Goal: Task Accomplishment & Management: Manage account settings

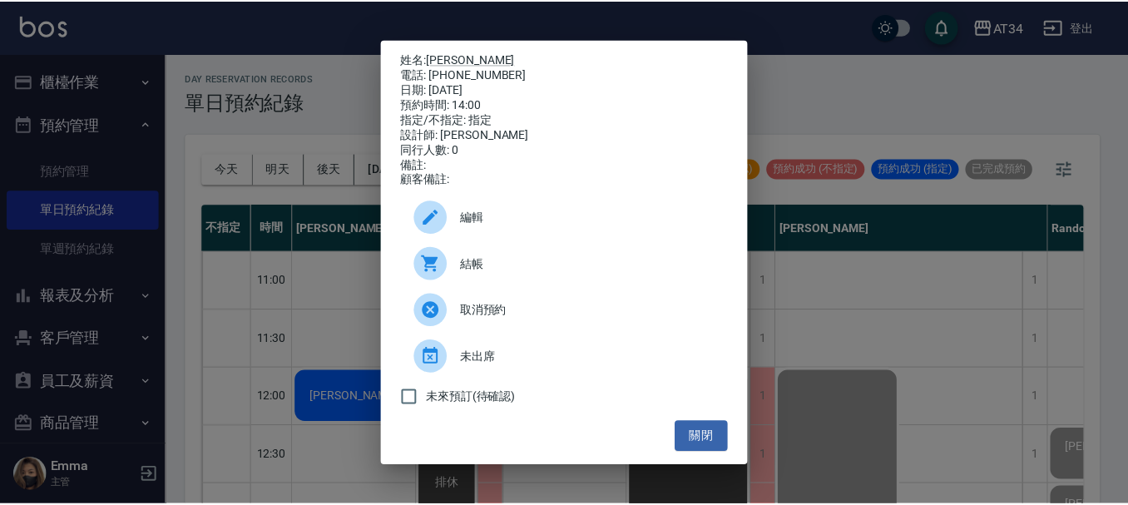
scroll to position [416, 0]
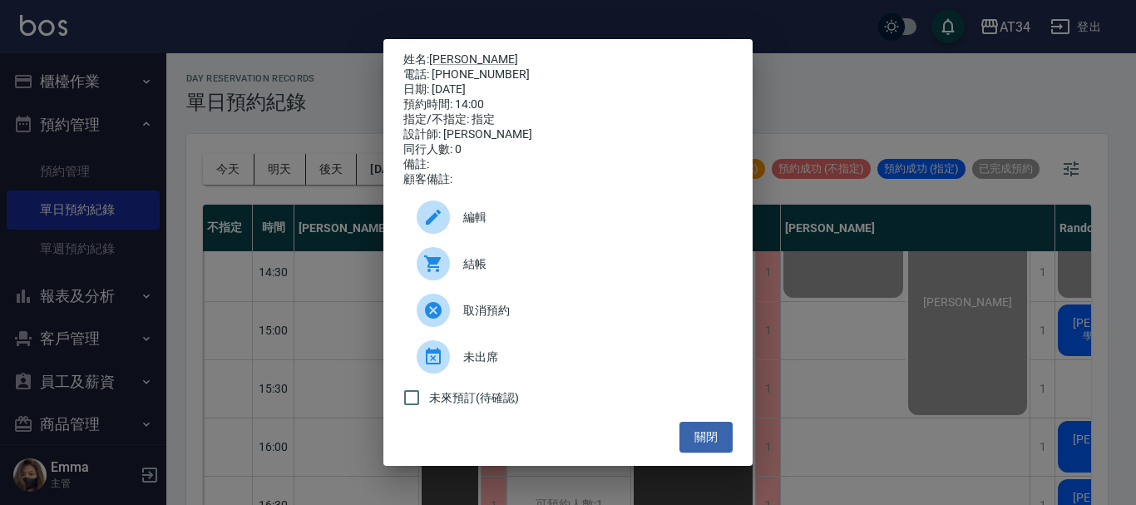
click at [715, 444] on button "關閉" at bounding box center [706, 437] width 53 height 31
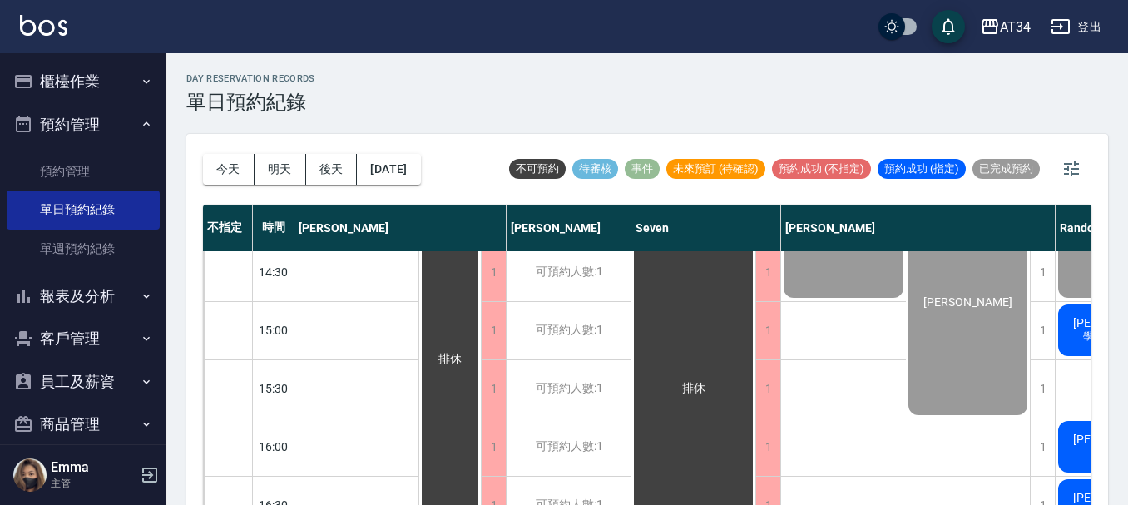
scroll to position [416, 1096]
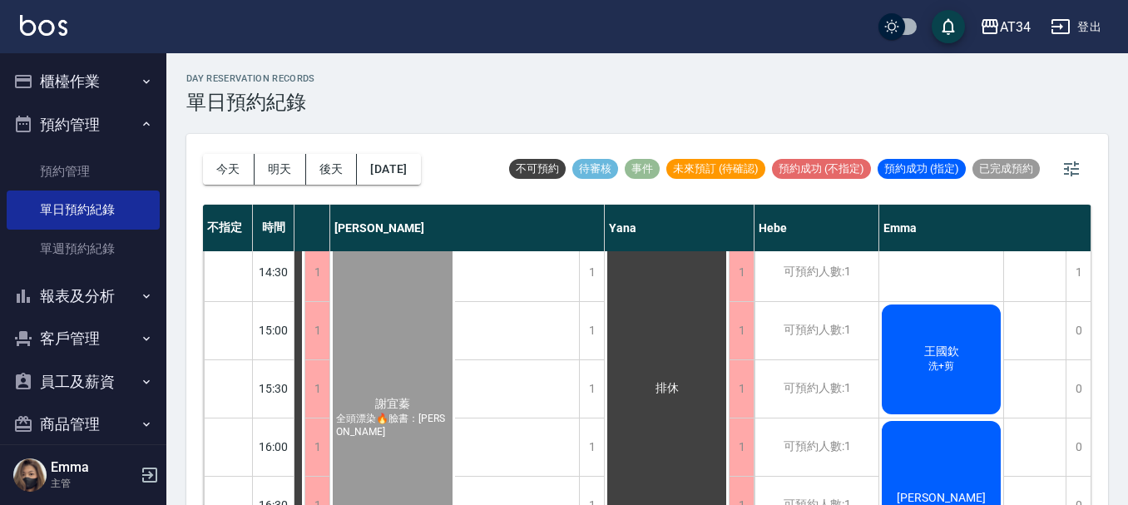
click at [938, 354] on span "王國欽" at bounding box center [942, 351] width 42 height 15
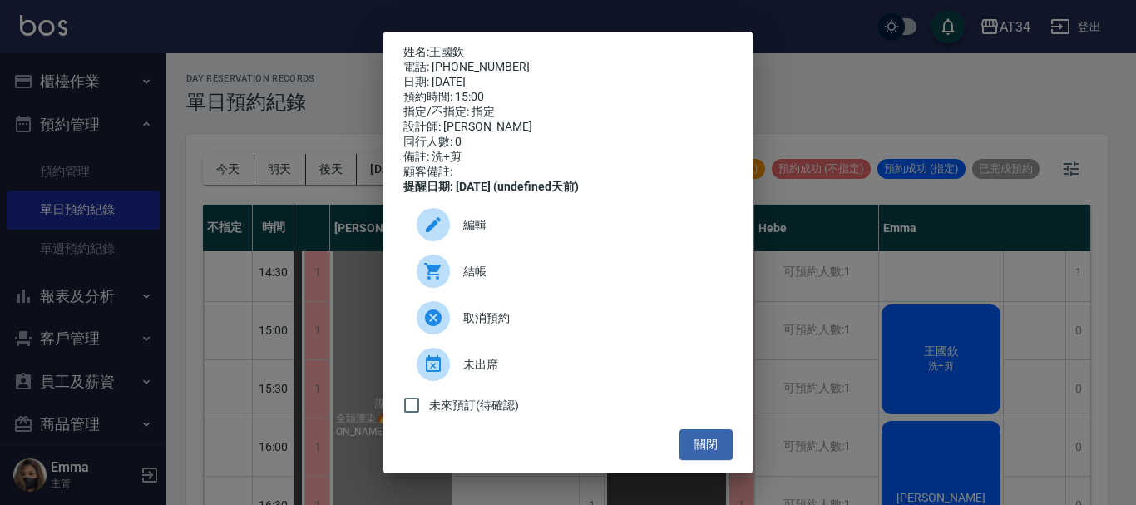
click at [493, 292] on div "結帳" at bounding box center [568, 271] width 329 height 47
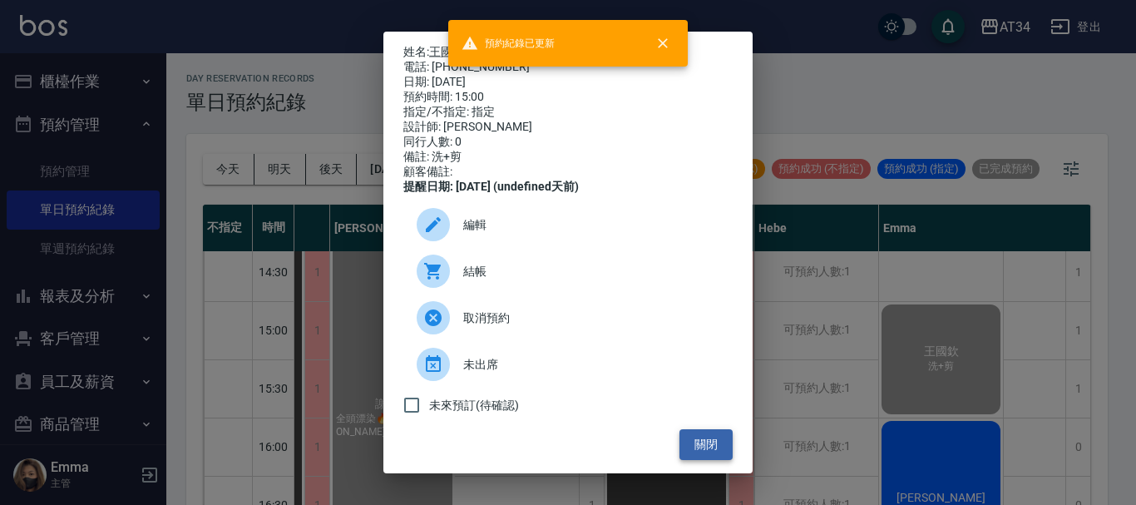
click at [696, 456] on button "關閉" at bounding box center [706, 444] width 53 height 31
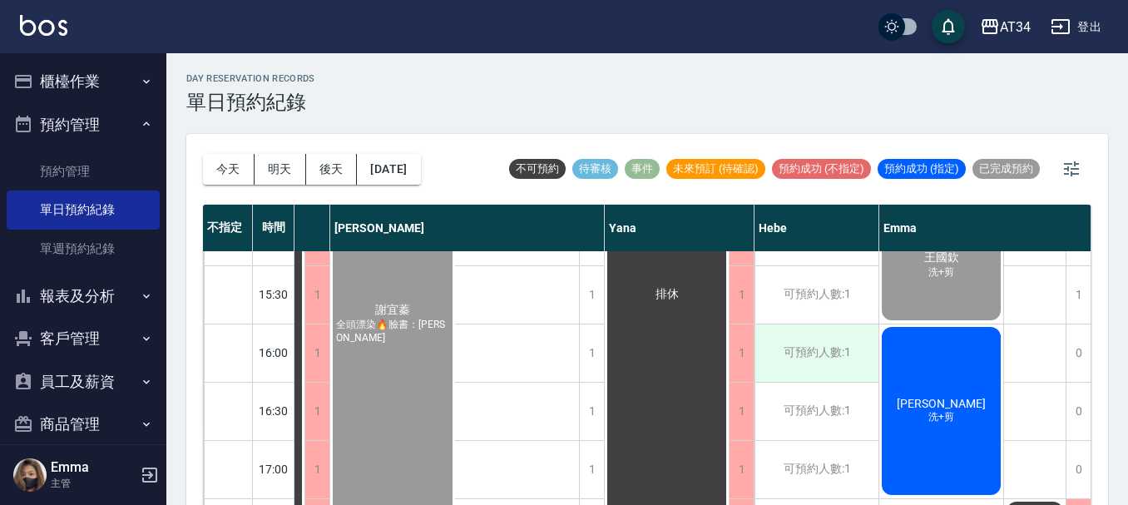
scroll to position [582, 1087]
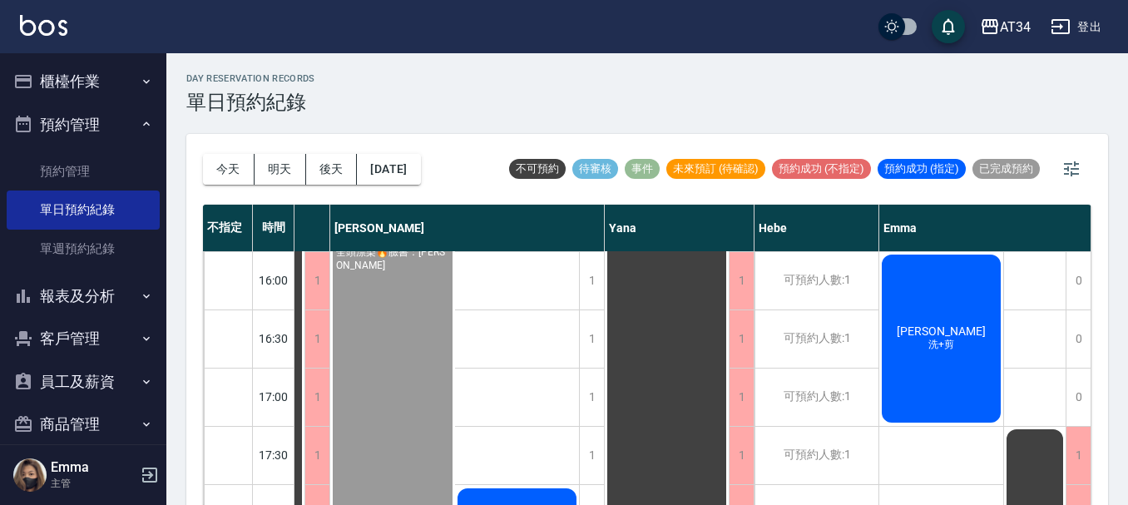
click at [951, 325] on span "彭振洧" at bounding box center [942, 330] width 96 height 13
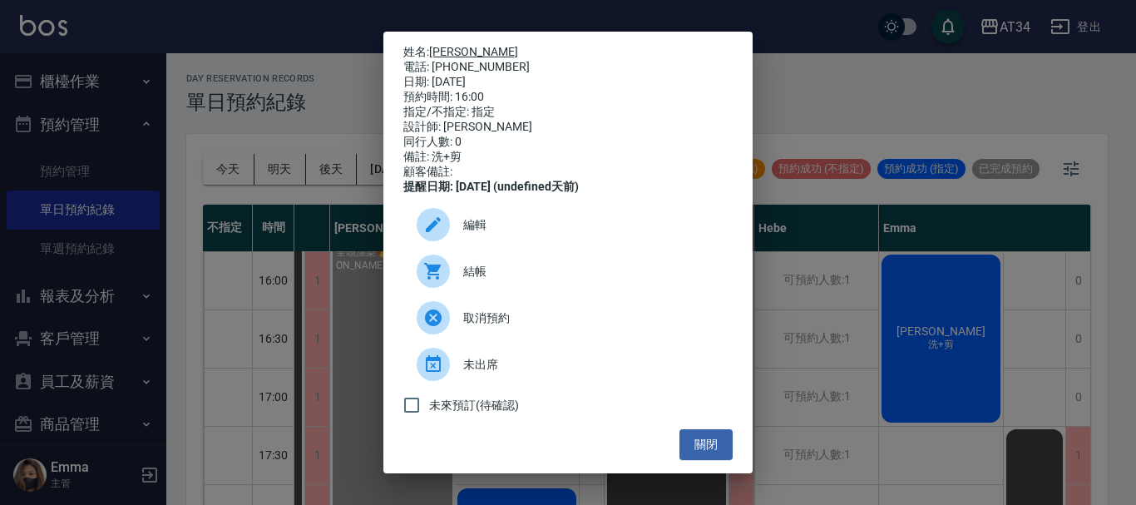
click at [455, 55] on link "彭振洧" at bounding box center [473, 51] width 89 height 13
click at [700, 453] on button "關閉" at bounding box center [706, 444] width 53 height 31
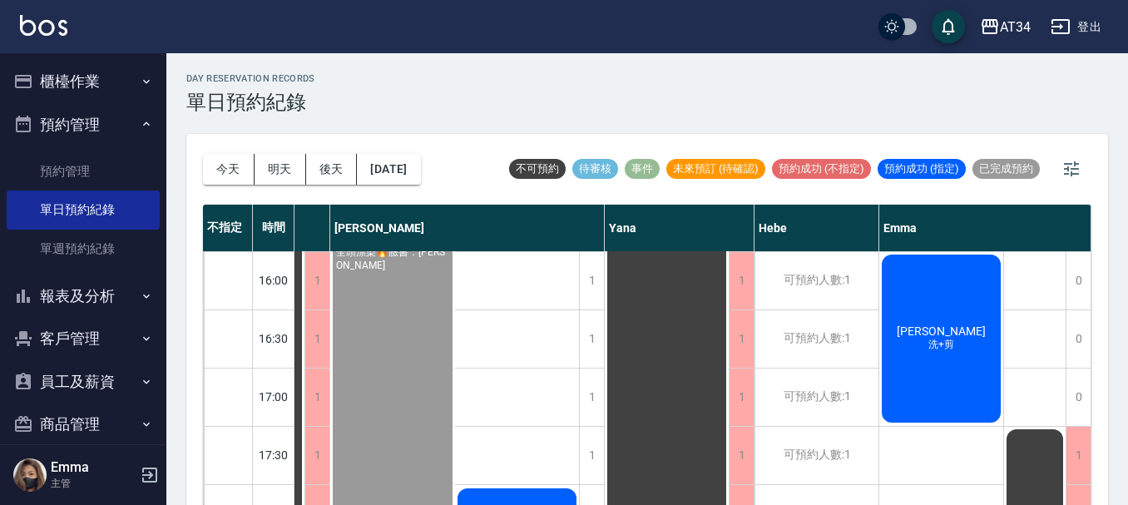
drag, startPoint x: 696, startPoint y: 494, endPoint x: 590, endPoint y: 495, distance: 106.5
click at [621, 495] on div "不指定 時間 Gina Wendy Seven annie Randol Mei Emily Yana Hebe Emma 11:00 11:30 12:00…" at bounding box center [647, 356] width 889 height 303
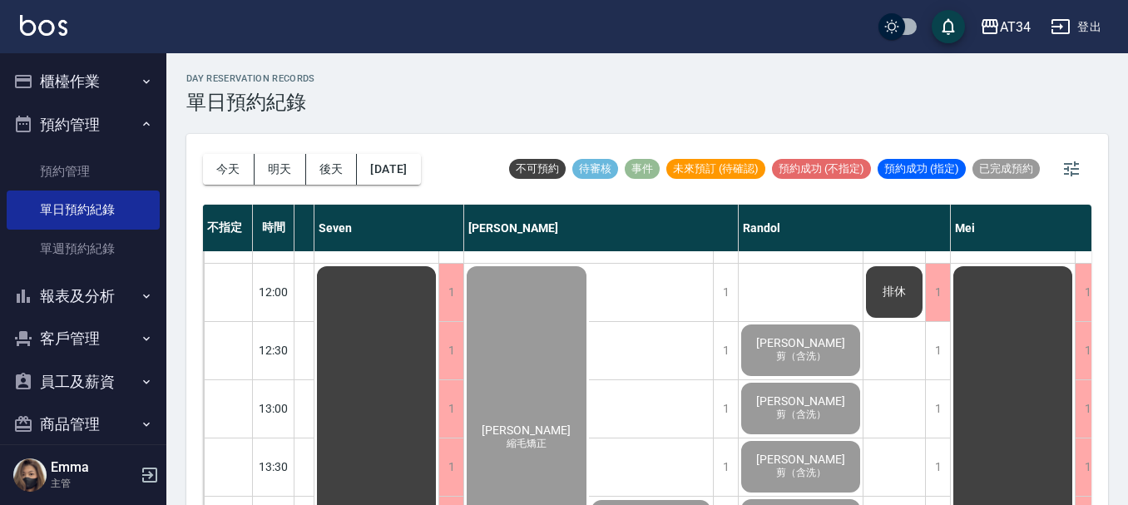
scroll to position [105, 0]
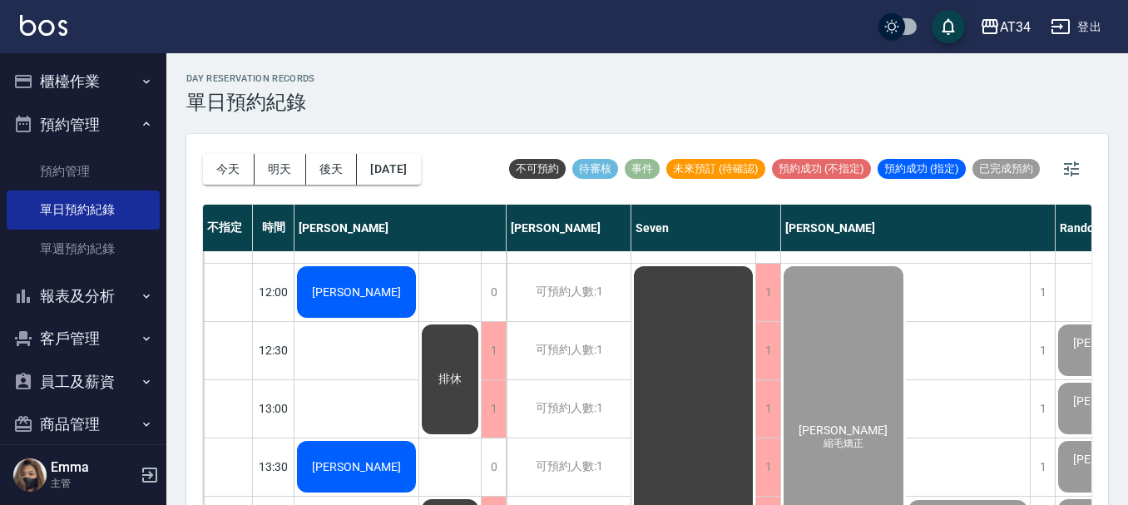
click at [366, 313] on div "何浩廷" at bounding box center [357, 292] width 124 height 57
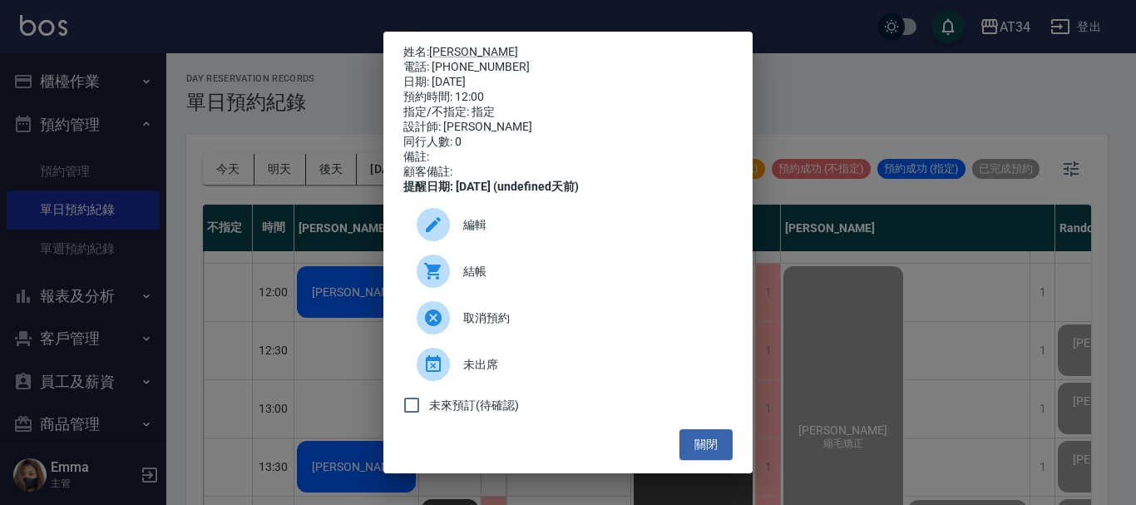
click at [483, 280] on span "結帳" at bounding box center [591, 271] width 256 height 17
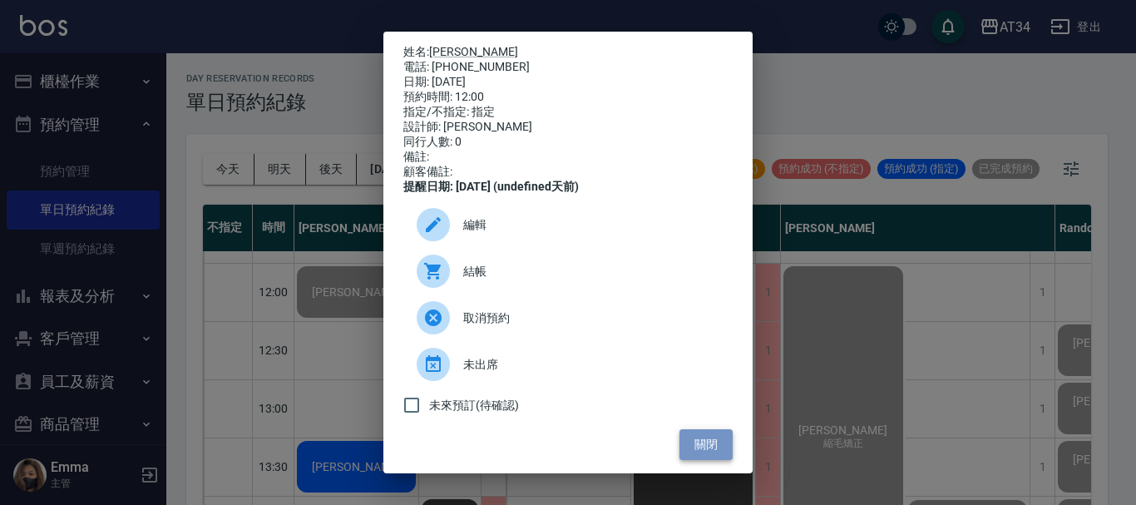
click at [692, 452] on button "關閉" at bounding box center [706, 444] width 53 height 31
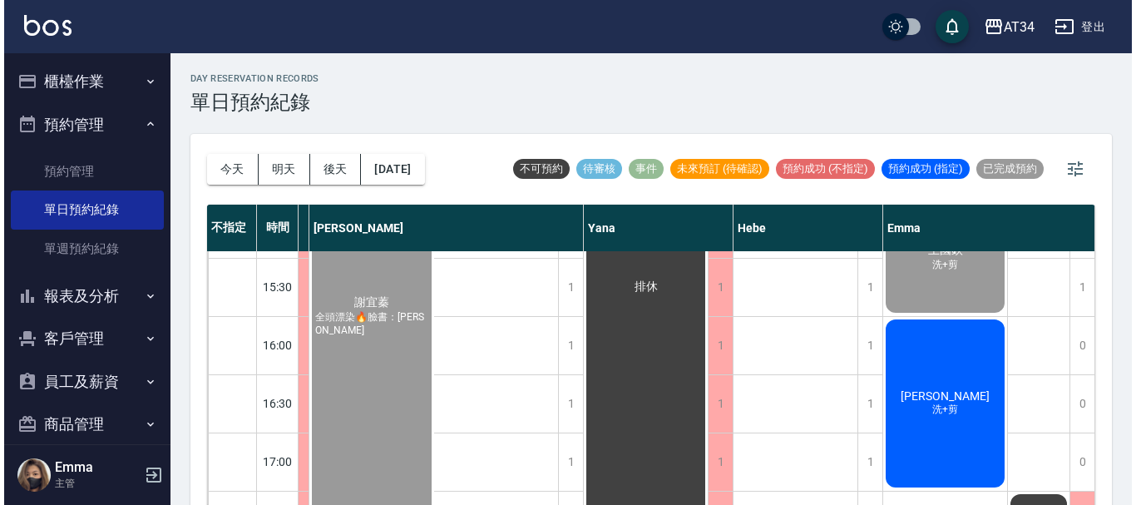
scroll to position [521, 1121]
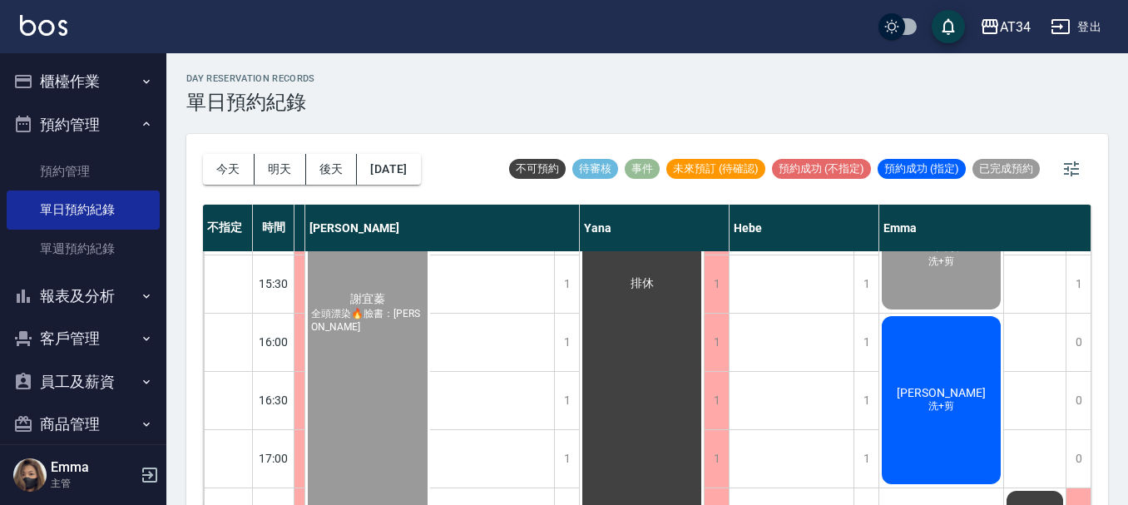
click at [922, 394] on span "彭振洧" at bounding box center [942, 392] width 96 height 13
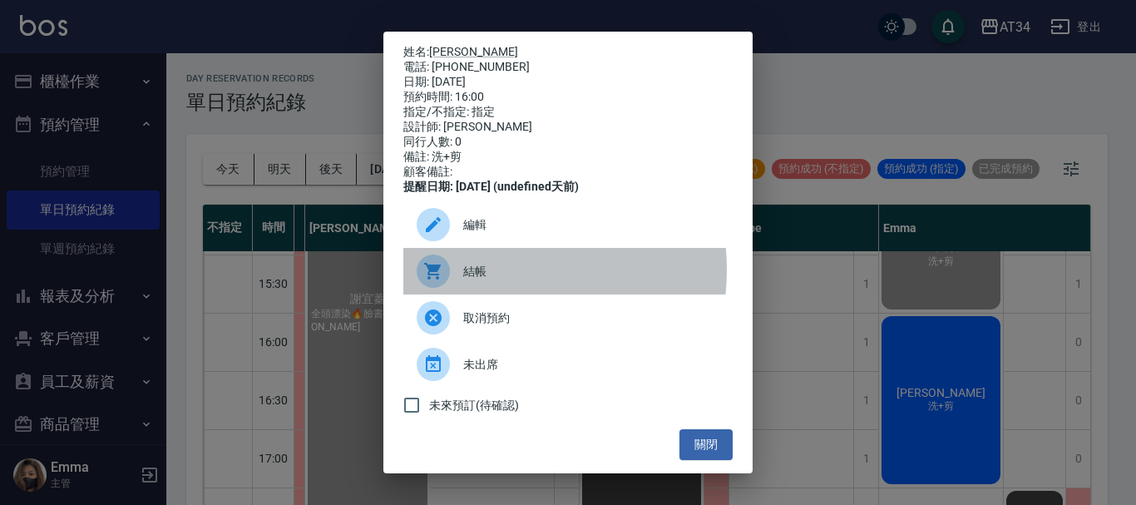
click at [478, 280] on span "結帳" at bounding box center [591, 271] width 256 height 17
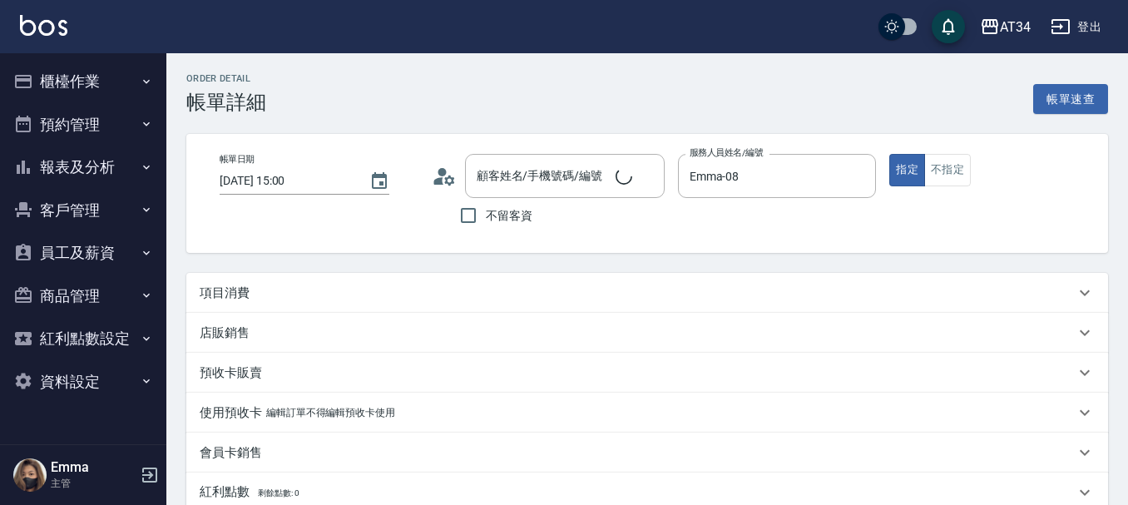
type input "[DATE] 15:00"
type input "Emma-08"
type input "洗+剪"
type input "王國欽/0926086282/0926086282"
click at [274, 280] on div "項目消費" at bounding box center [647, 293] width 922 height 40
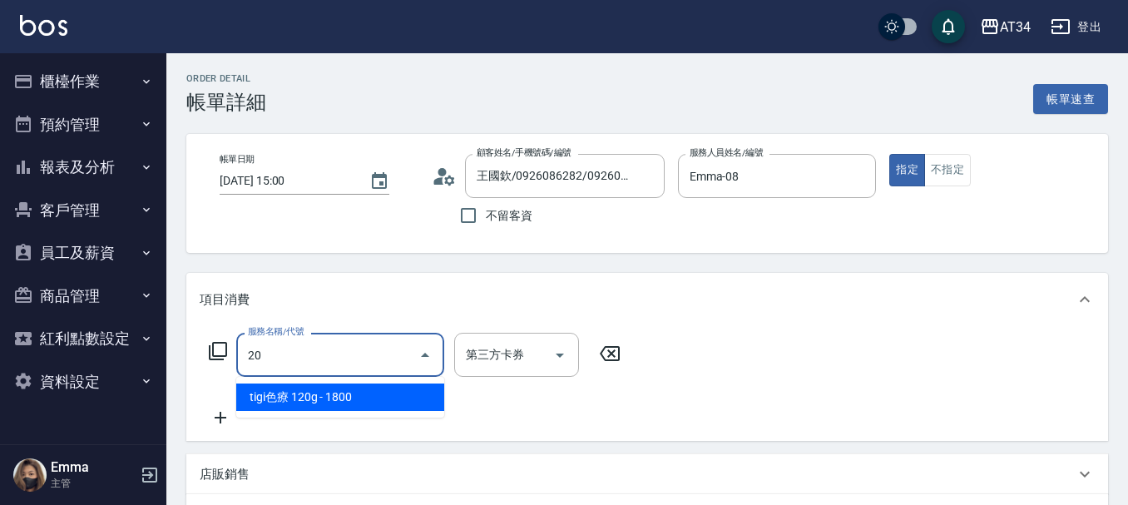
type input "201"
type input "30"
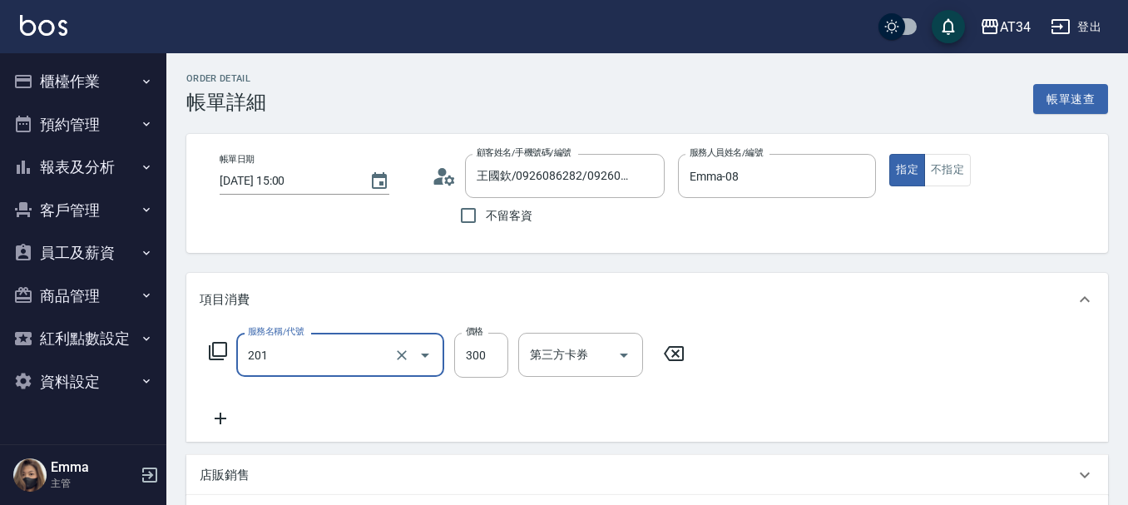
type input "洗髮(201)"
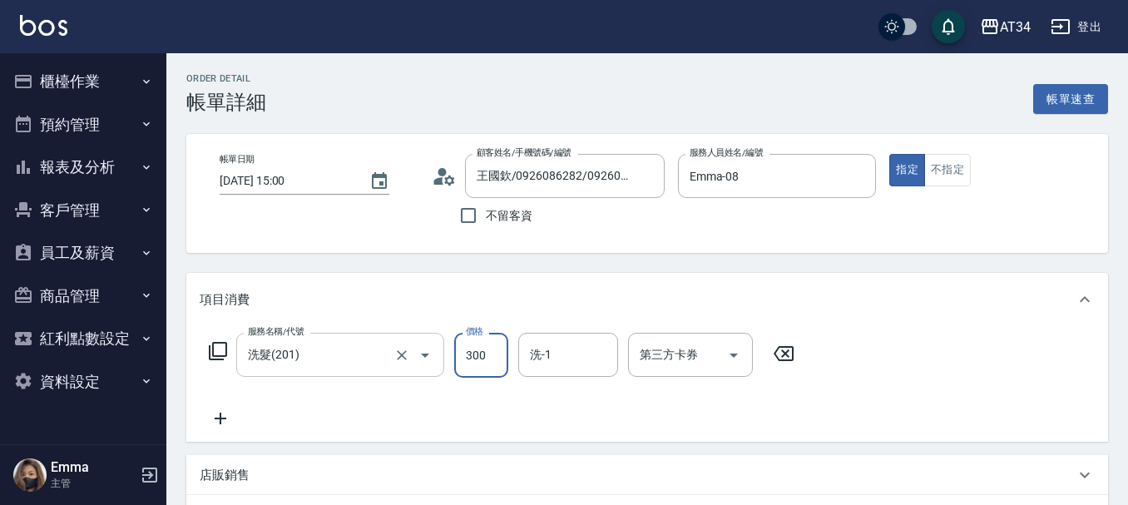
type input "0"
type input "20"
type input "200"
click at [222, 420] on icon at bounding box center [221, 418] width 42 height 20
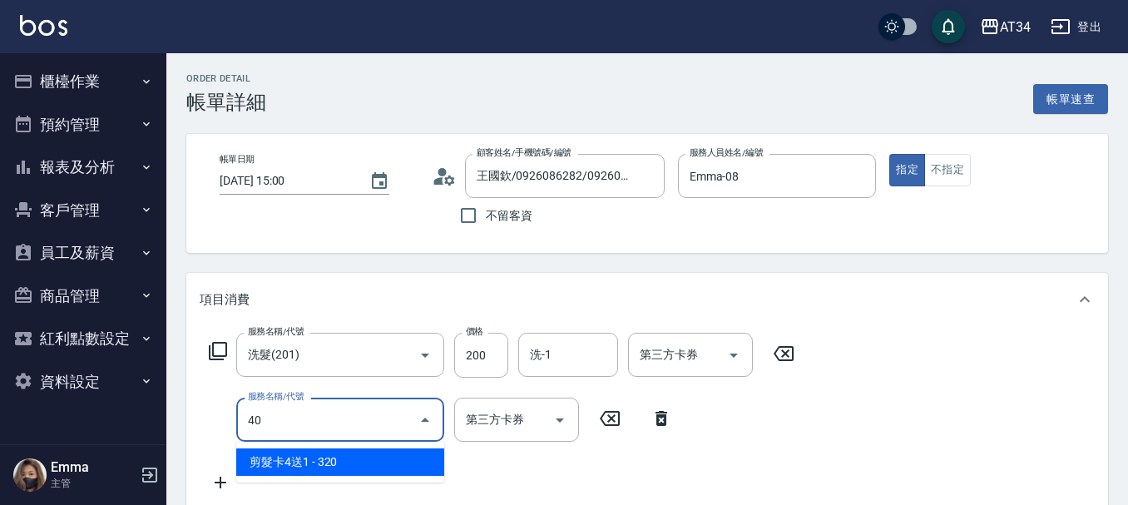
type input "401"
type input "40"
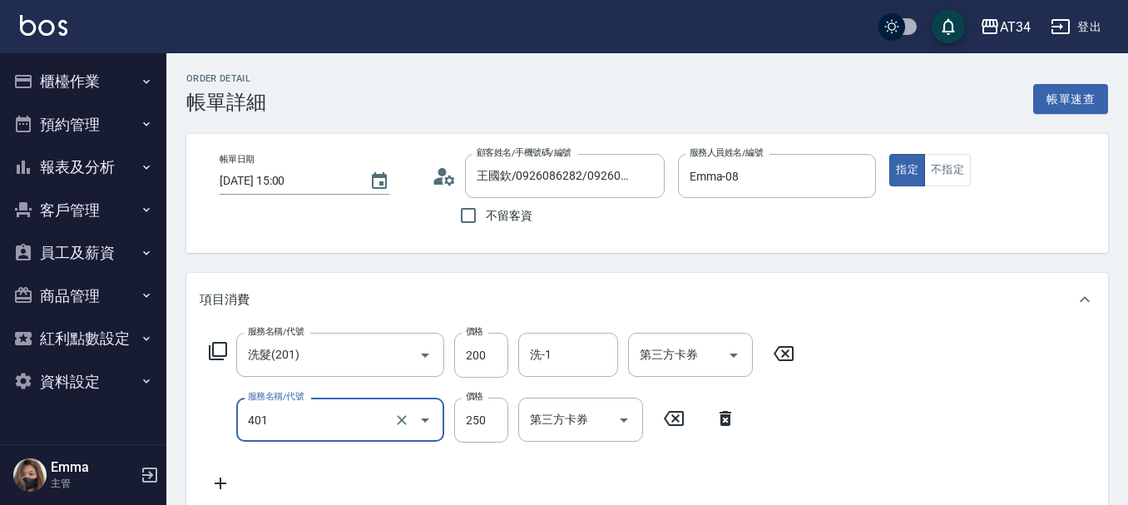
type input "剪髮(401)"
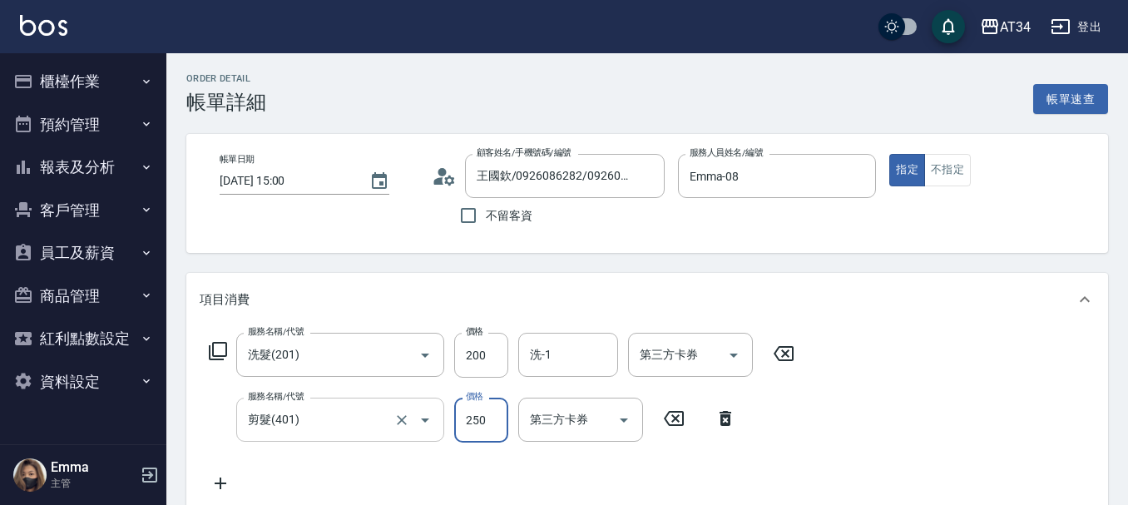
type input "20"
type input "50"
type input "70"
type input "500"
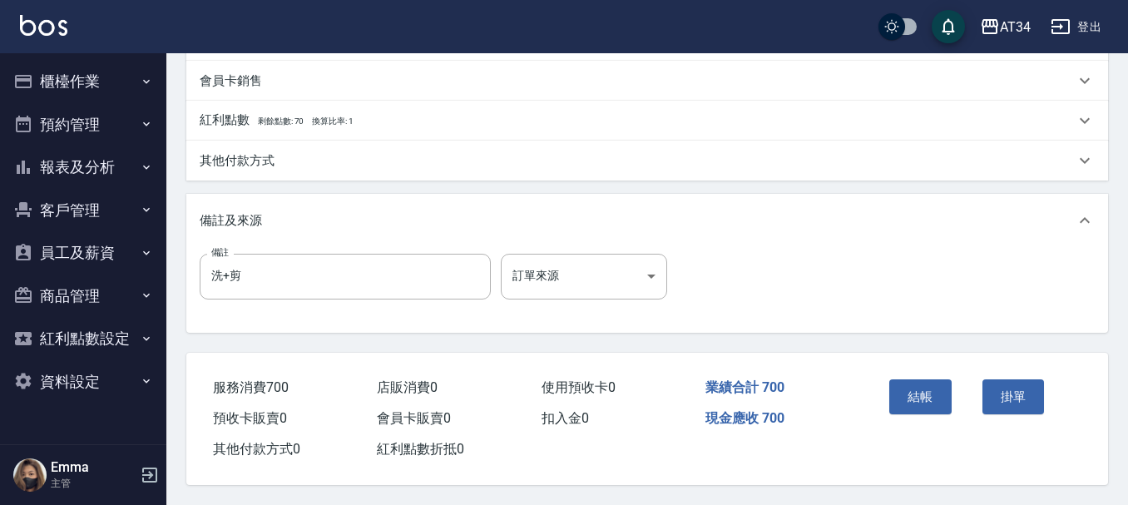
scroll to position [587, 0]
click at [946, 396] on button "結帳" at bounding box center [920, 396] width 62 height 35
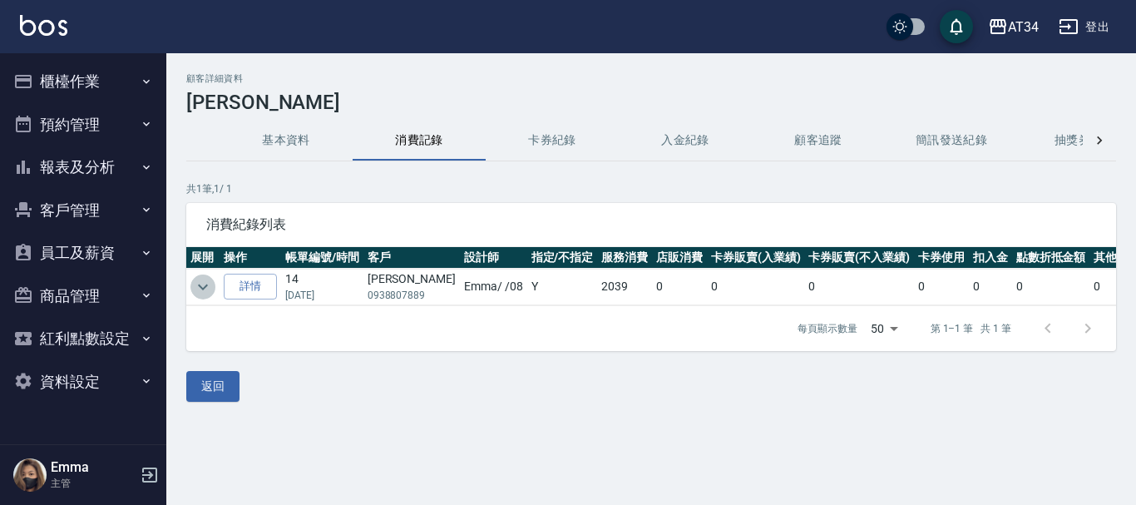
click at [206, 286] on icon "expand row" at bounding box center [203, 287] width 10 height 6
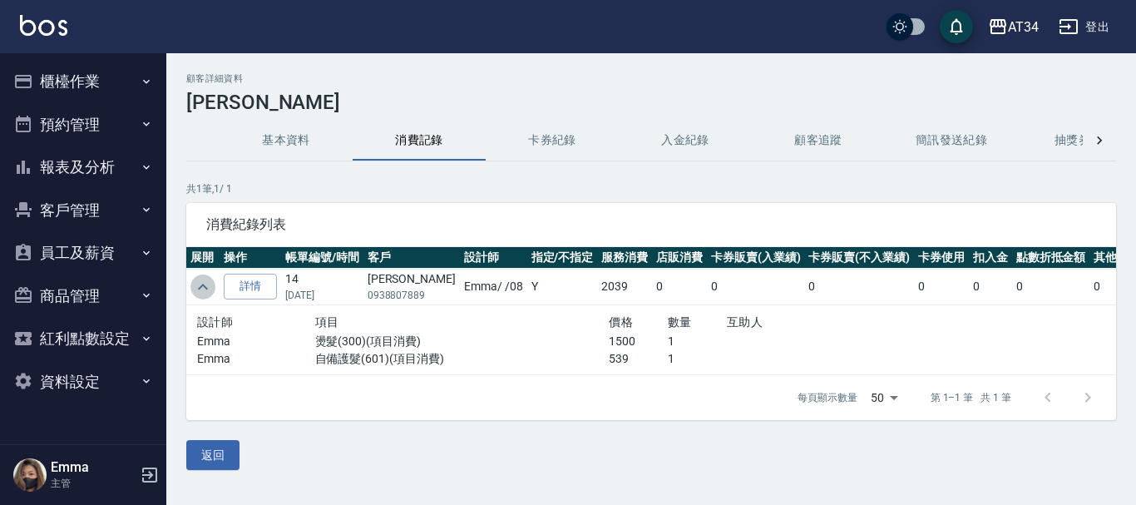
click at [206, 286] on icon "expand row" at bounding box center [203, 287] width 20 height 20
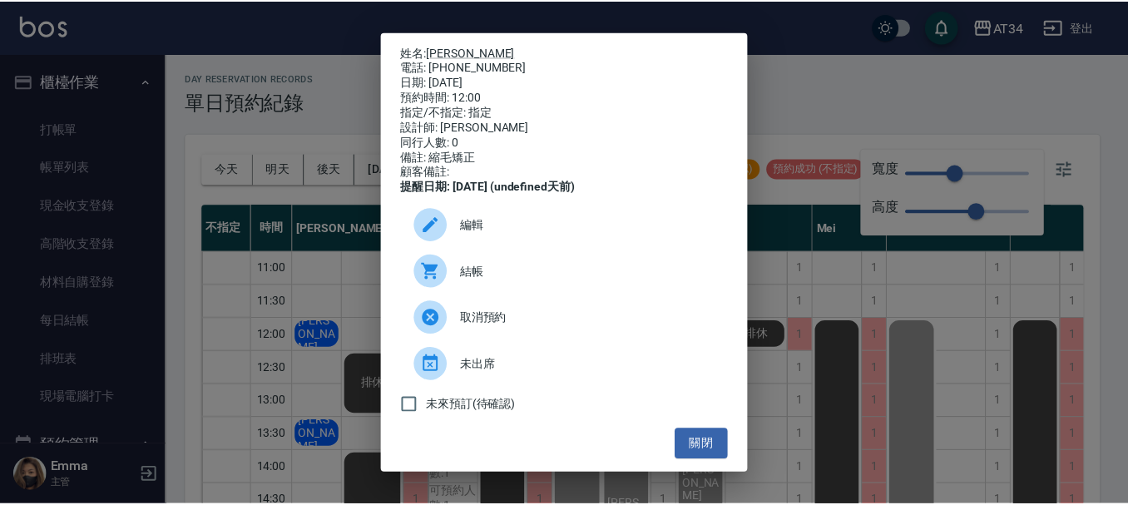
scroll to position [23, 197]
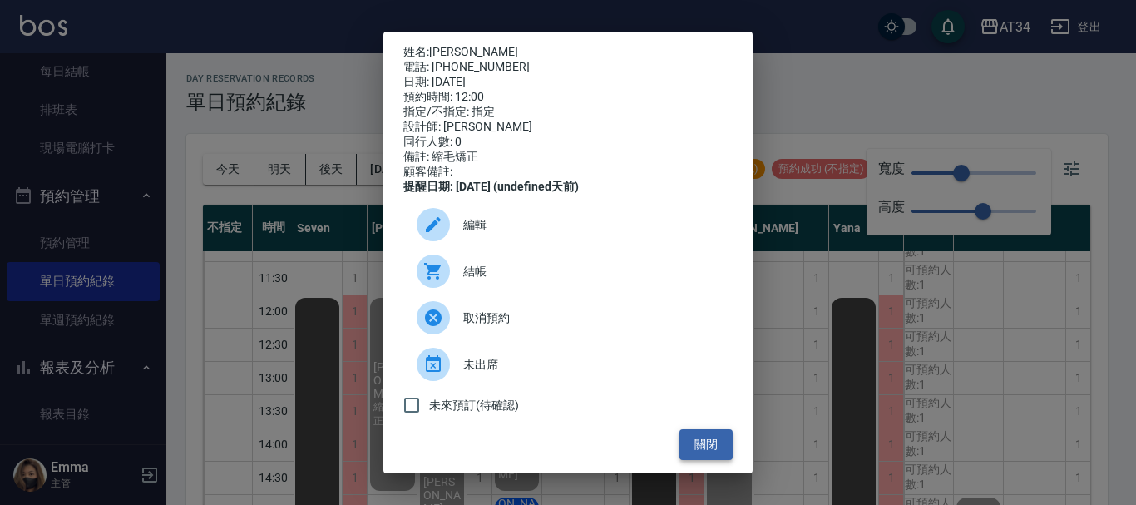
click at [703, 457] on button "關閉" at bounding box center [706, 444] width 53 height 31
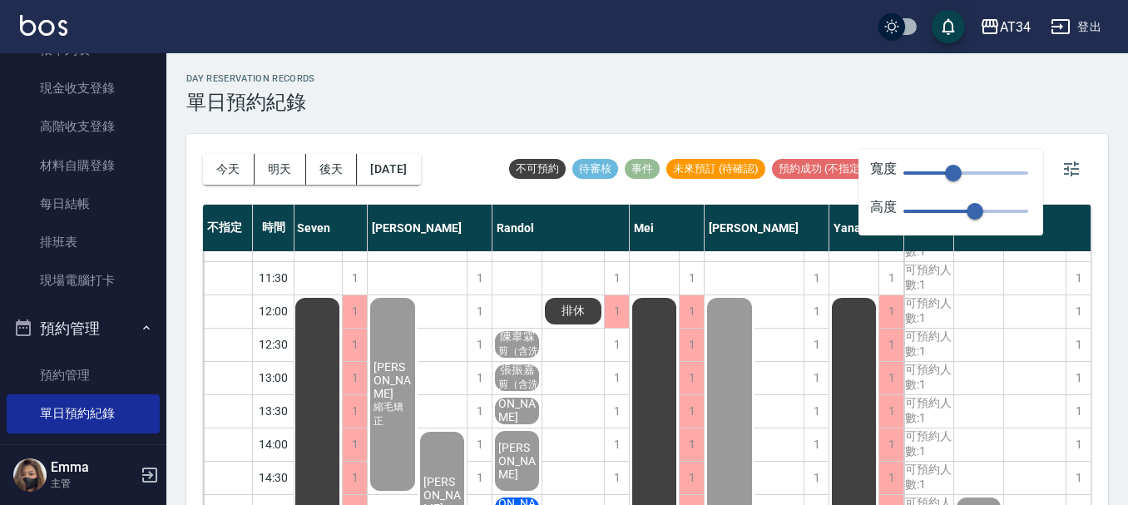
scroll to position [0, 0]
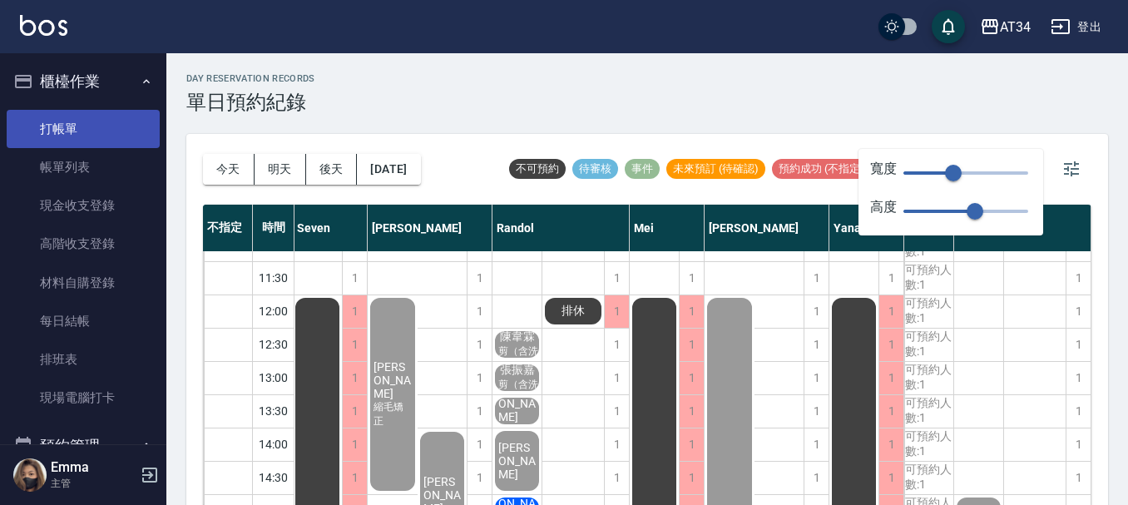
click at [69, 125] on link "打帳單" at bounding box center [83, 129] width 153 height 38
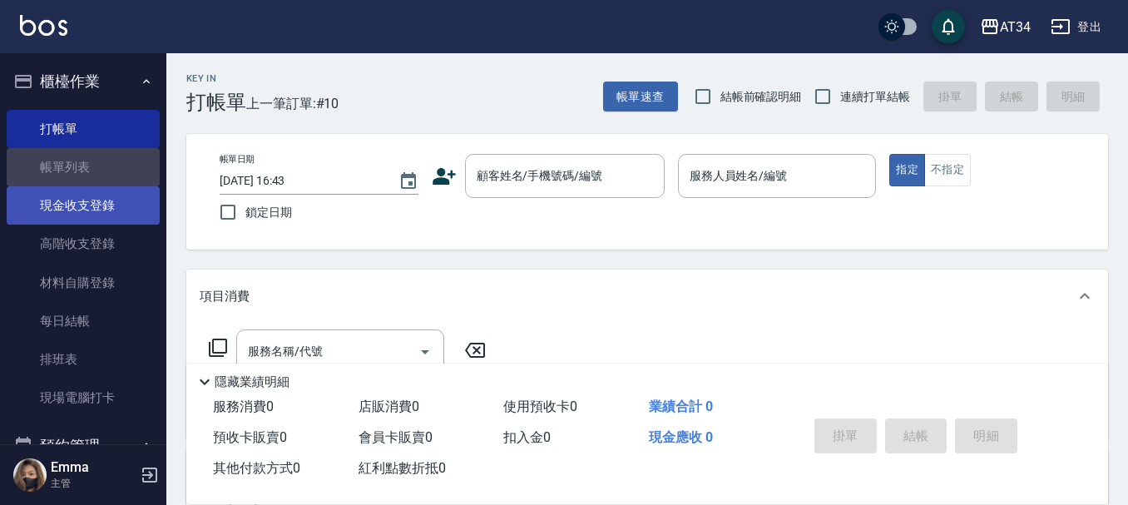
click at [85, 167] on link "帳單列表" at bounding box center [83, 167] width 153 height 38
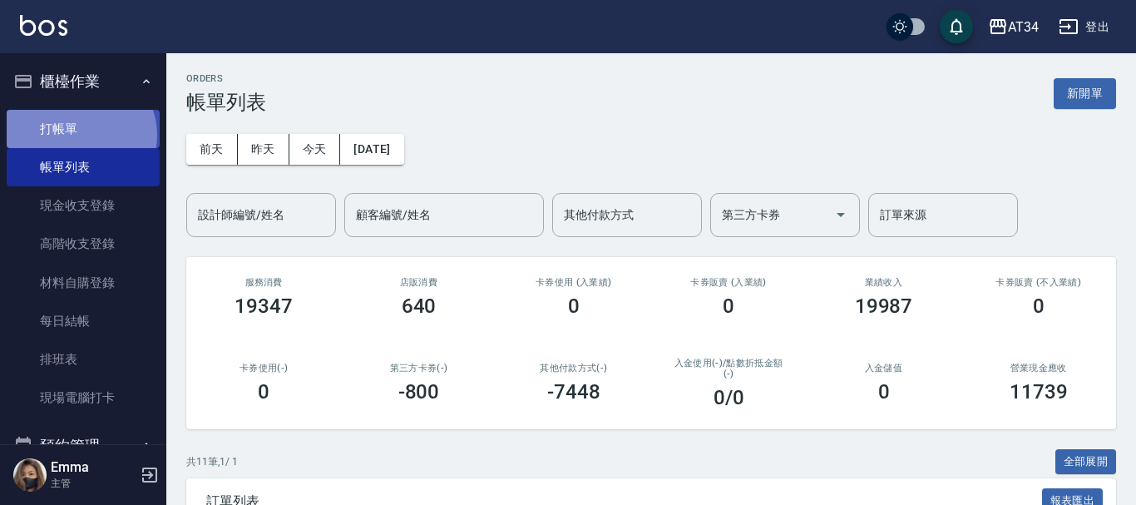
click at [79, 135] on link "打帳單" at bounding box center [83, 129] width 153 height 38
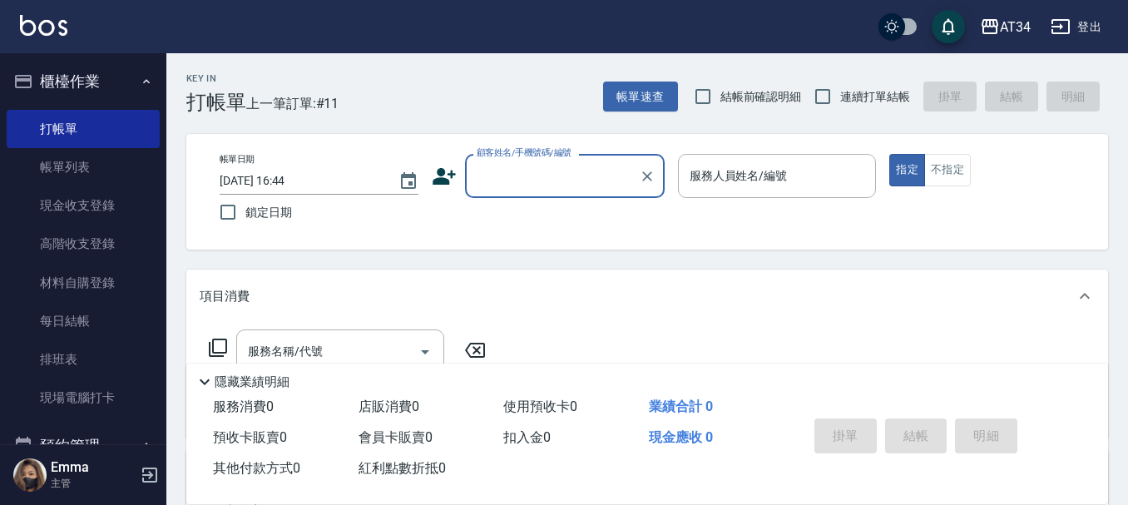
click at [468, 166] on div "顧客姓名/手機號碼/編號" at bounding box center [565, 176] width 200 height 44
click at [546, 156] on label "顧客姓名/手機號碼/編號" at bounding box center [524, 152] width 95 height 12
click at [546, 161] on input "顧客姓名/手機號碼/編號" at bounding box center [553, 175] width 160 height 29
click at [538, 170] on input "顧客姓名/手機號碼/編號" at bounding box center [553, 175] width 160 height 29
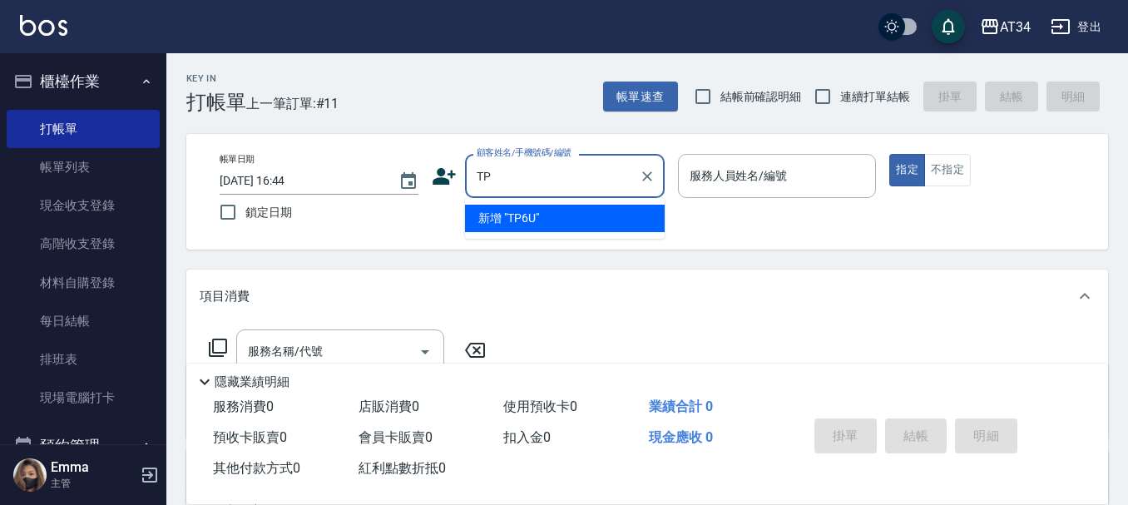
type input "T"
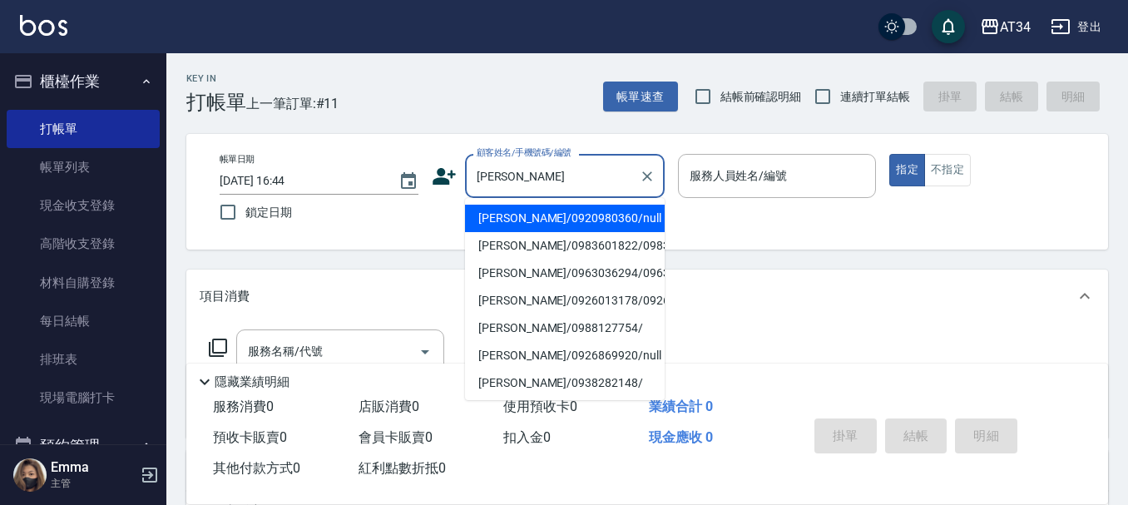
click at [519, 258] on li "陳雅萍/0983601822/0983601822" at bounding box center [565, 245] width 200 height 27
type input "陳雅萍/0983601822/0983601822"
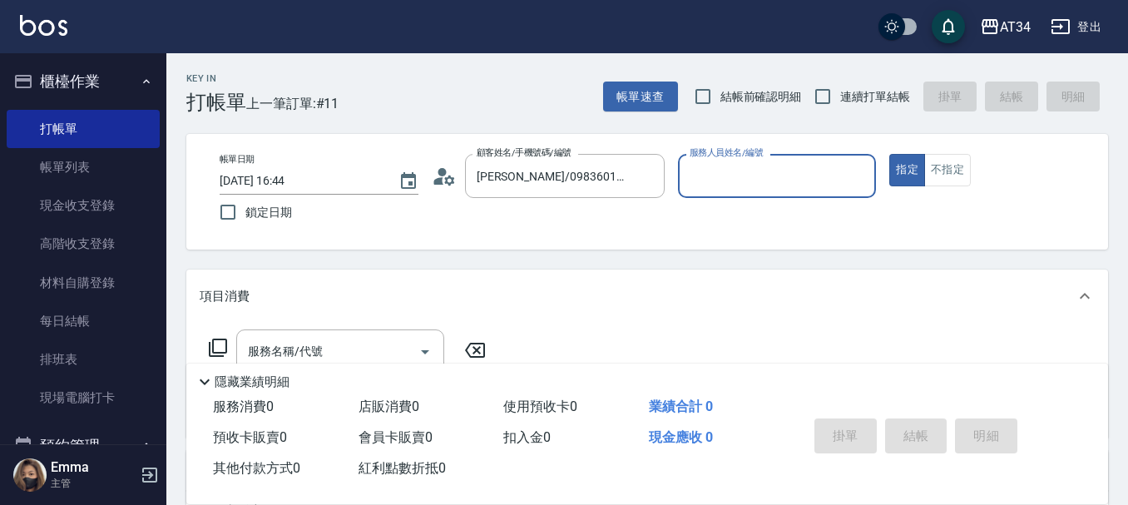
type input "Gina-04"
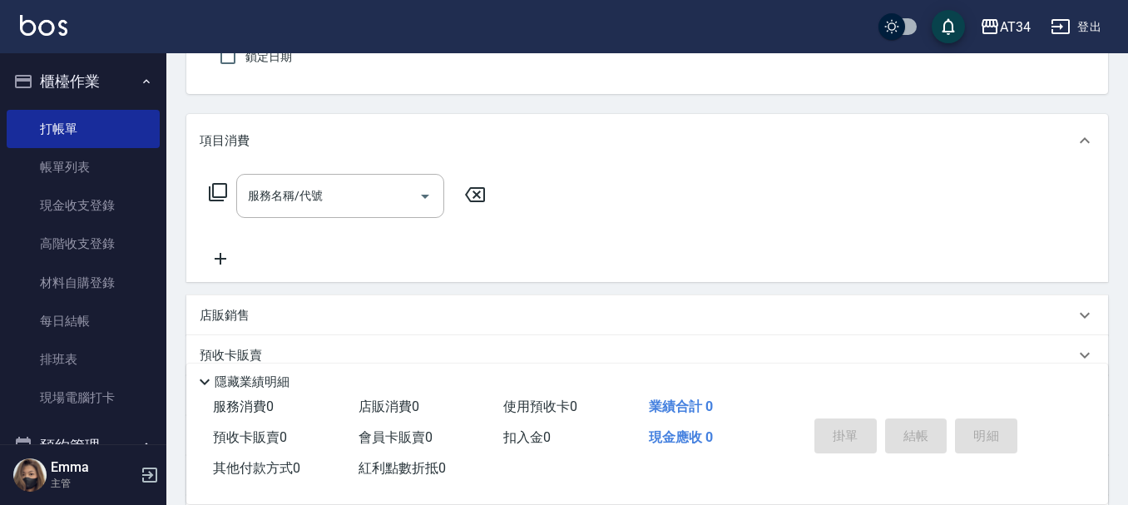
scroll to position [166, 0]
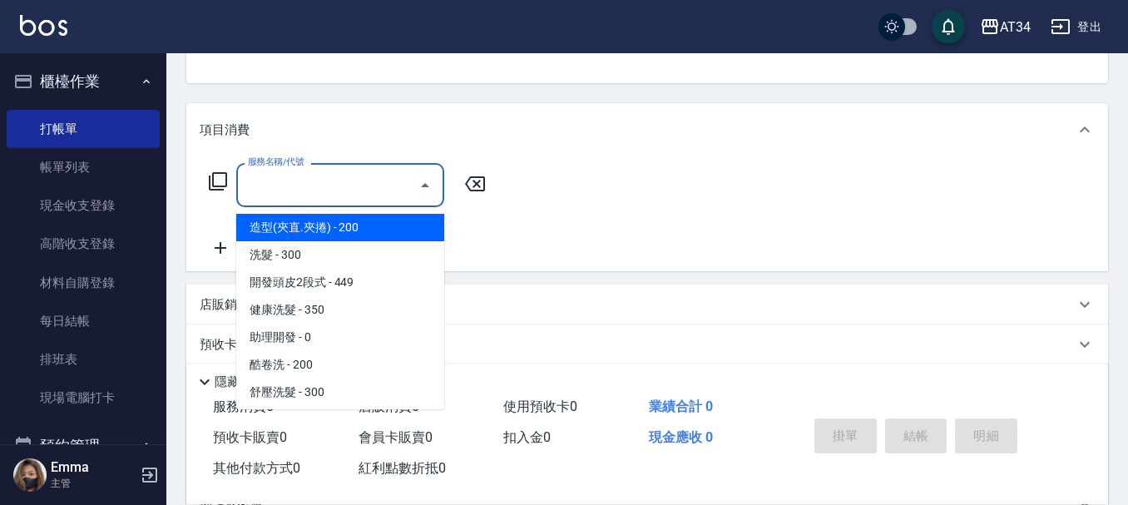
click at [309, 181] on div "服務名稱/代號 服務名稱/代號" at bounding box center [340, 185] width 208 height 44
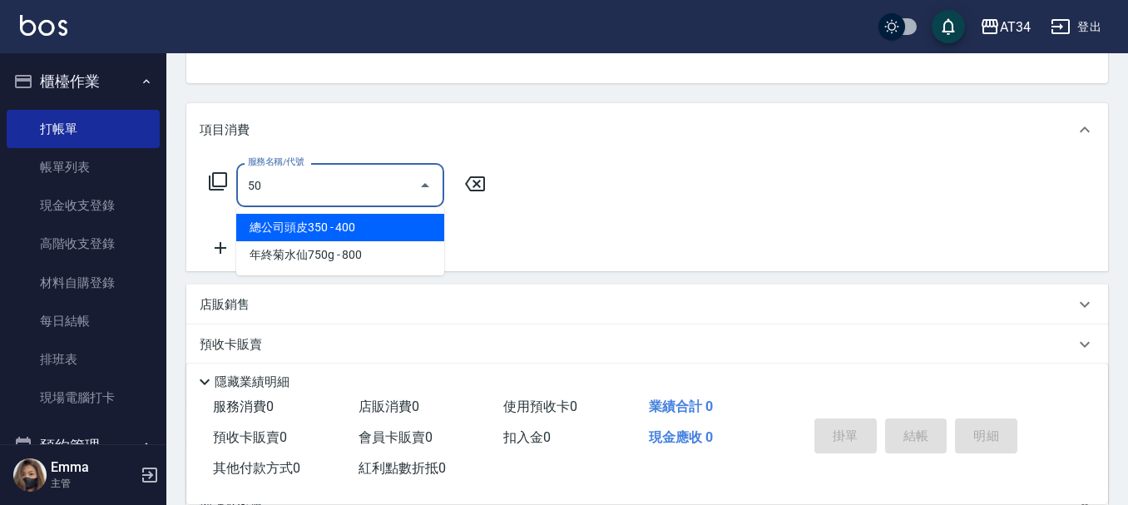
type input "501"
type input "100"
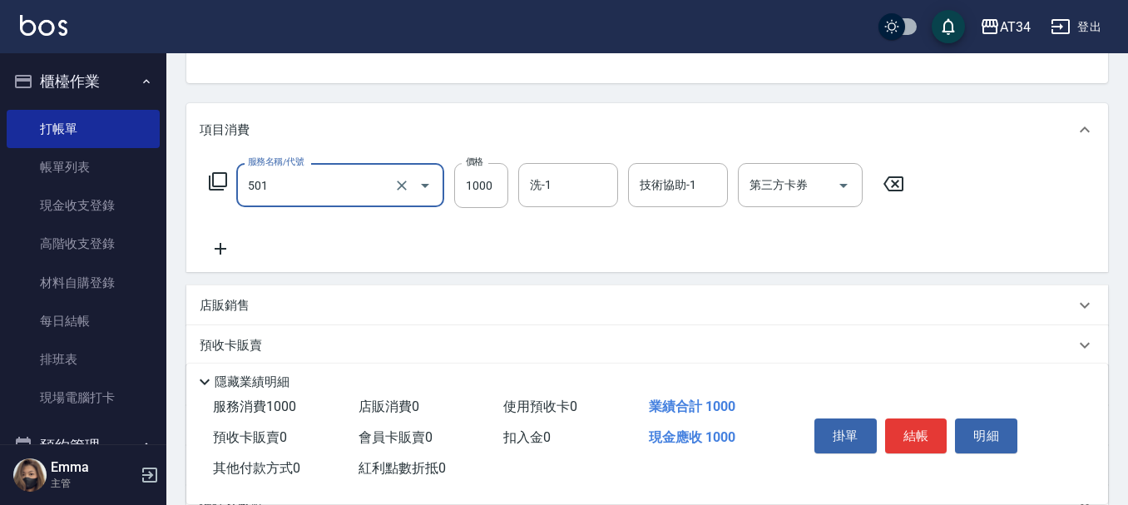
type input "染髮(501)"
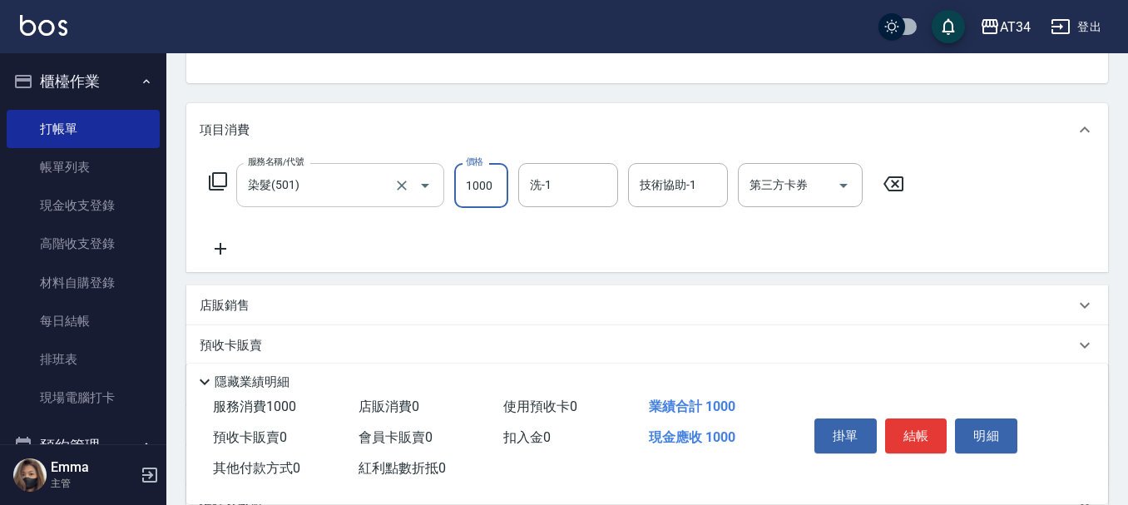
type input "0"
type input "250"
type input "20"
type input "2500"
type input "250"
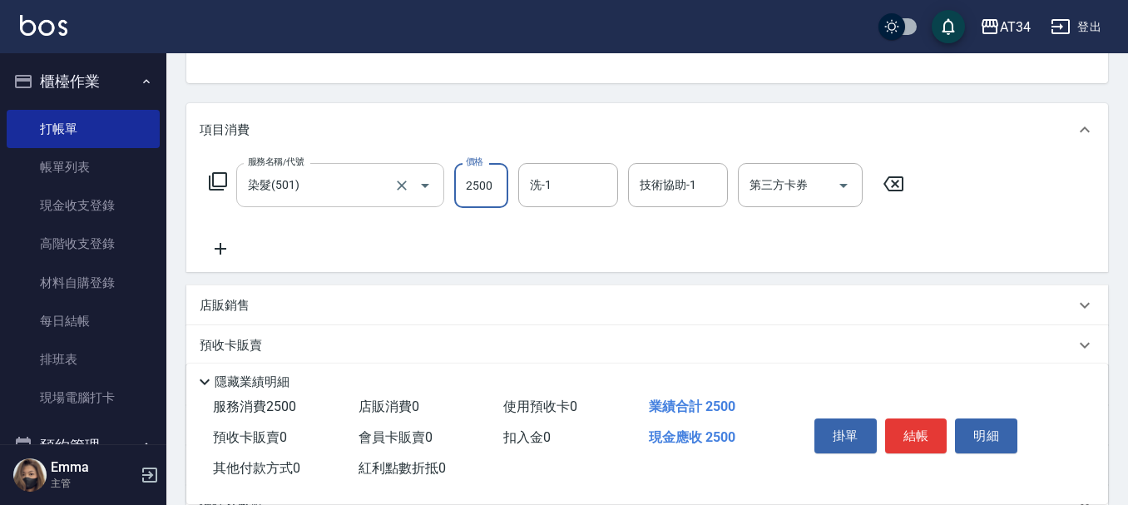
type input "2500"
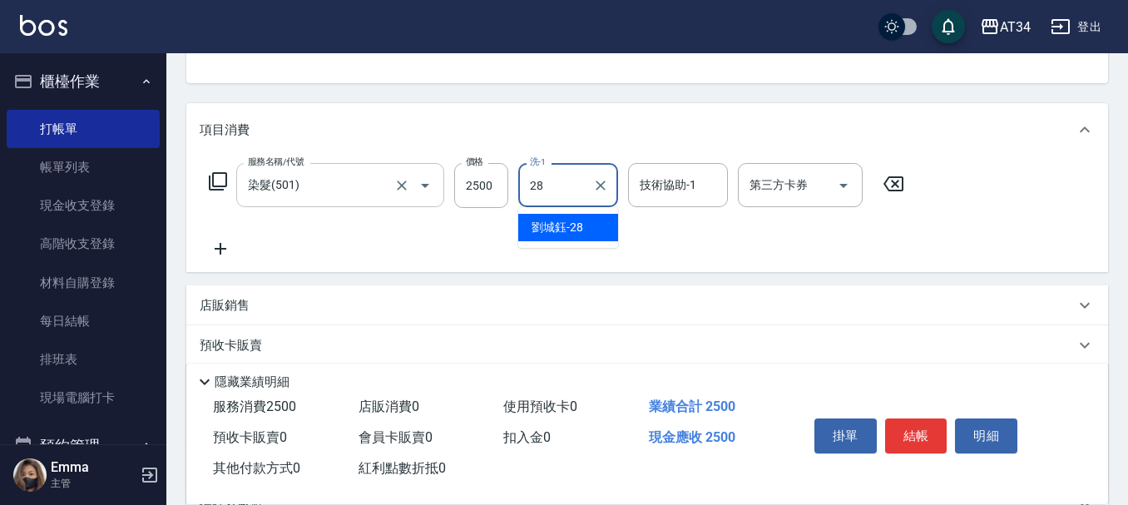
type input "劉城鈺-28"
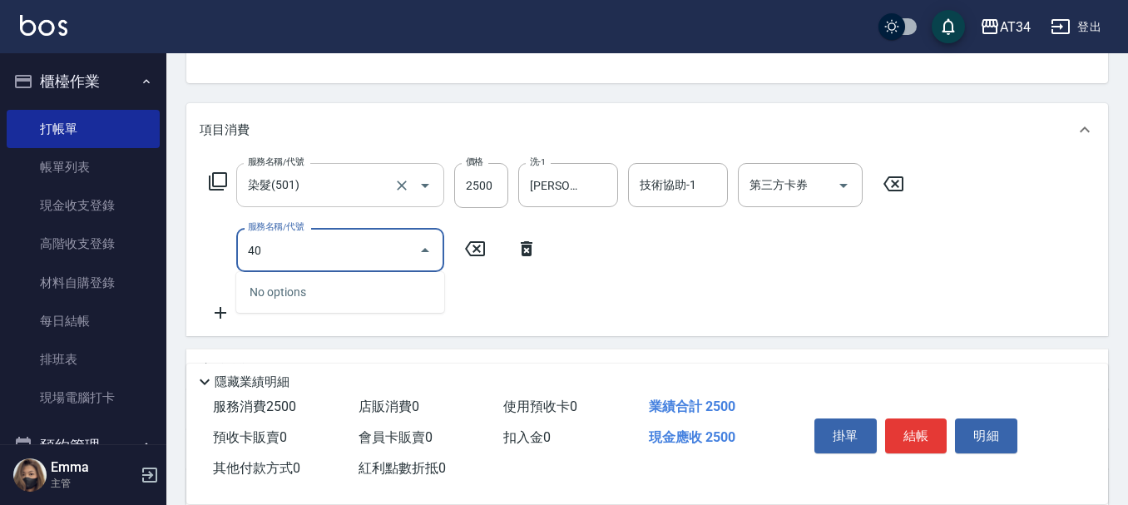
type input "401"
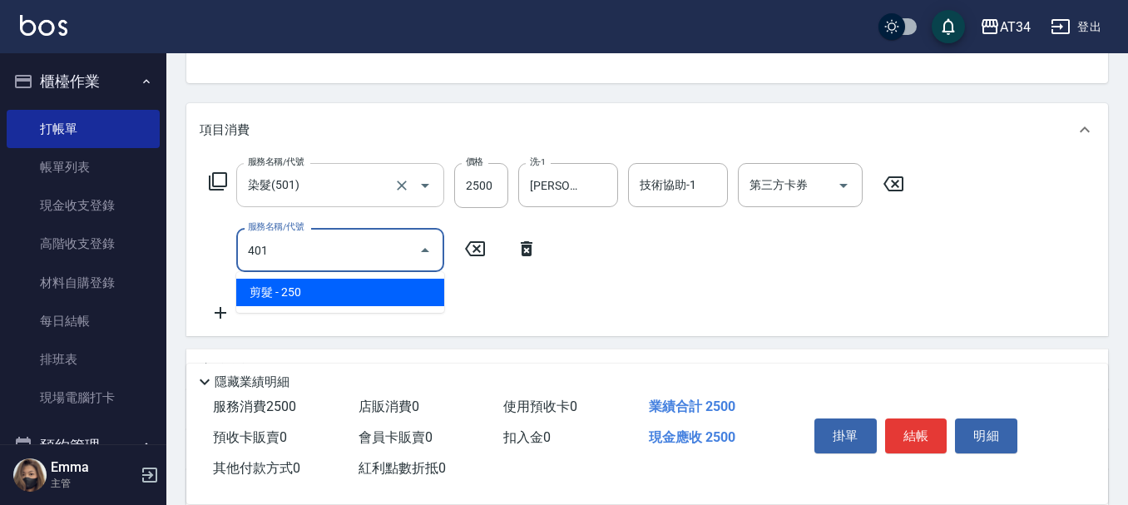
type input "270"
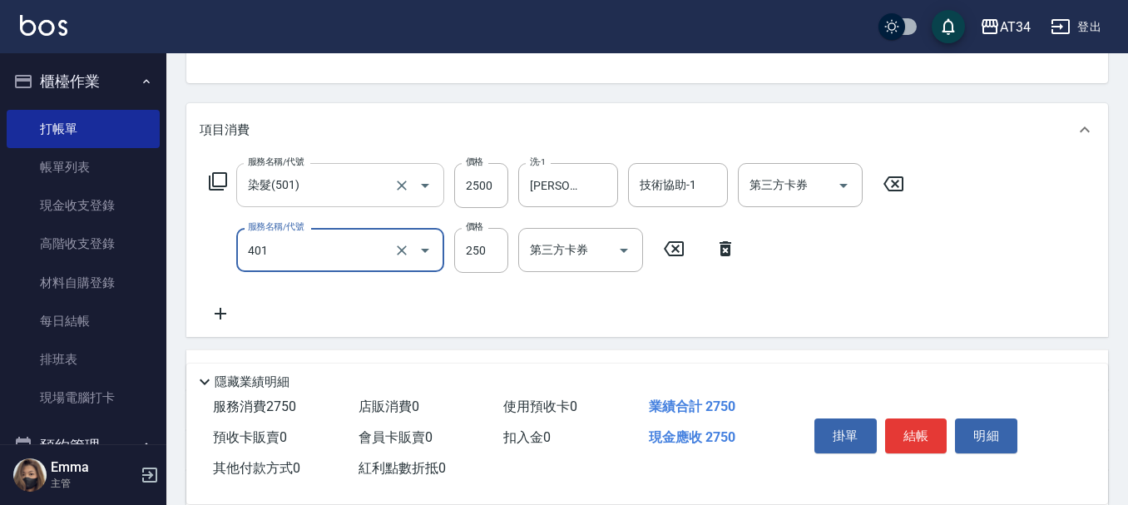
type input "剪髮(401)"
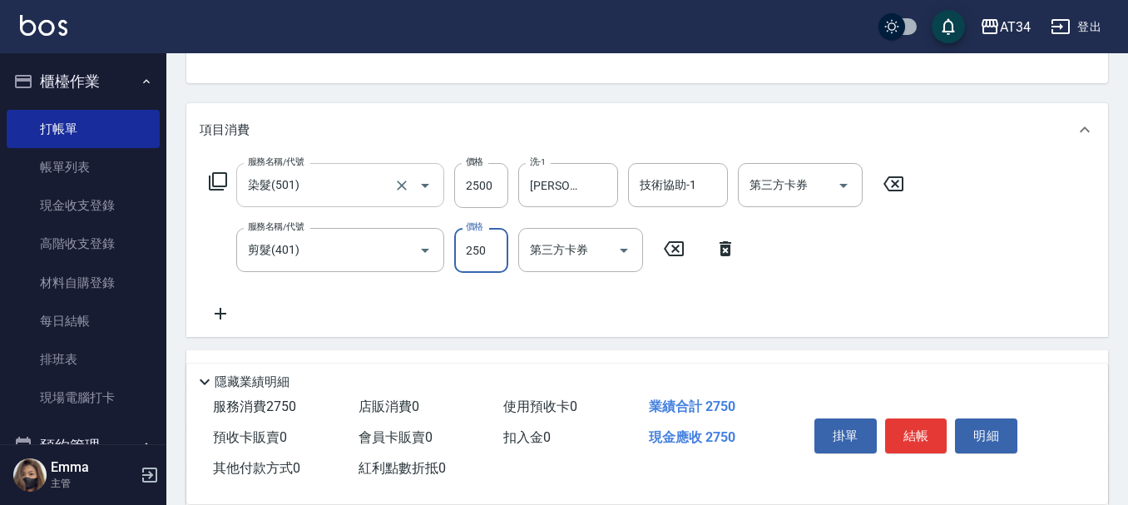
type input "250"
type input "40"
type input "290"
type input "400"
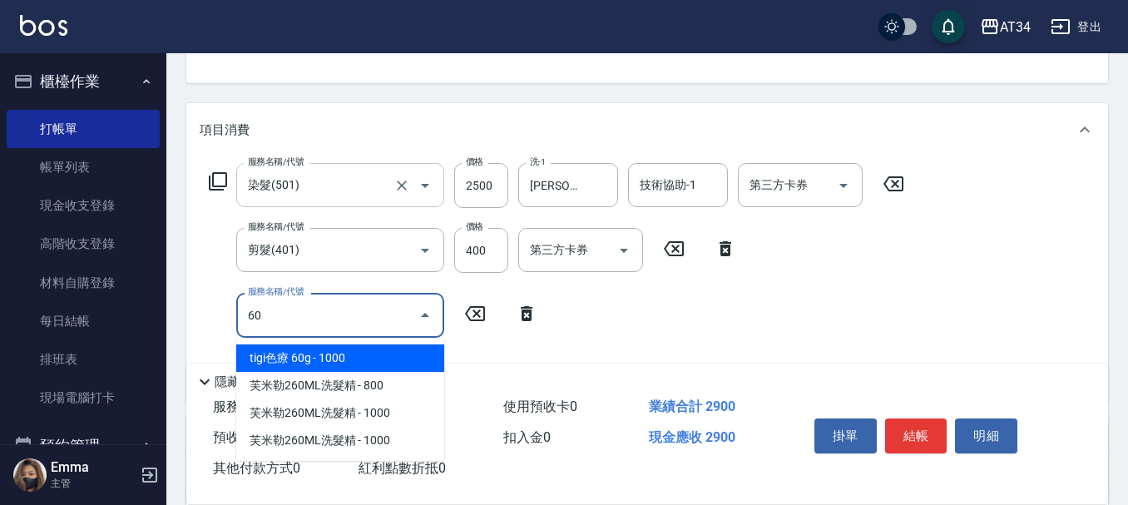
type input "601"
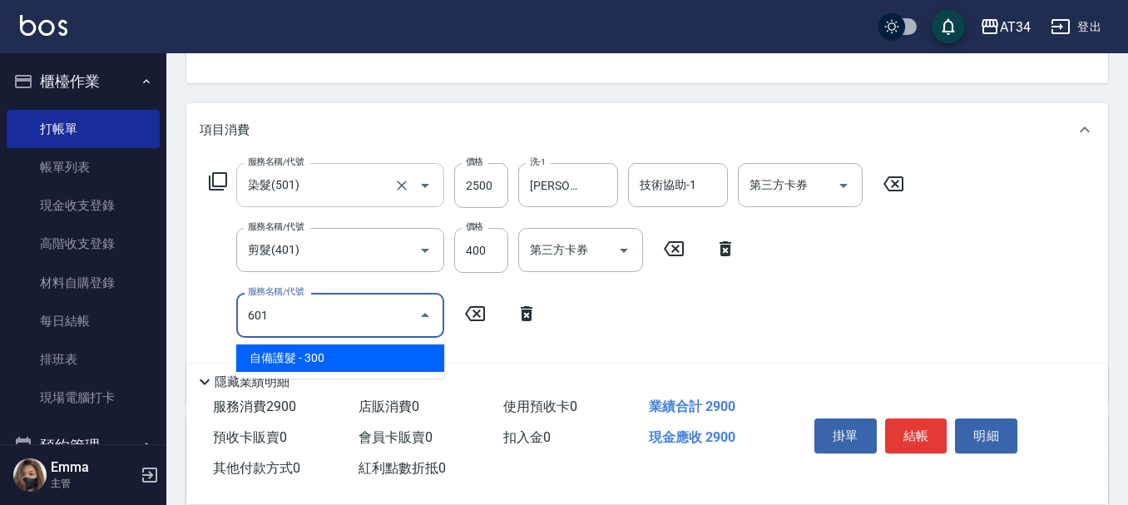
type input "320"
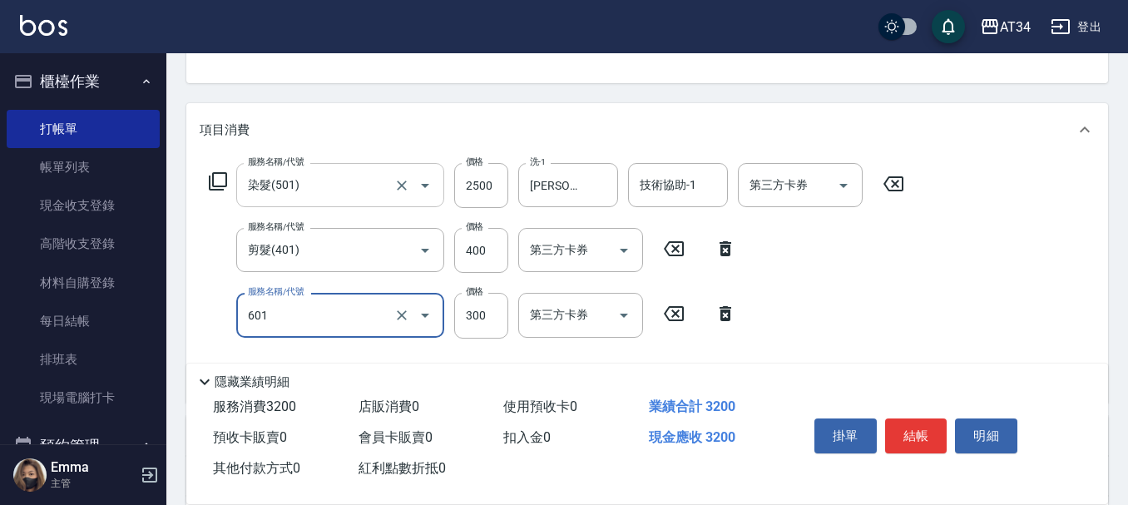
type input "自備護髮(601)"
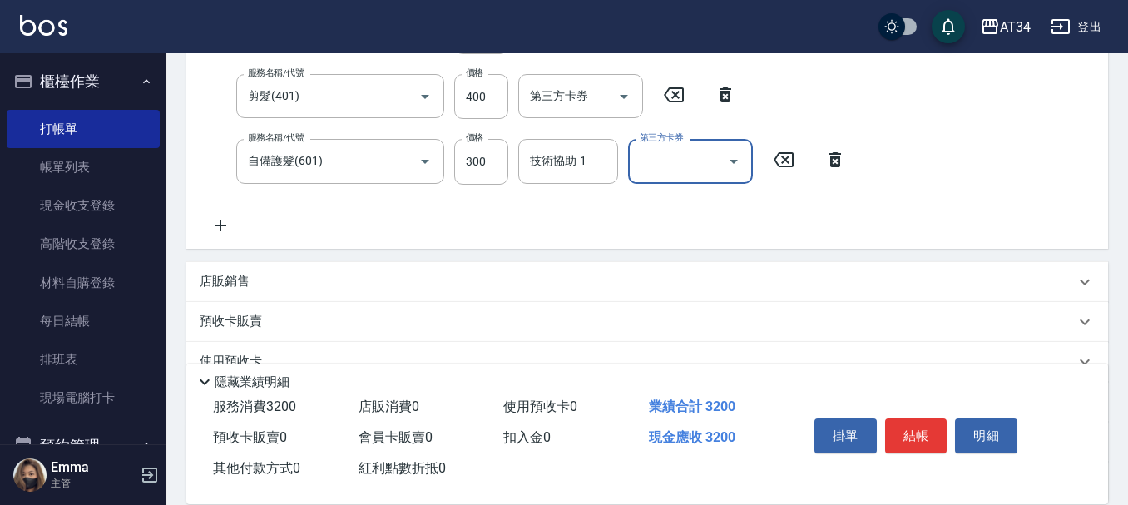
scroll to position [333, 0]
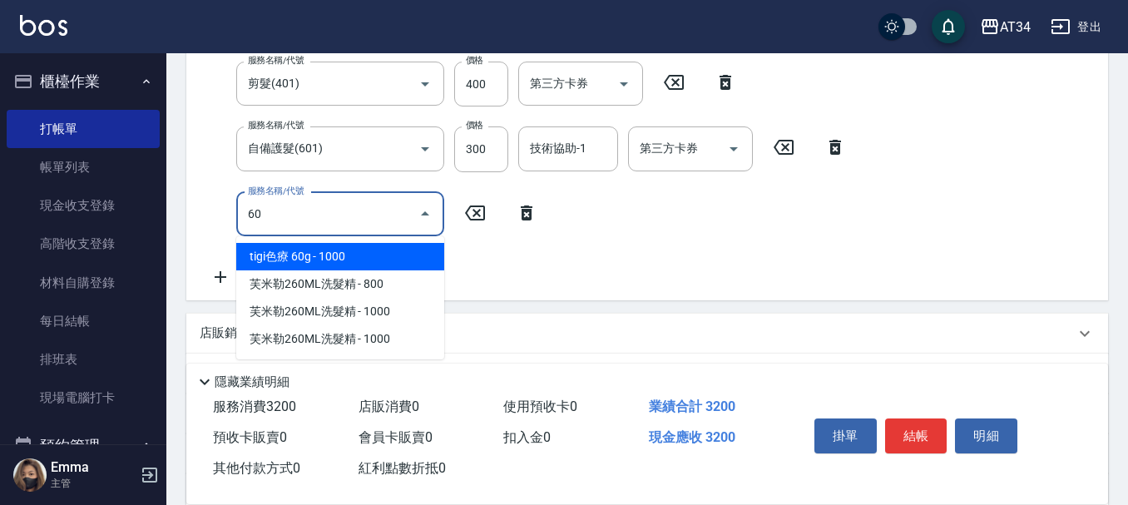
type input "602"
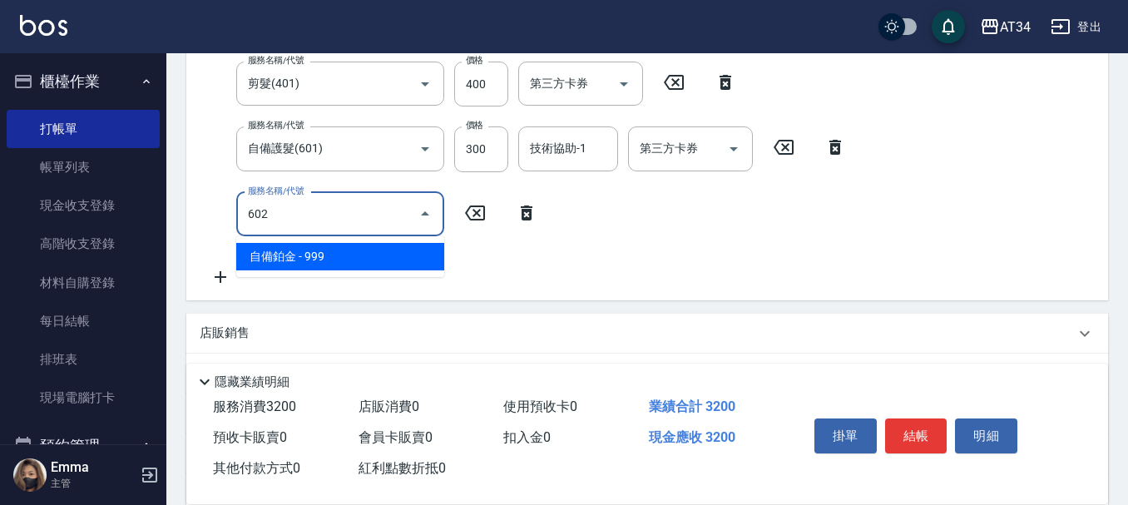
type input "410"
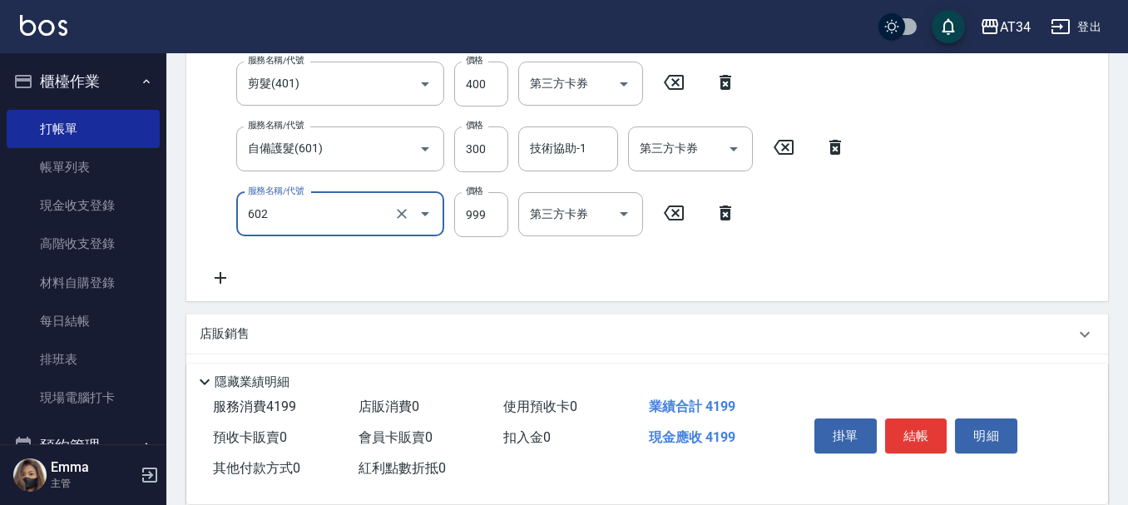
type input "自備鉑金(602)"
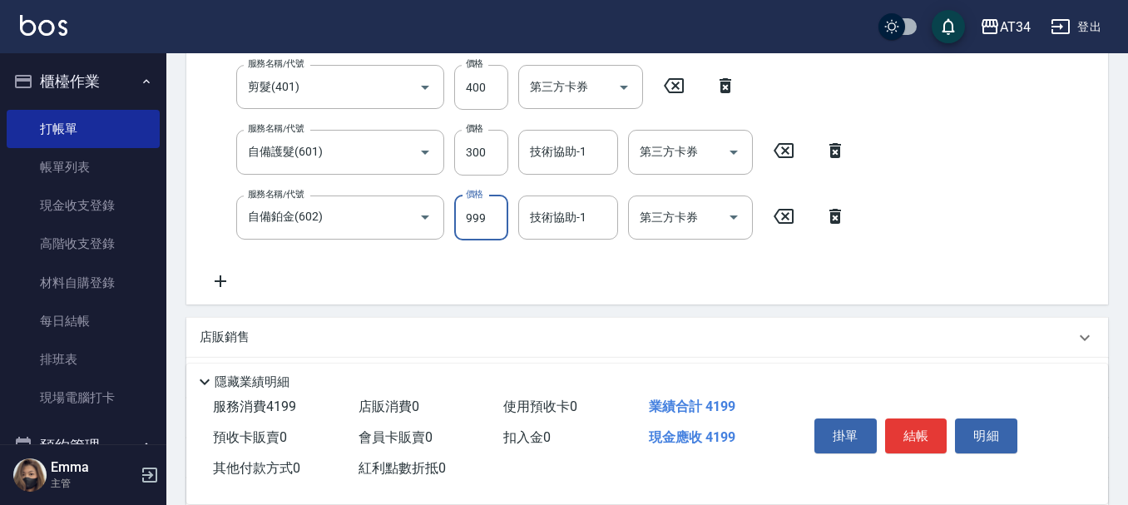
type input "1"
type input "320"
type input "110"
type input "330"
type input "1100"
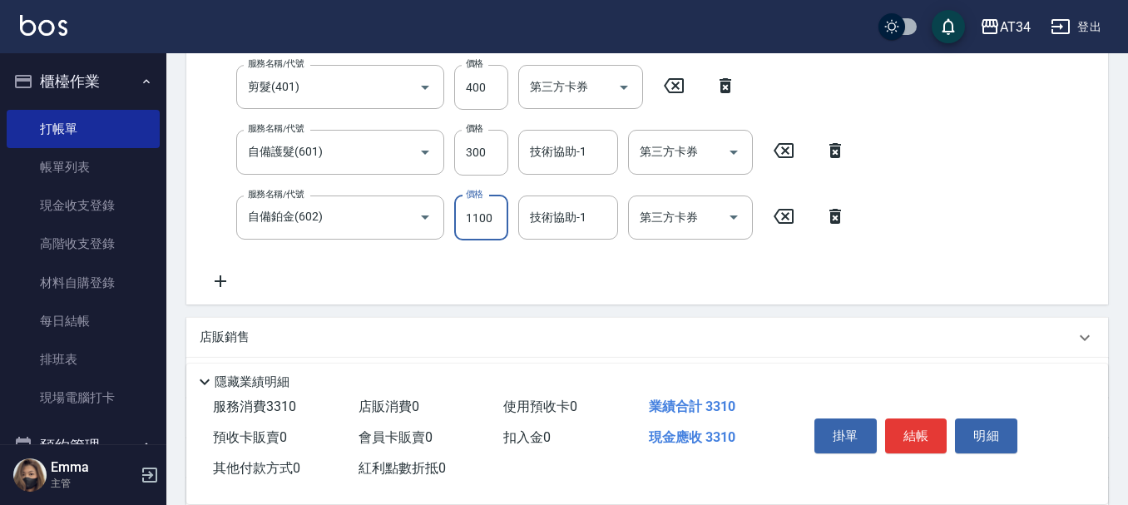
type input "430"
type input "1100"
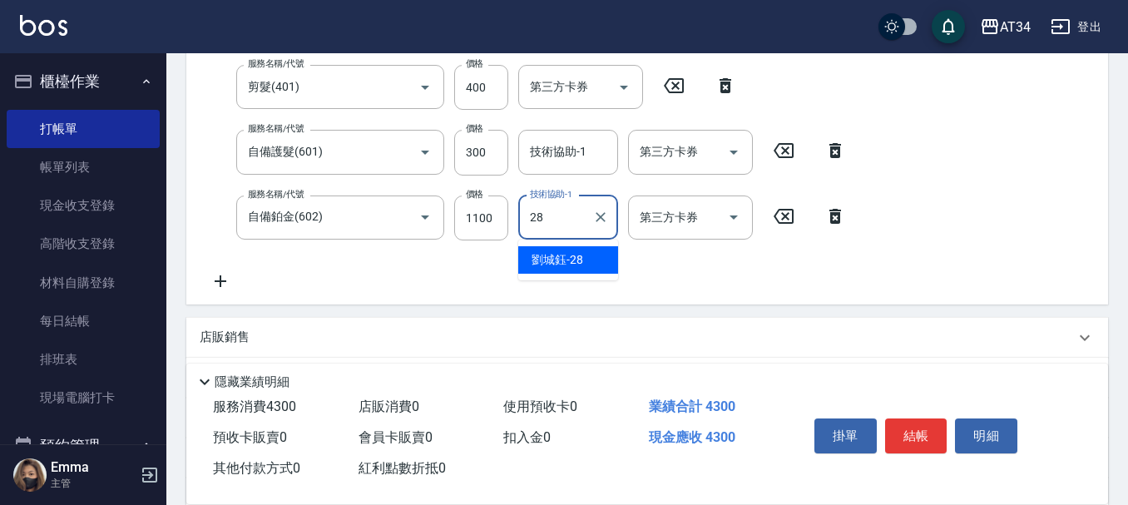
type input "劉城鈺-28"
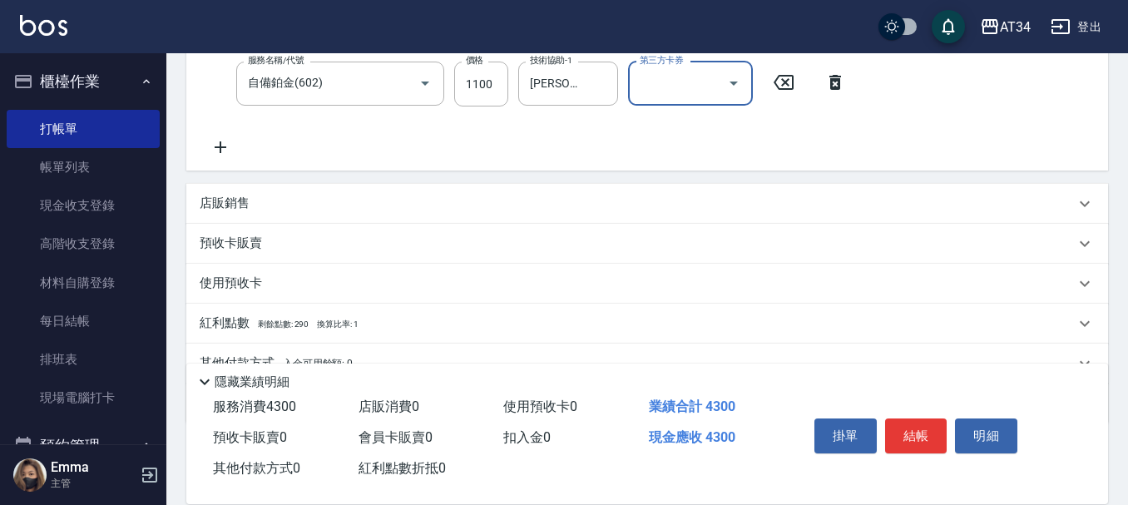
scroll to position [542, 0]
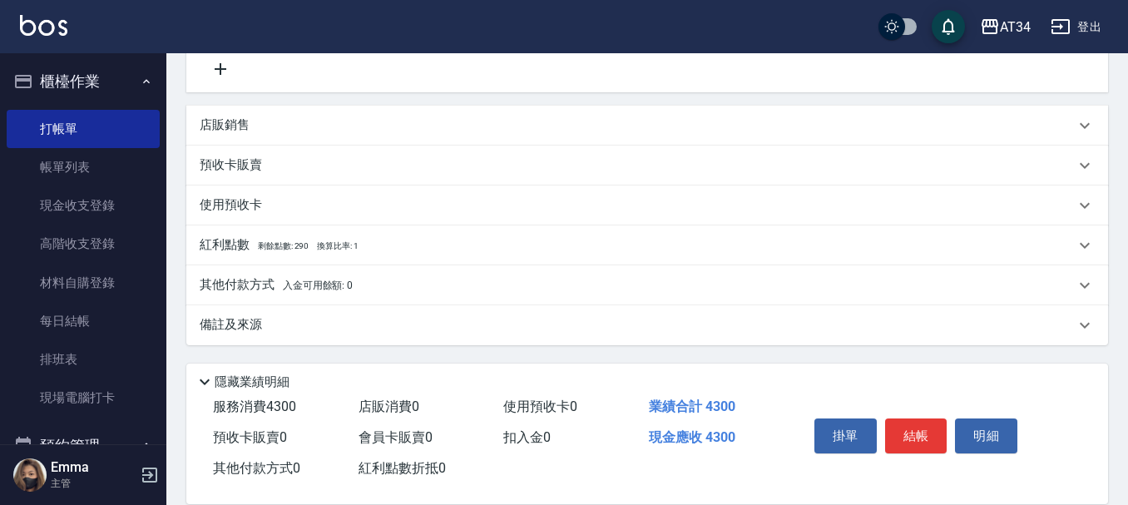
click at [260, 287] on p "其他付款方式 入金可用餘額: 0" at bounding box center [276, 285] width 153 height 18
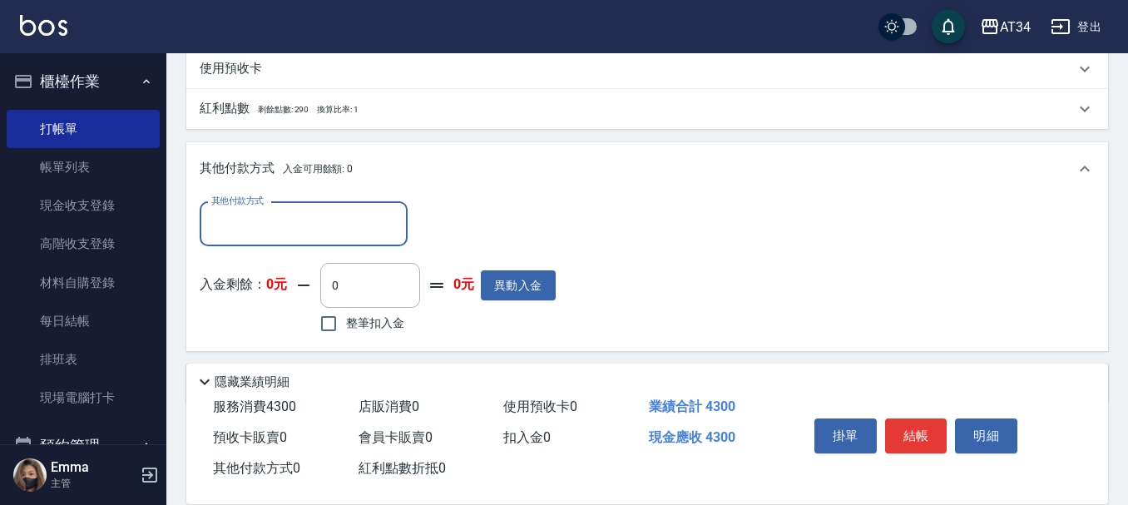
scroll to position [708, 0]
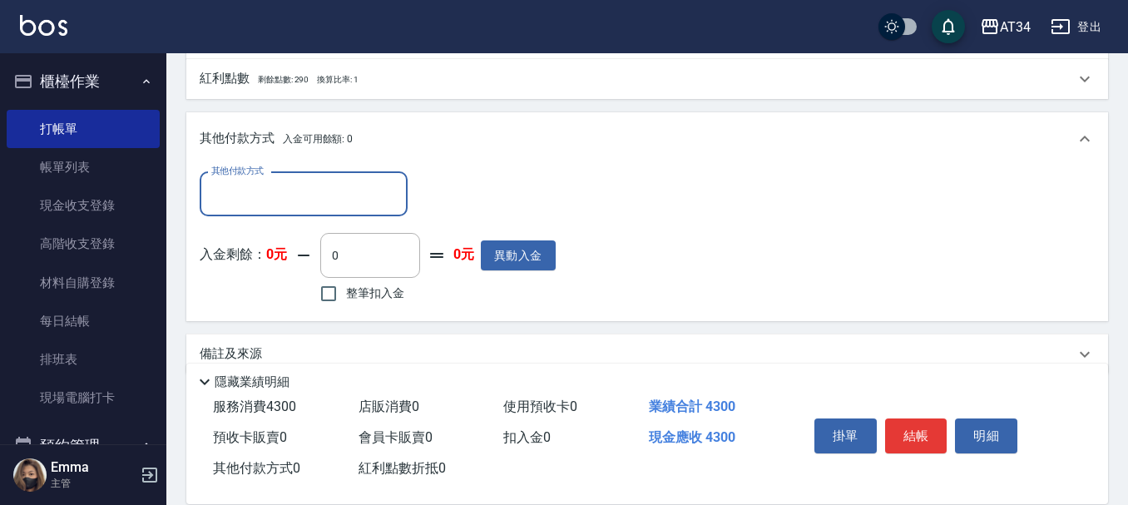
click at [280, 186] on input "其他付款方式" at bounding box center [303, 194] width 193 height 29
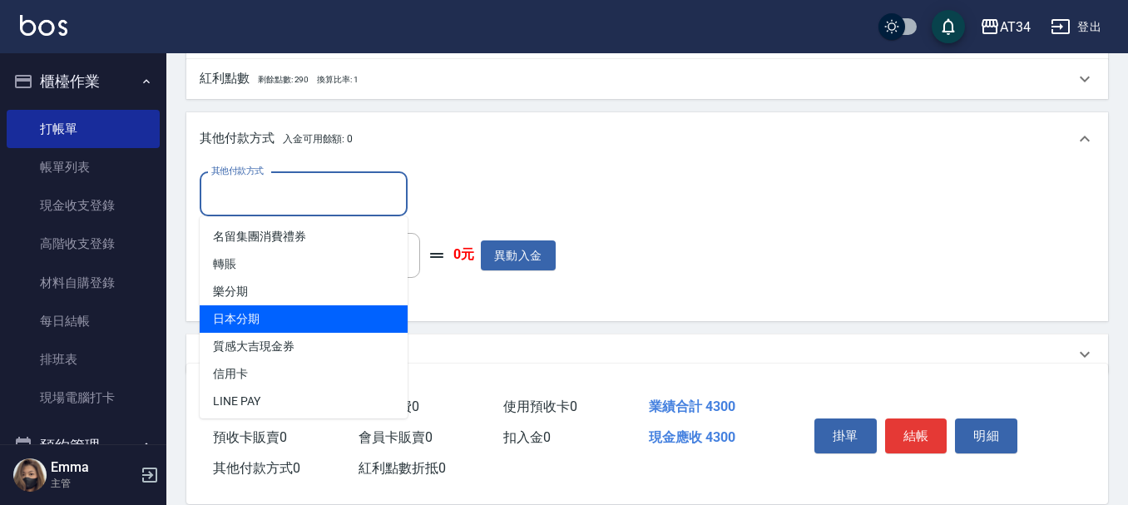
scroll to position [3, 0]
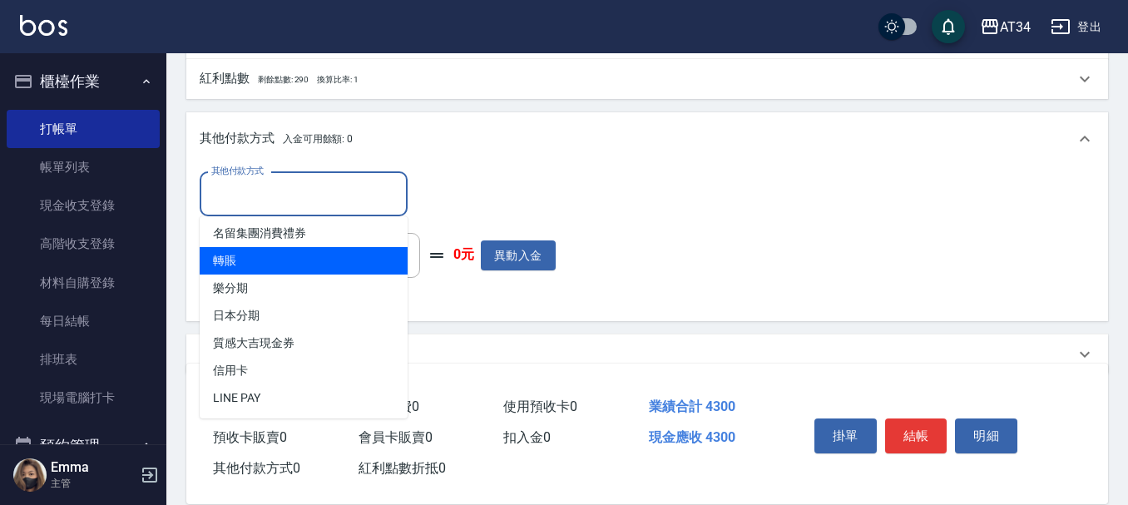
click at [242, 260] on span "轉賬" at bounding box center [304, 260] width 208 height 27
type input "轉賬"
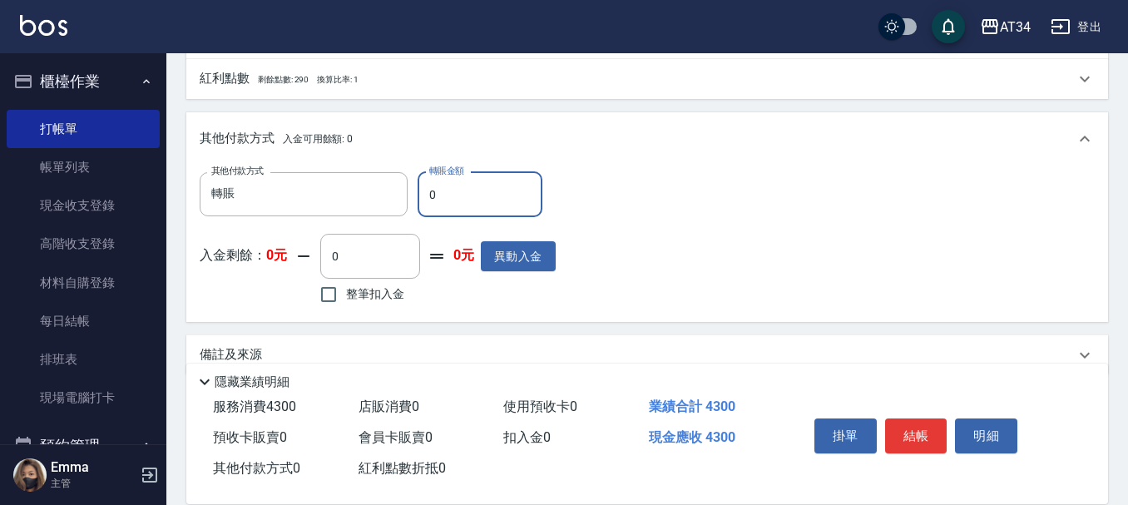
click at [459, 189] on input "0" at bounding box center [480, 194] width 125 height 45
type input "44"
type input "420"
type input "430"
type input "380"
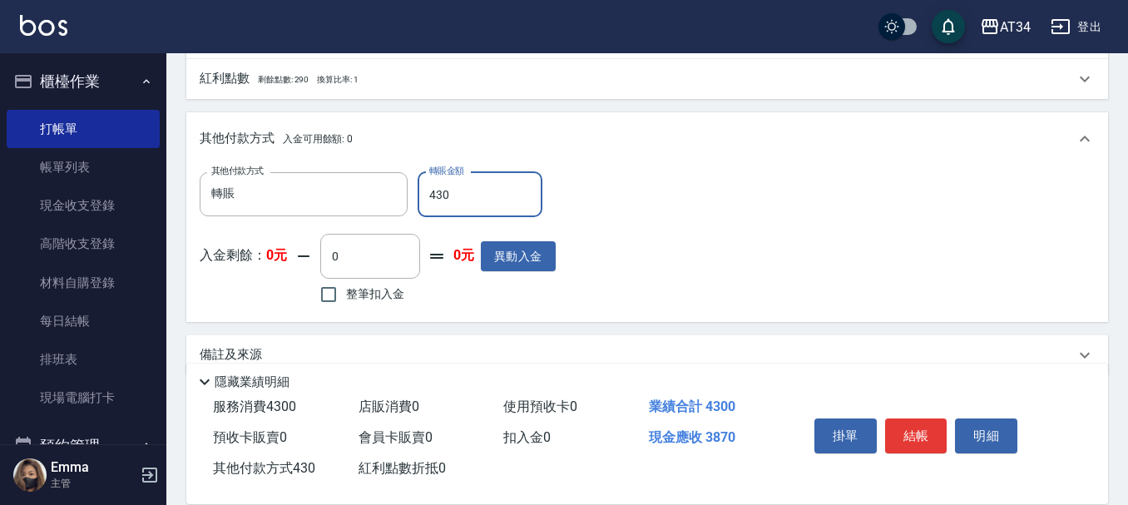
type input "4300"
type input "0"
type input "4300"
click at [918, 431] on button "結帳" at bounding box center [916, 435] width 62 height 35
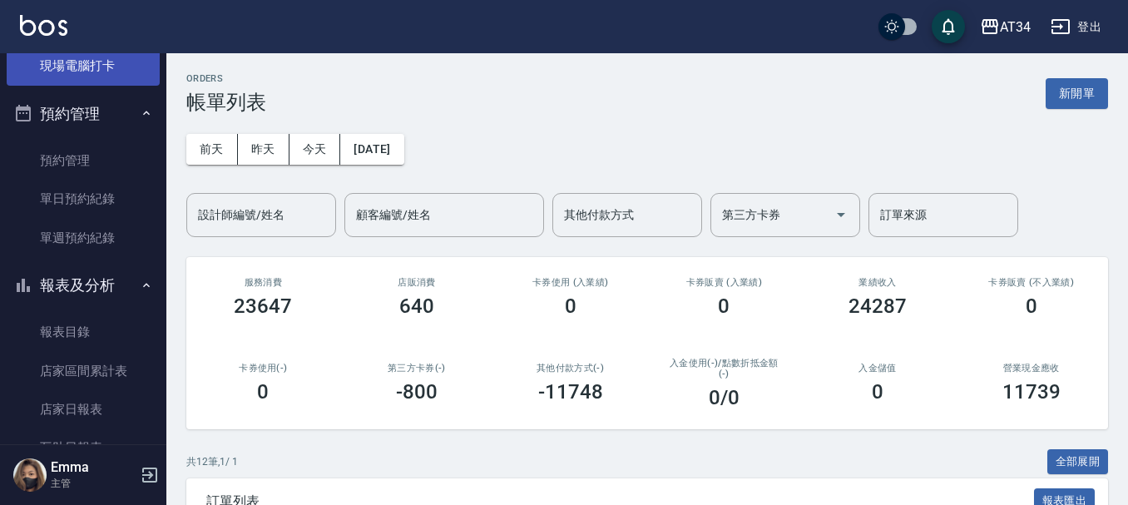
scroll to position [333, 0]
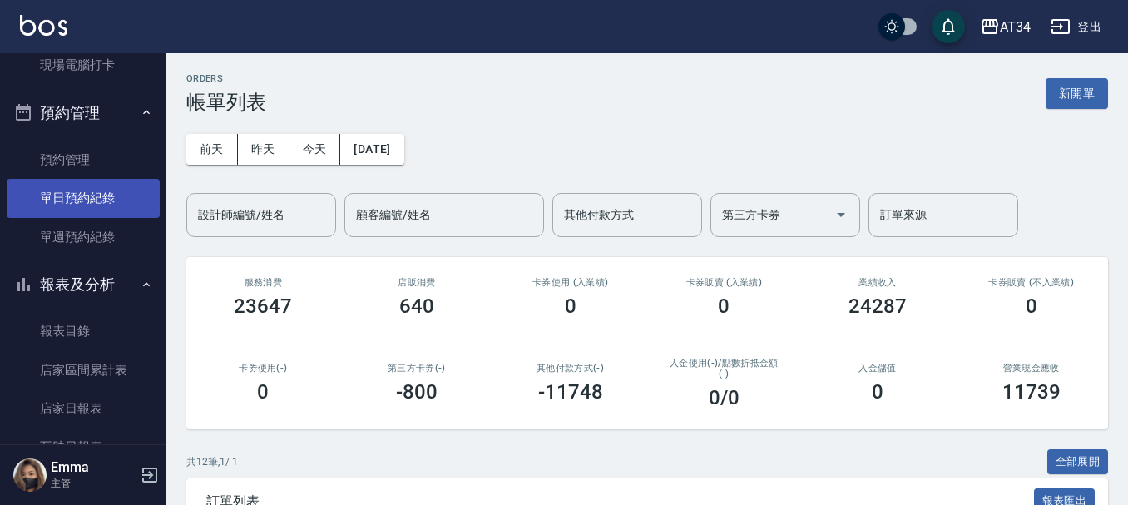
click at [69, 193] on link "單日預約紀錄" at bounding box center [83, 198] width 153 height 38
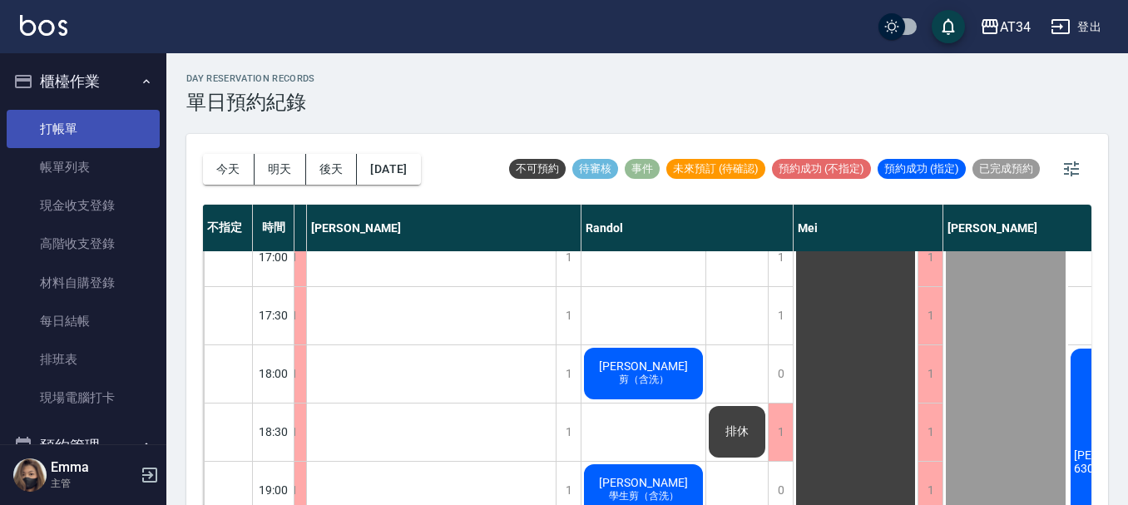
click at [82, 124] on link "打帳單" at bounding box center [83, 129] width 153 height 38
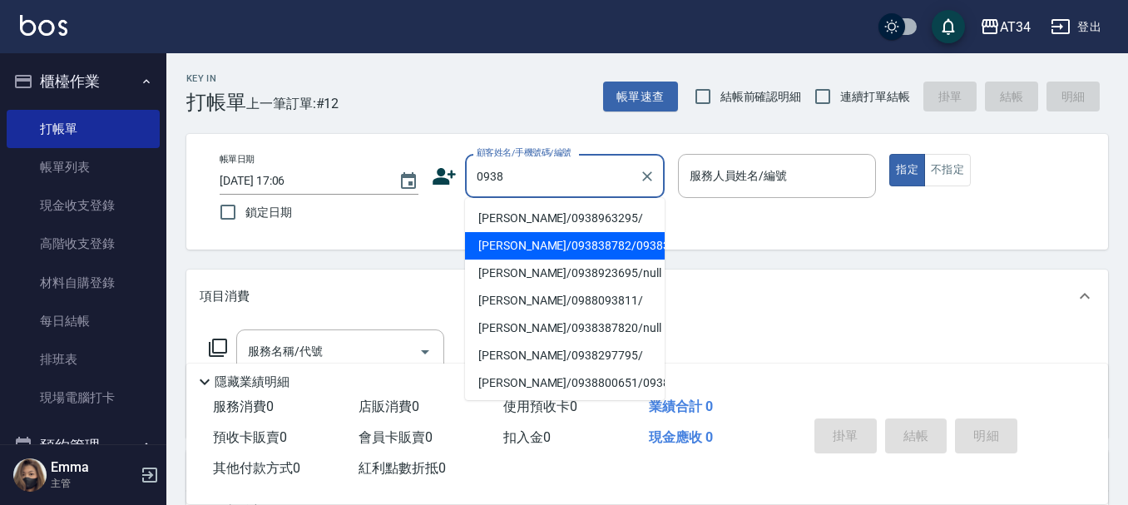
click at [566, 249] on li "鄭偉柏/093838782/0938387820" at bounding box center [565, 245] width 200 height 27
type input "鄭偉柏/093838782/0938387820"
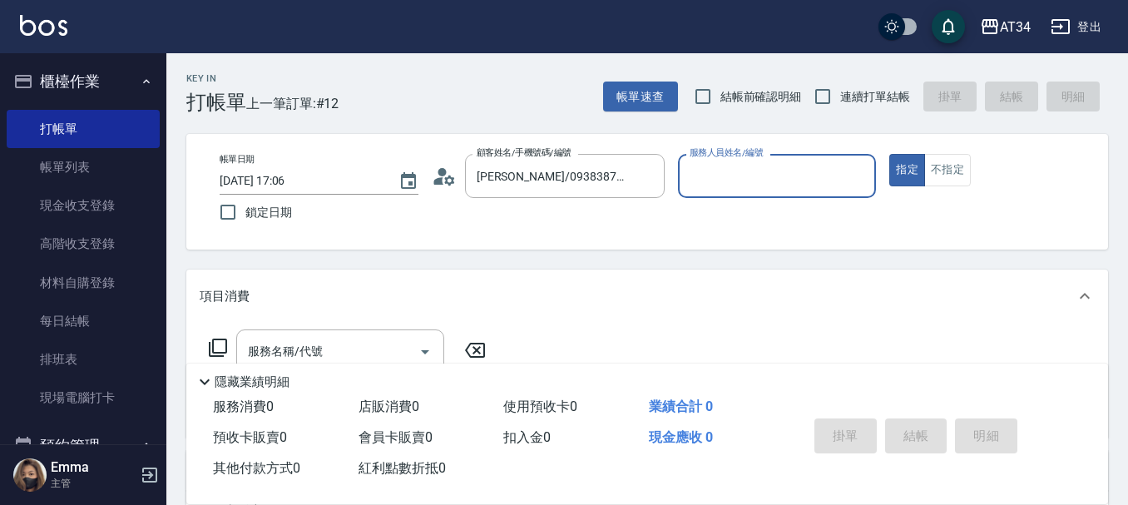
type input "annie-27"
click at [969, 176] on button "不指定" at bounding box center [947, 170] width 47 height 32
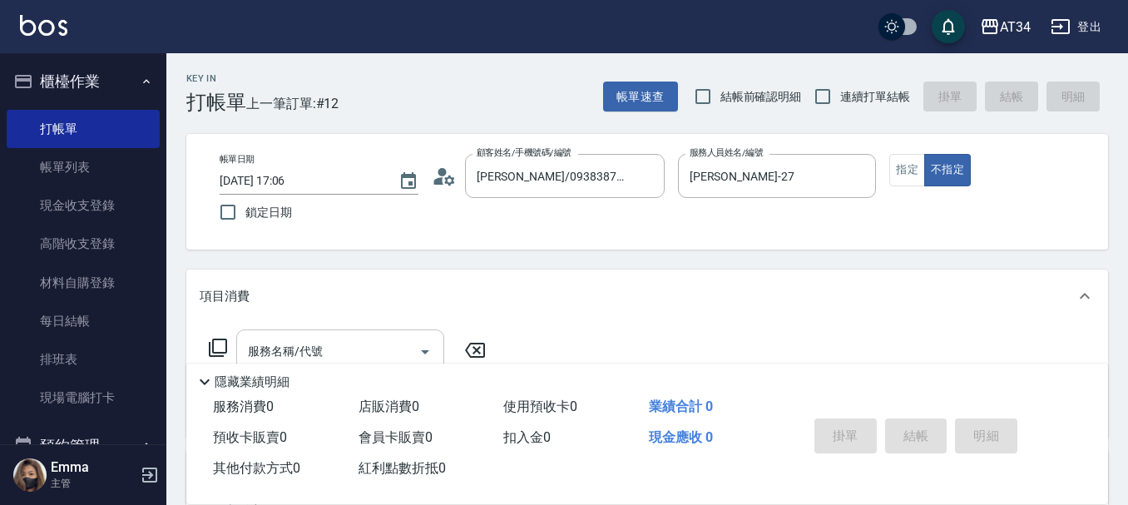
click at [314, 350] on div "服務名稱/代號 服務名稱/代號" at bounding box center [340, 351] width 208 height 44
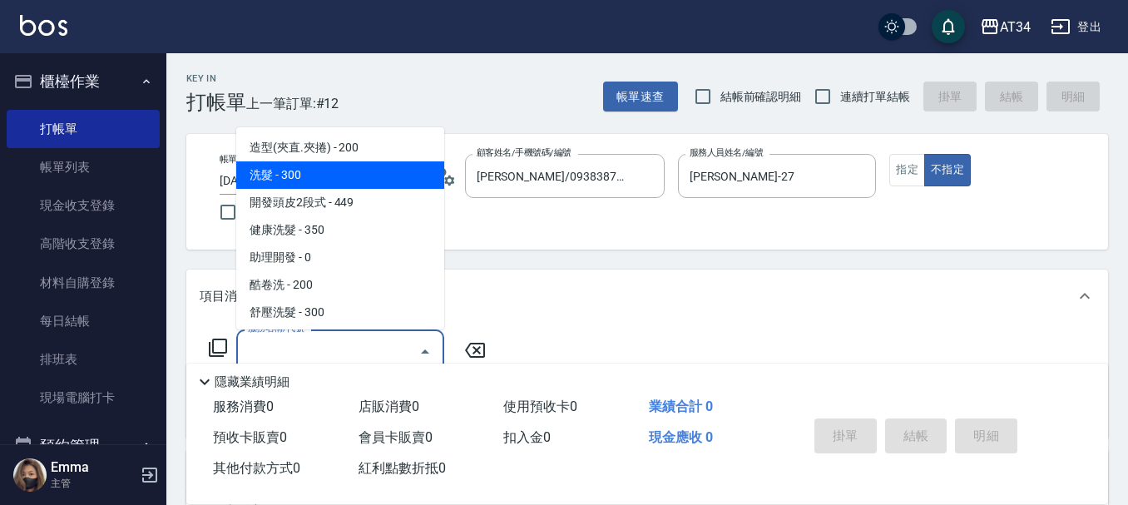
click at [324, 176] on span "洗髮 - 300" at bounding box center [340, 174] width 208 height 27
type input "洗髮(201)"
type input "30"
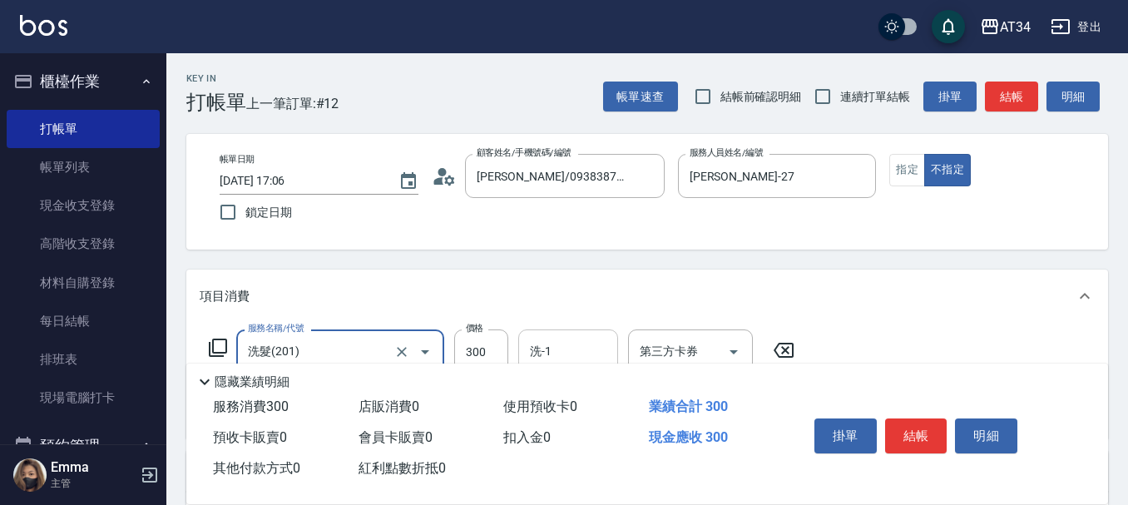
click at [574, 347] on input "洗-1" at bounding box center [568, 351] width 85 height 29
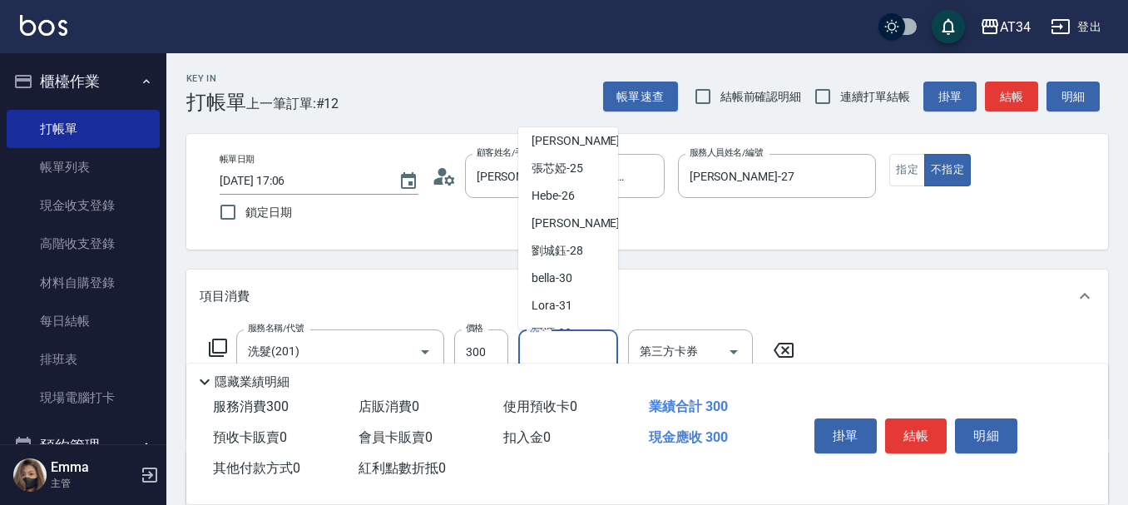
scroll to position [250, 0]
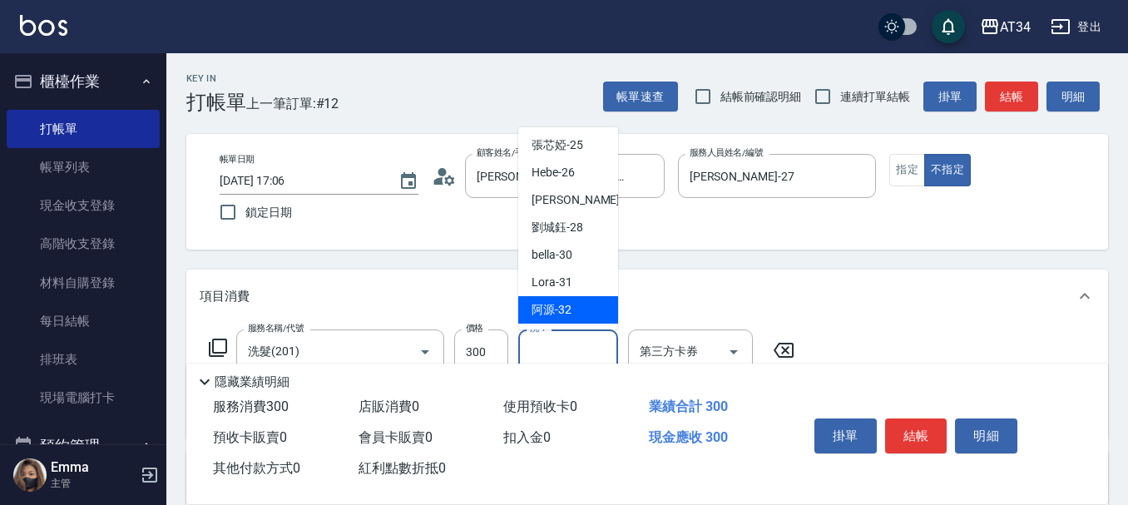
click at [566, 306] on span "阿源 -32" at bounding box center [552, 309] width 40 height 17
type input "阿源-32"
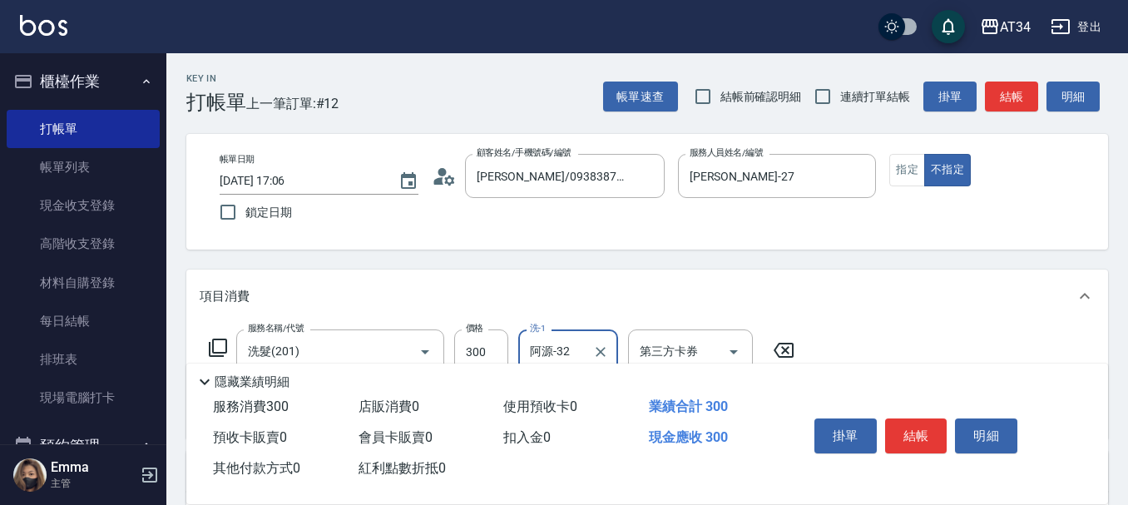
click at [662, 294] on div "項目消費" at bounding box center [637, 296] width 875 height 17
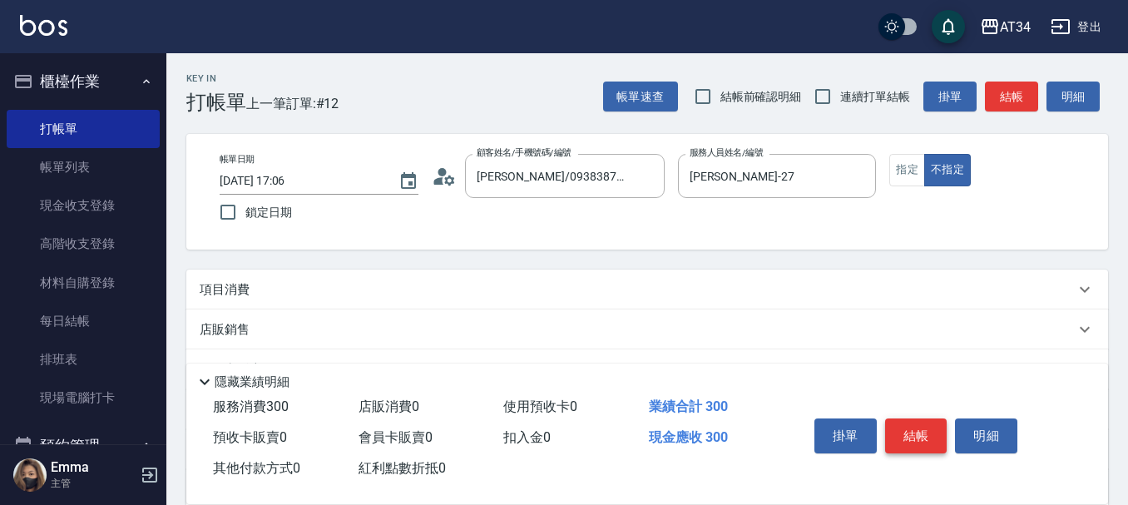
click at [907, 436] on button "結帳" at bounding box center [916, 435] width 62 height 35
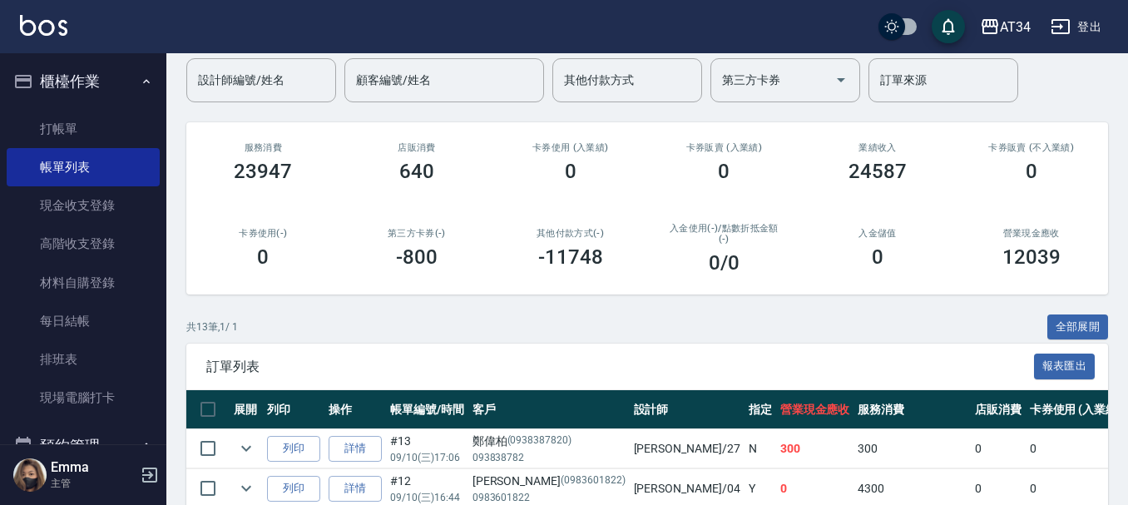
scroll to position [250, 0]
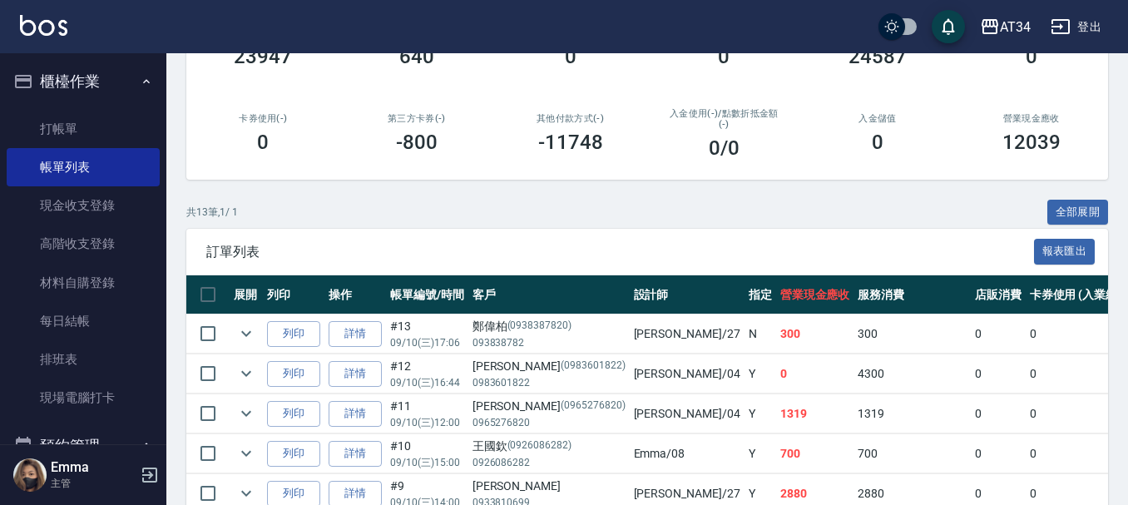
click at [971, 436] on td "0" at bounding box center [998, 453] width 55 height 39
drag, startPoint x: 914, startPoint y: 426, endPoint x: 1136, endPoint y: 477, distance: 227.0
click at [971, 426] on td "0" at bounding box center [998, 413] width 55 height 39
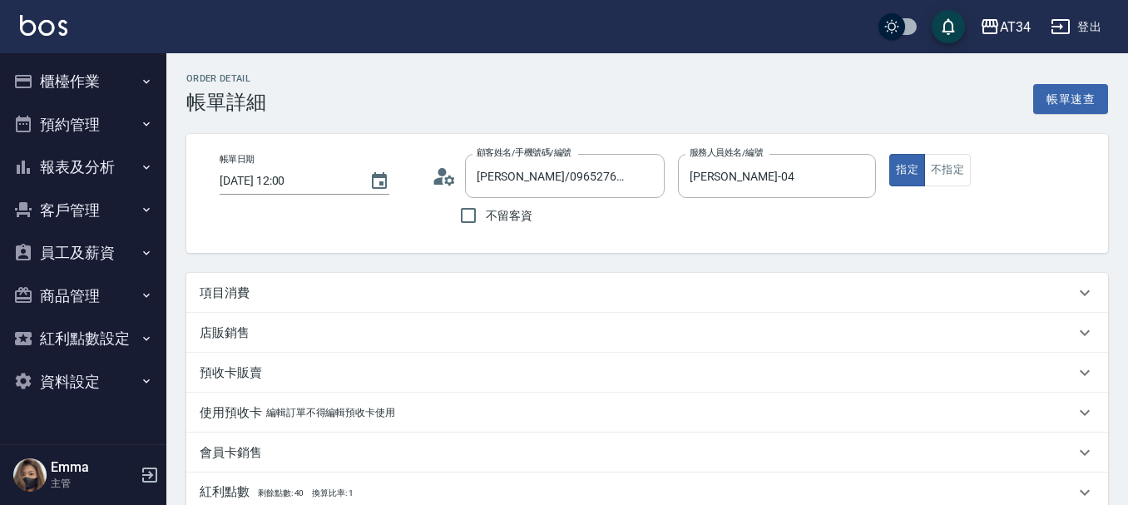
click at [295, 290] on div "項目消費" at bounding box center [637, 293] width 875 height 17
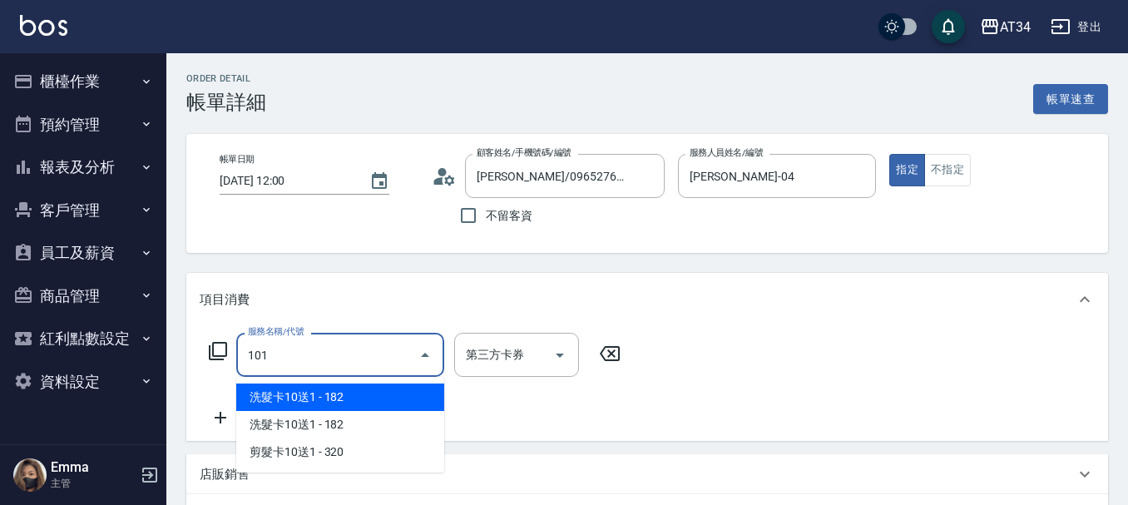
type input "1011"
type input "90"
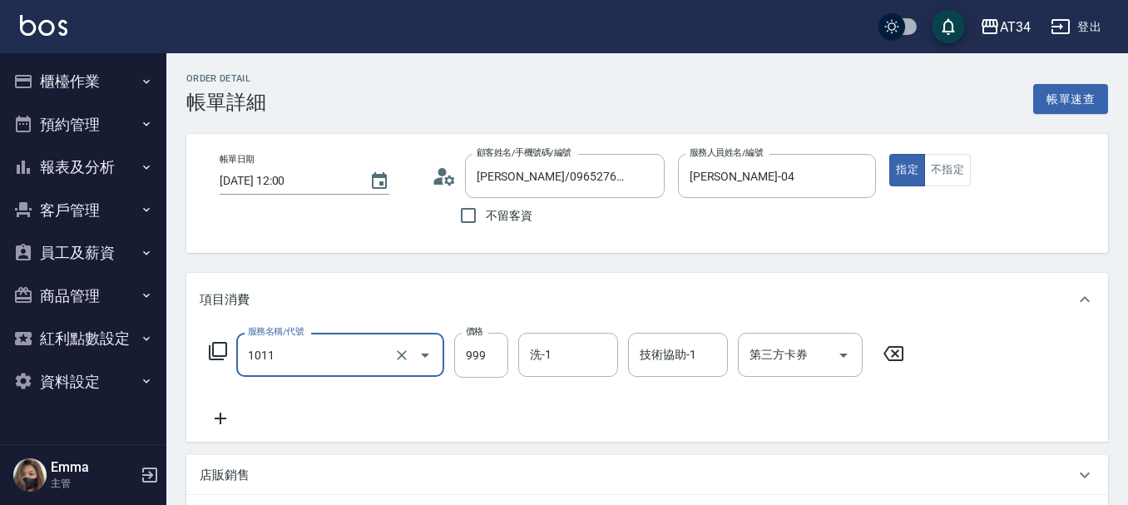
type input "洗+AB劑+精油(1011)"
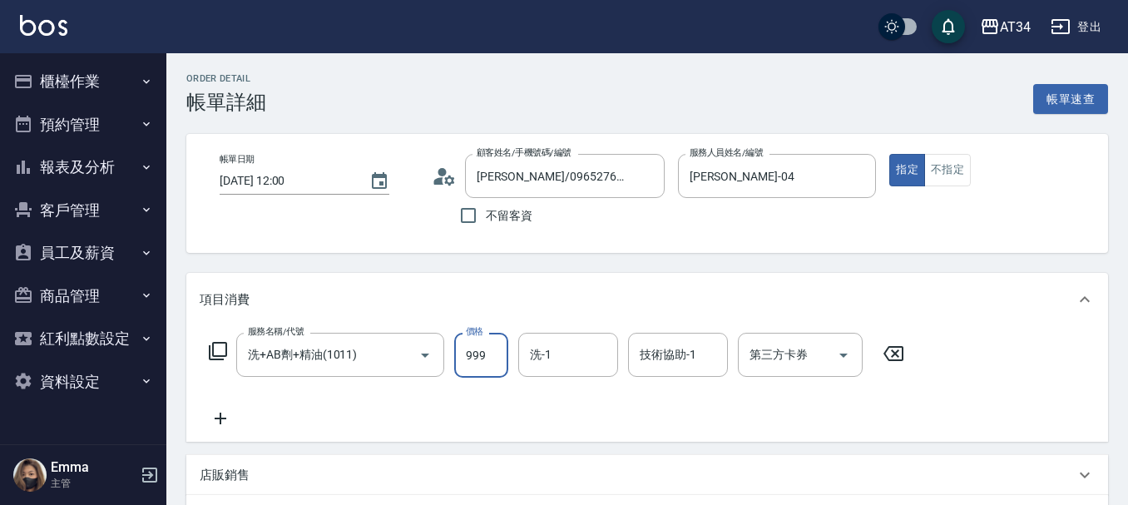
type input "0"
click at [481, 355] on input "35" at bounding box center [481, 355] width 54 height 45
type input "99"
type input "90"
type input "999"
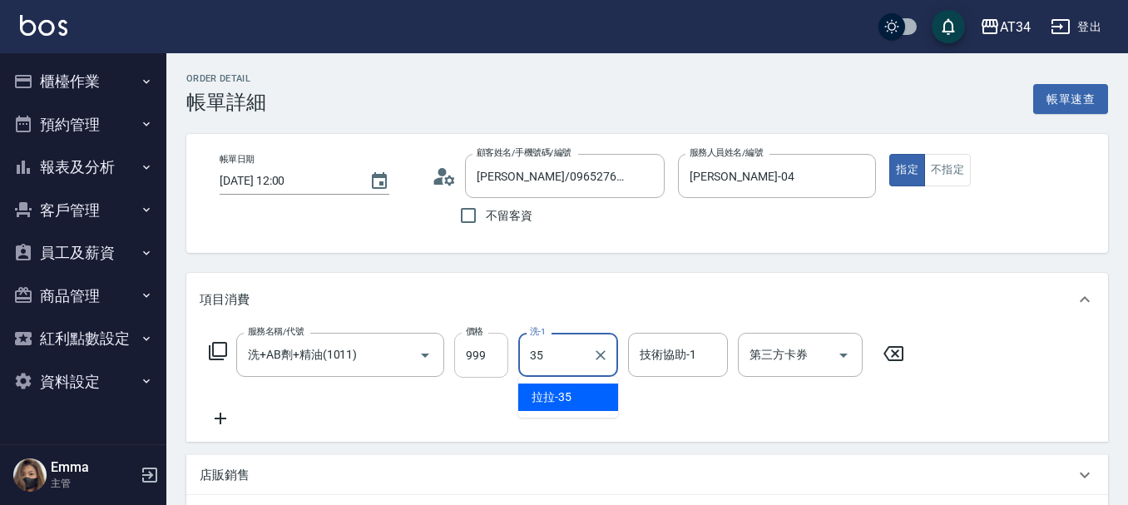
type input "拉拉-35"
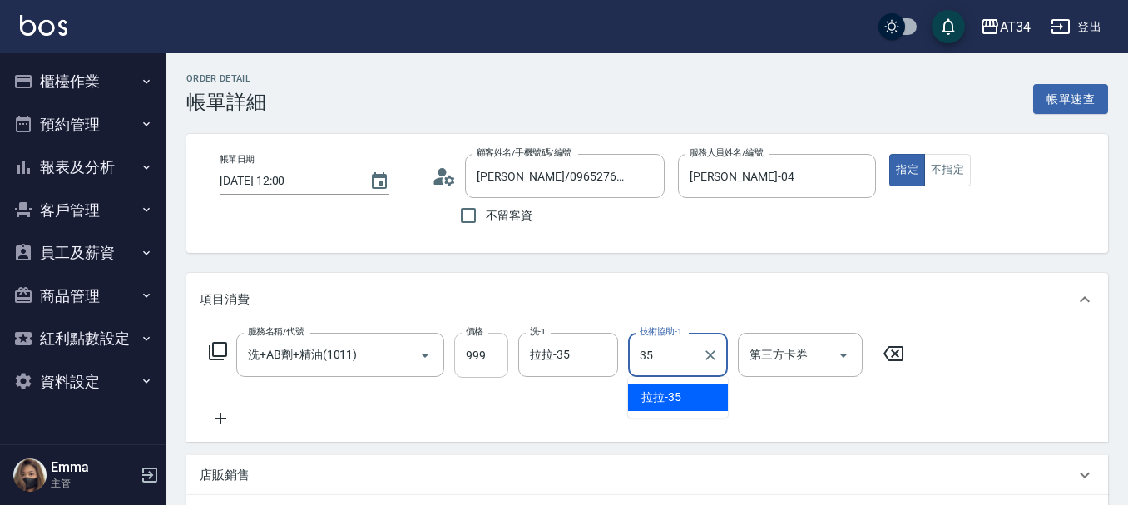
type input "拉拉-35"
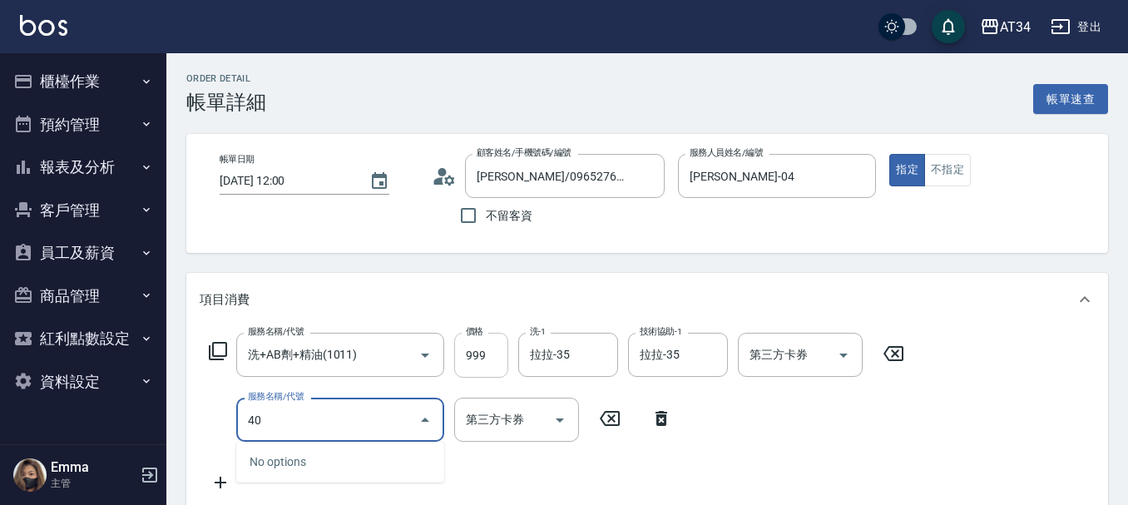
type input "401"
type input "120"
type input "剪髮(401)"
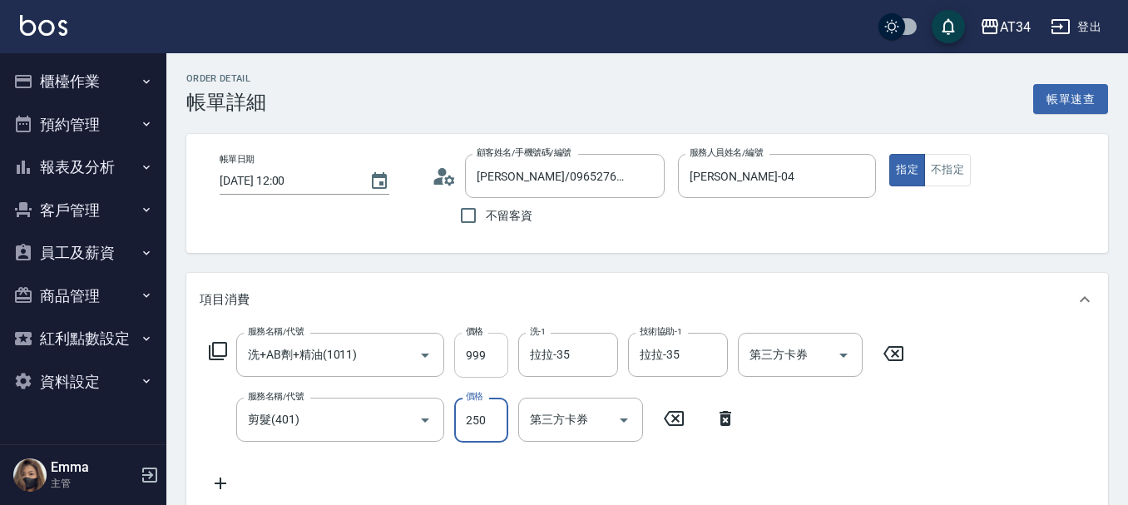
type input "100"
type input "4"
type input "90"
type input "0"
type input "100"
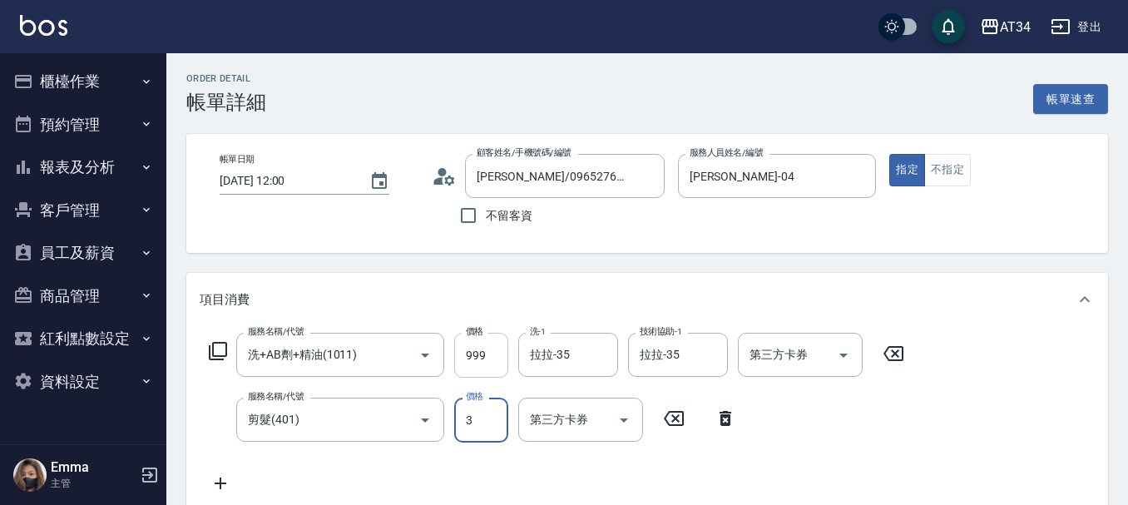
type input "32"
type input "130"
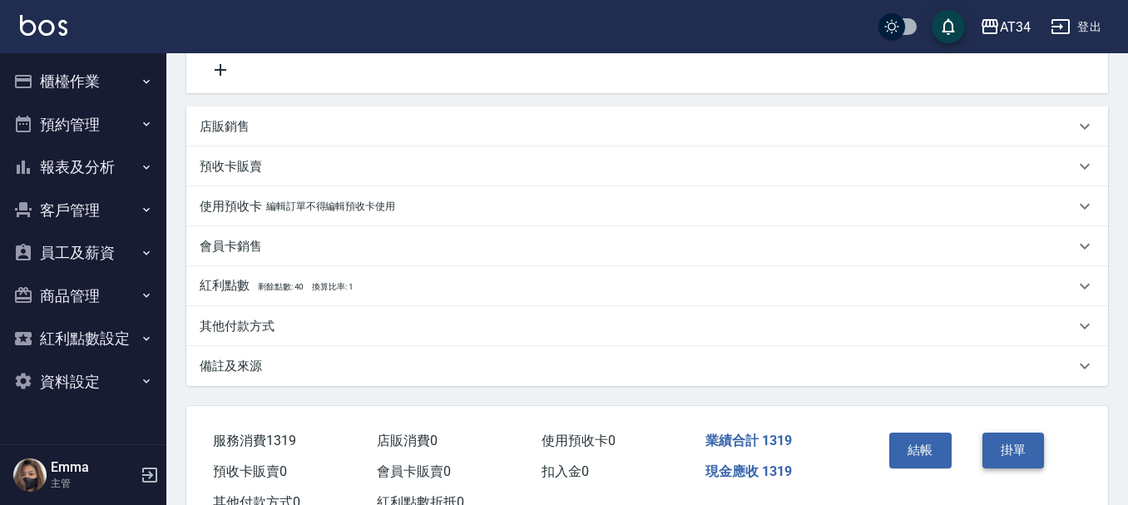
scroll to position [416, 0]
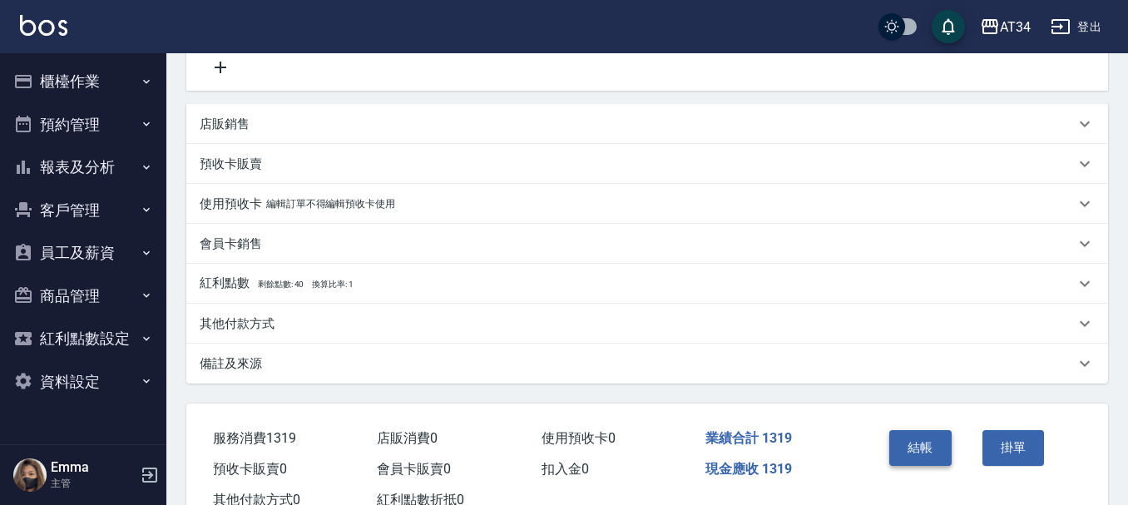
type input "320"
click at [933, 439] on button "結帳" at bounding box center [920, 447] width 62 height 35
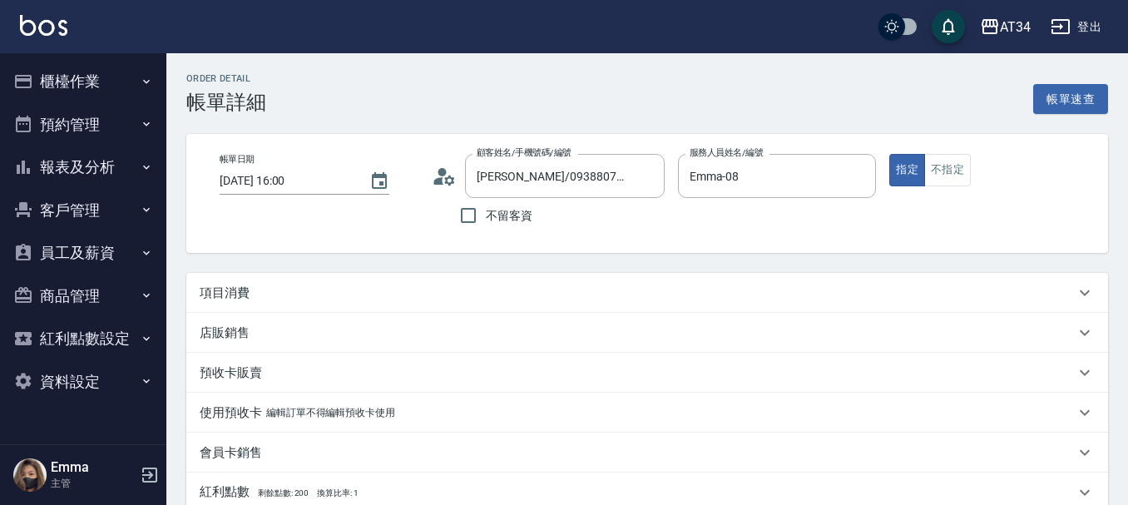
scroll to position [83, 0]
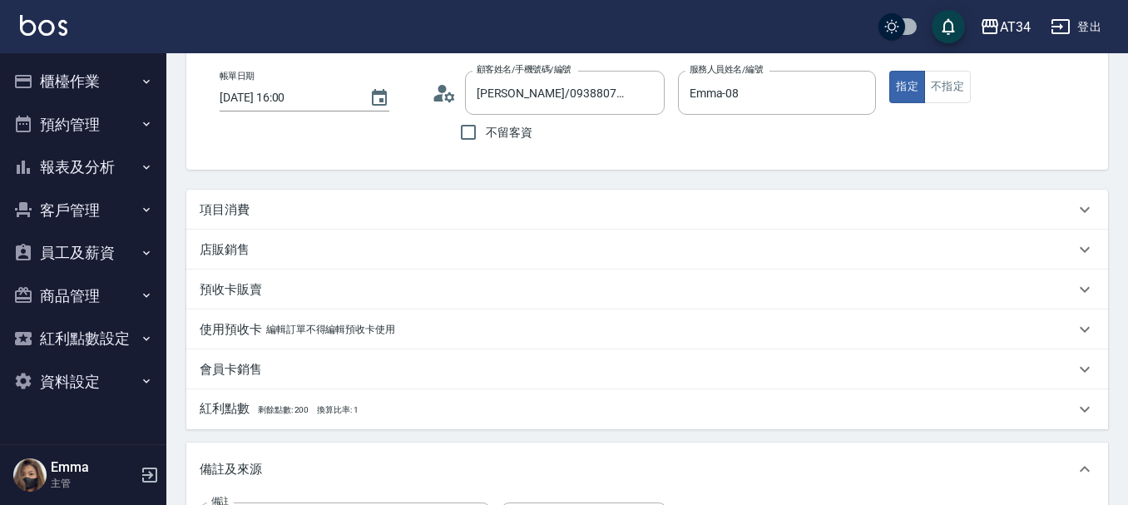
click at [319, 215] on div "項目消費" at bounding box center [637, 209] width 875 height 17
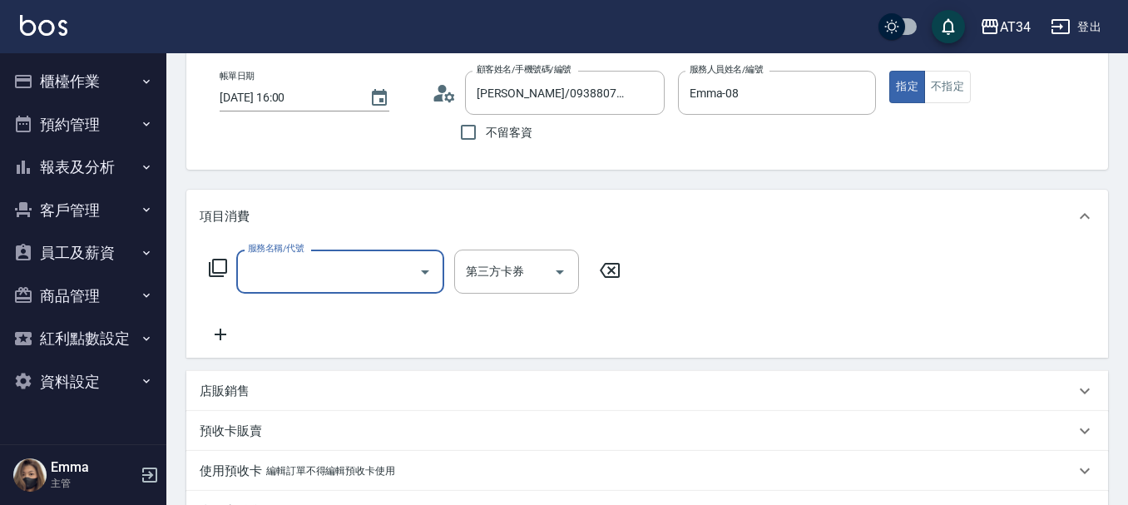
scroll to position [0, 0]
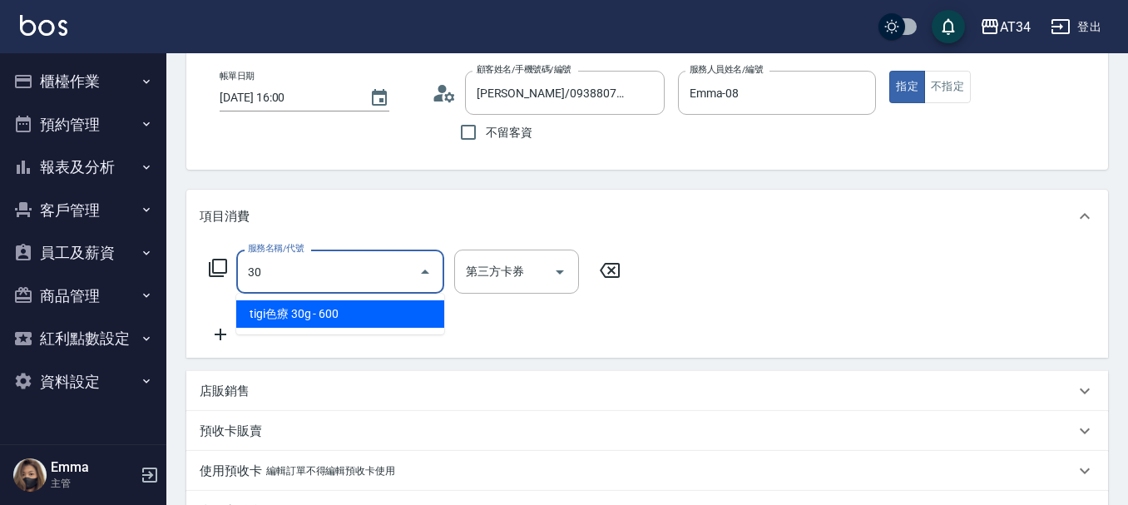
type input "300"
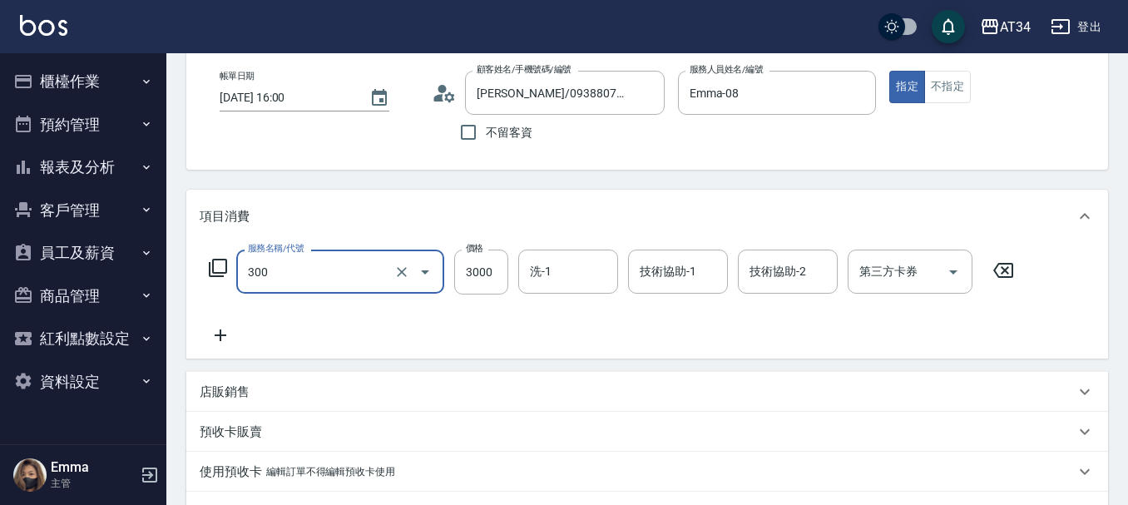
type input "燙髮(300)"
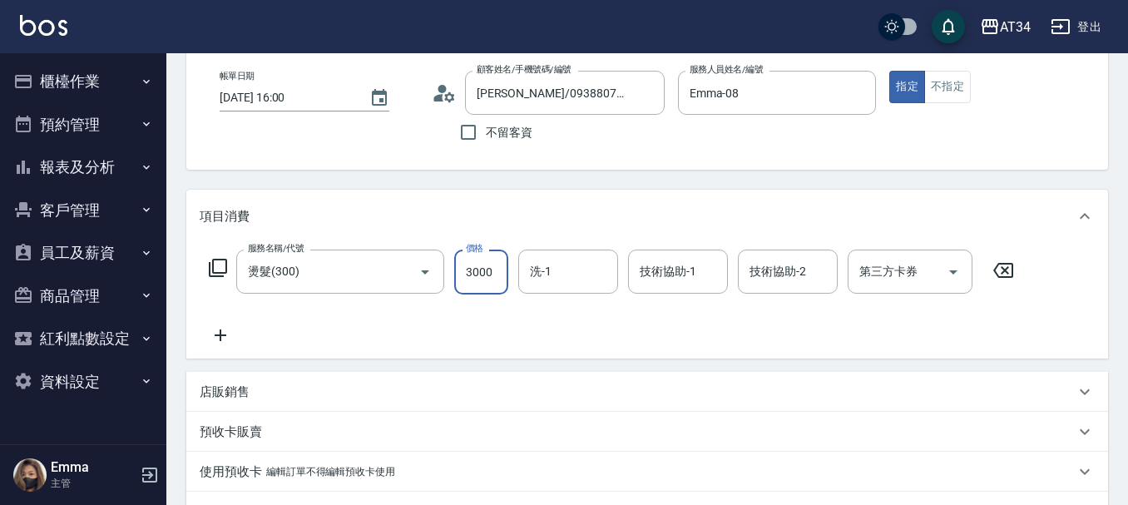
type input "0"
type input "20"
type input "200"
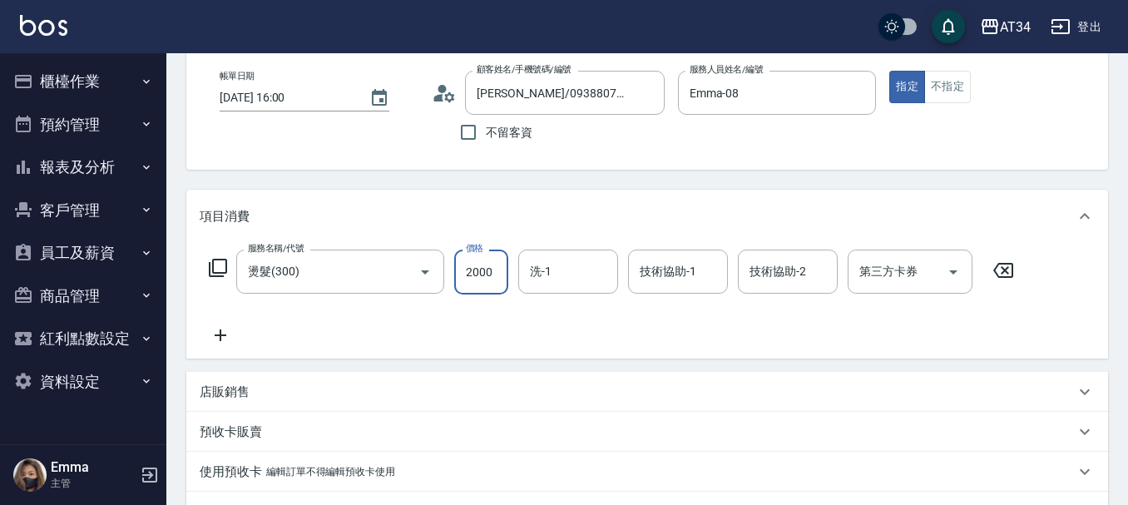
type input "2000"
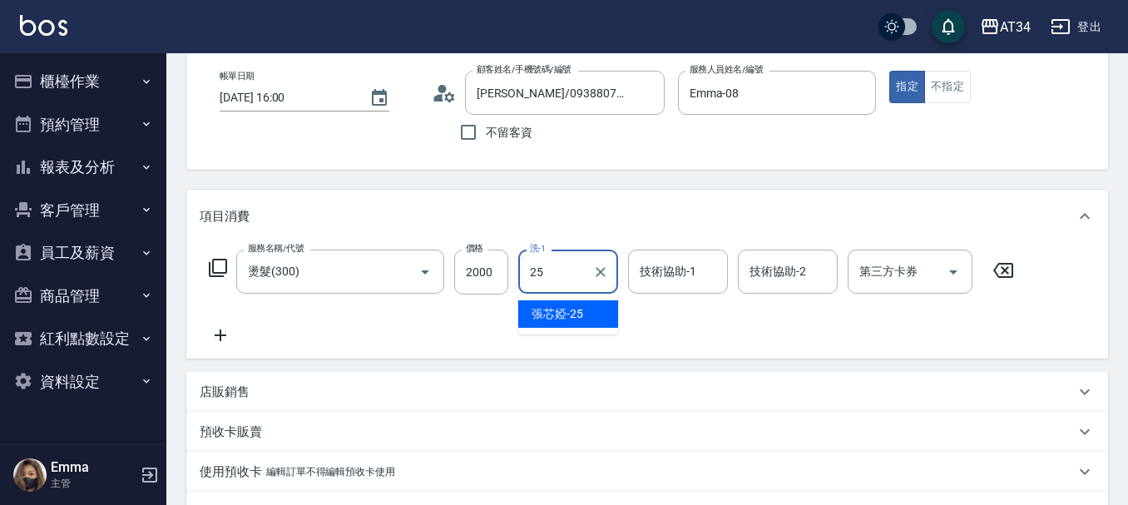
type input "張芯婭-25"
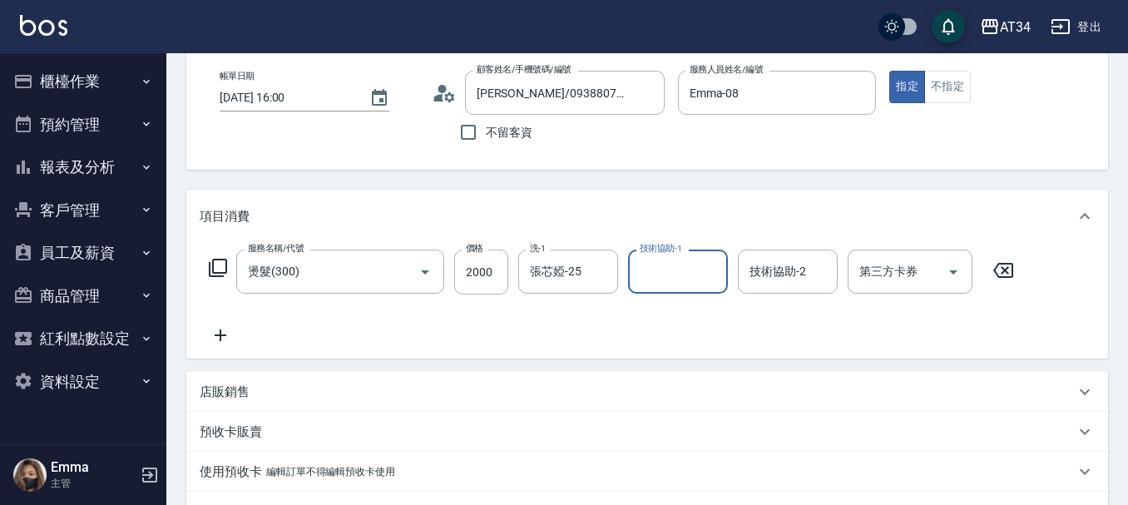
click at [220, 334] on icon at bounding box center [221, 335] width 12 height 12
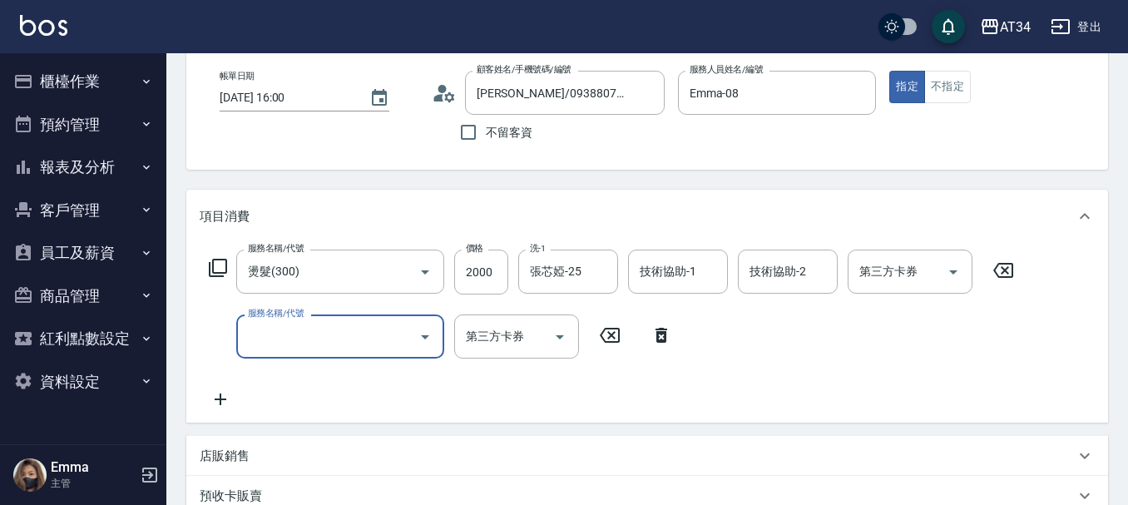
click at [227, 264] on icon at bounding box center [218, 268] width 18 height 18
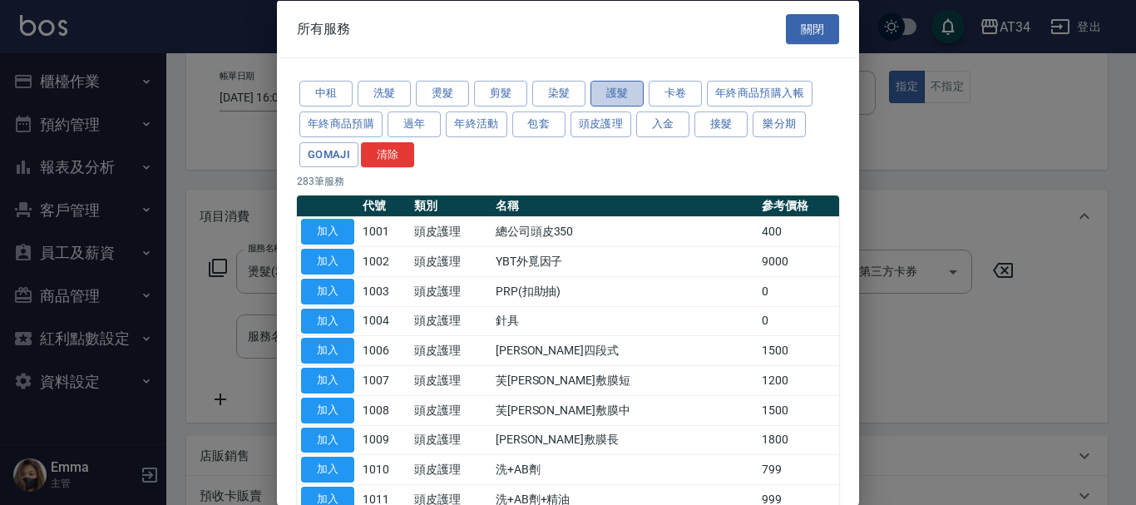
click at [608, 90] on button "護髮" at bounding box center [617, 94] width 53 height 26
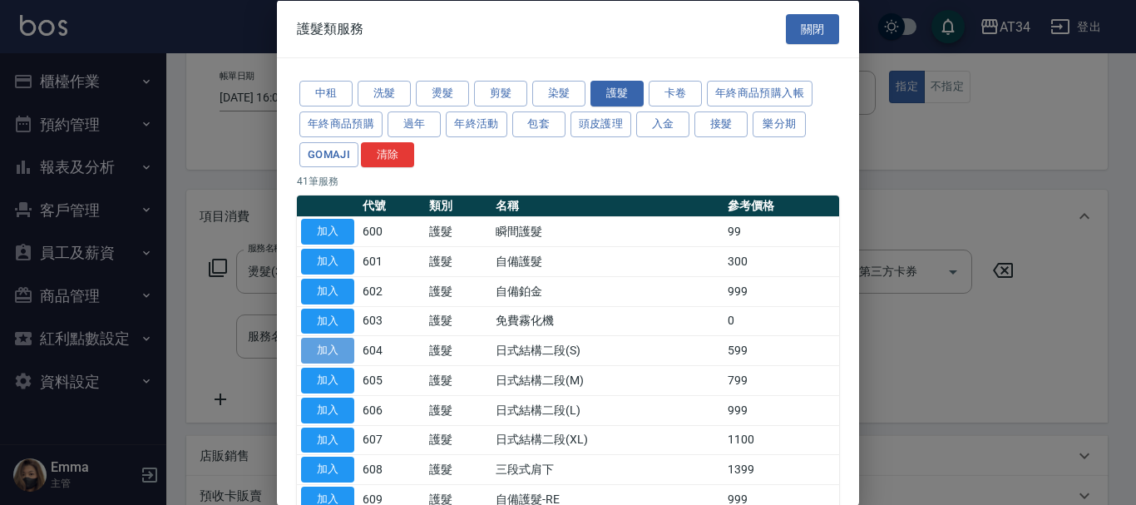
click at [324, 357] on button "加入" at bounding box center [327, 351] width 53 height 26
type input "250"
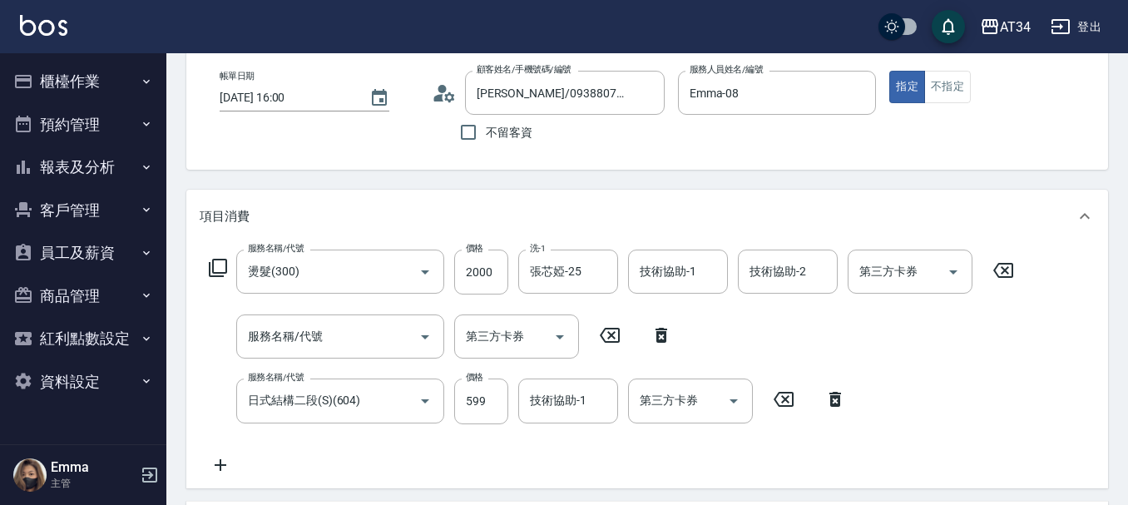
click at [664, 336] on icon at bounding box center [662, 335] width 12 height 15
type input "日式結構二段(S)(604)"
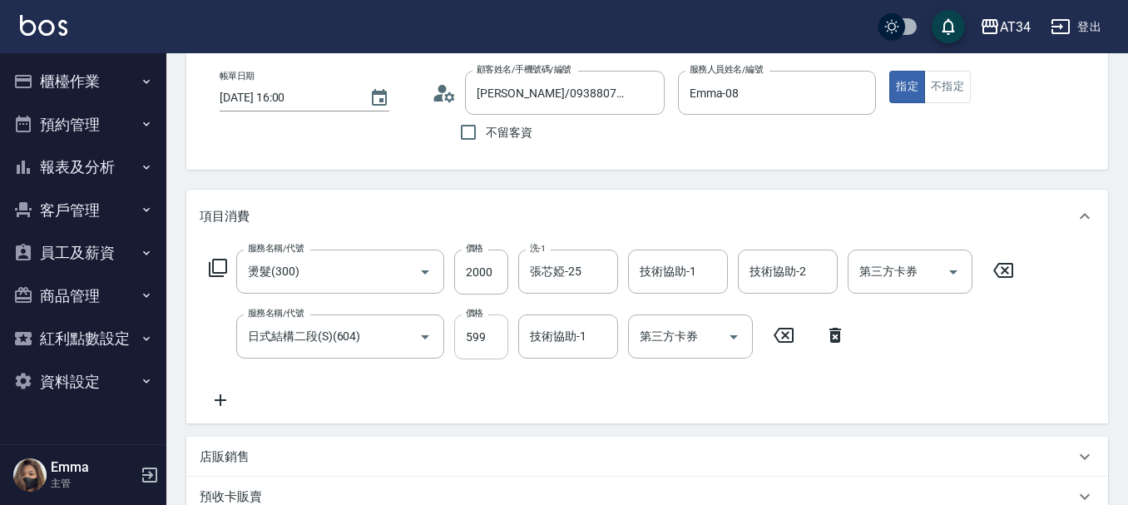
click at [490, 334] on input "599" at bounding box center [481, 336] width 54 height 45
type input "5"
type input "200"
type input "53"
type input "250"
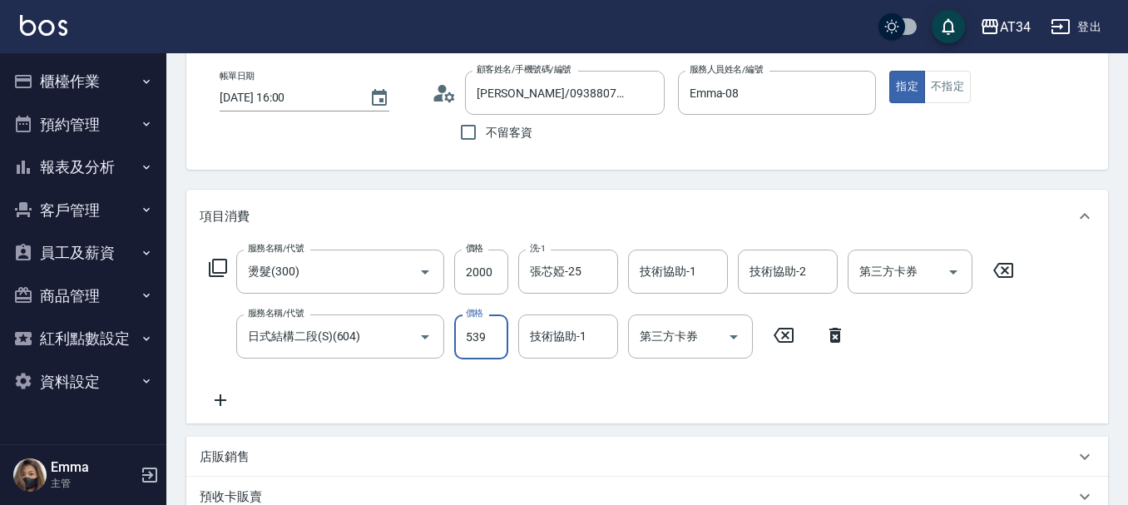
type input "539"
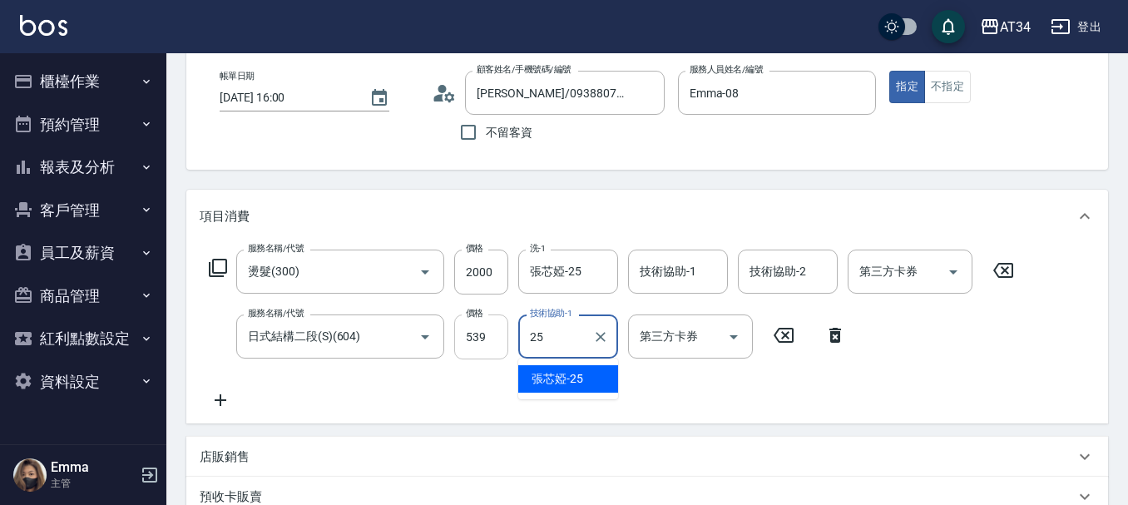
type input "張芯婭-25"
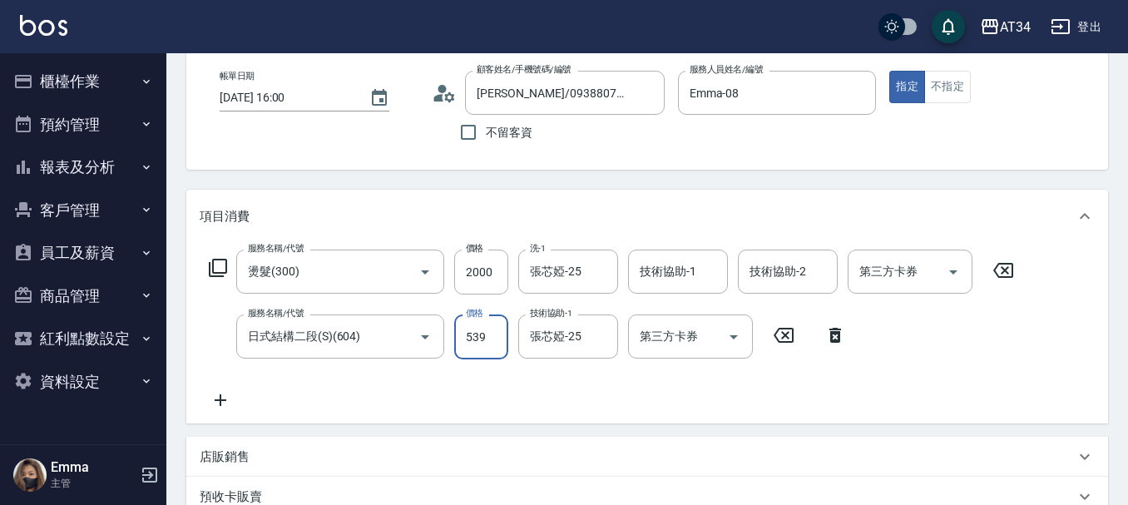
type input "200"
type input "53"
type input "250"
type input "539"
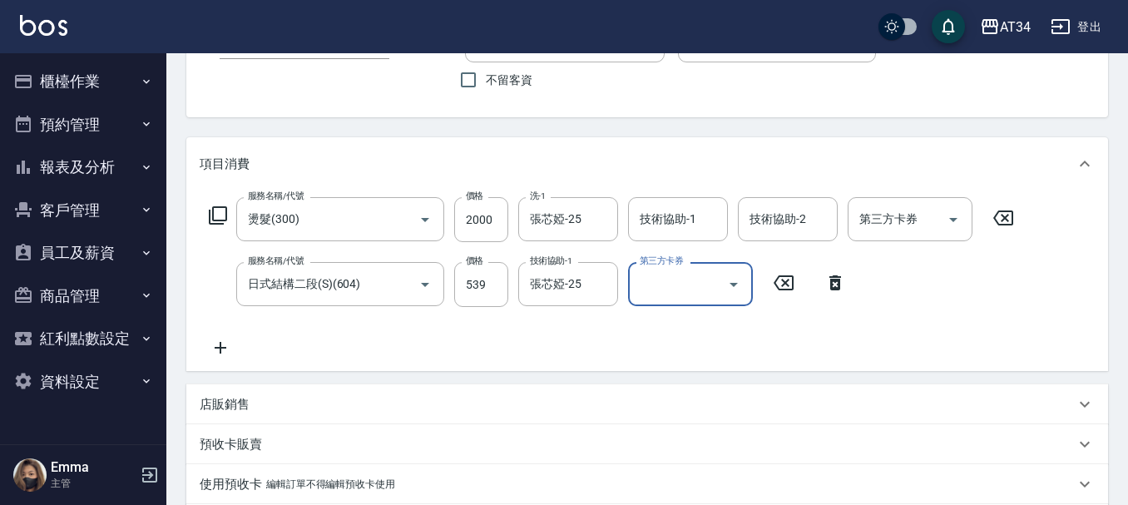
scroll to position [582, 0]
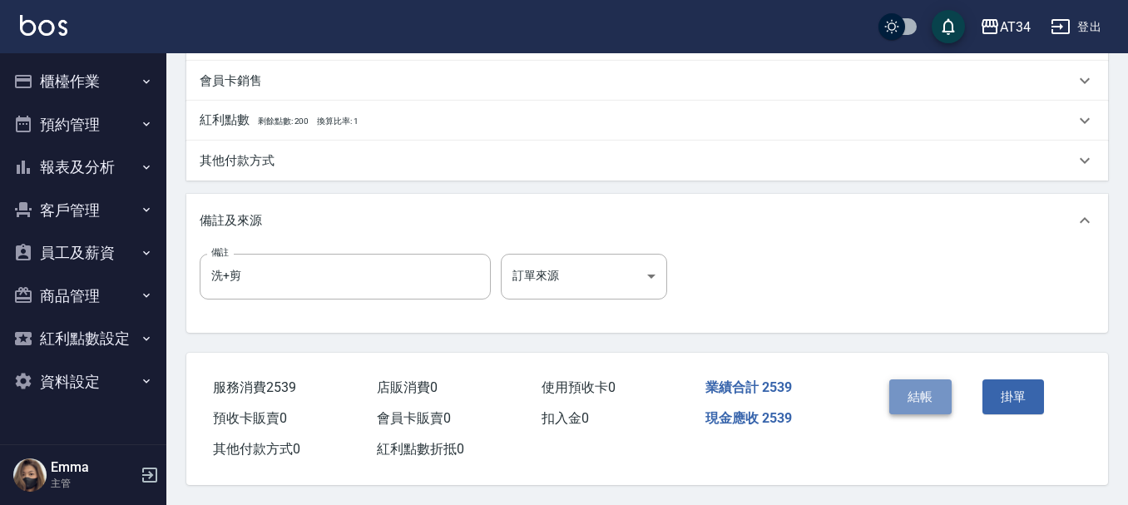
click at [935, 391] on button "結帳" at bounding box center [920, 396] width 62 height 35
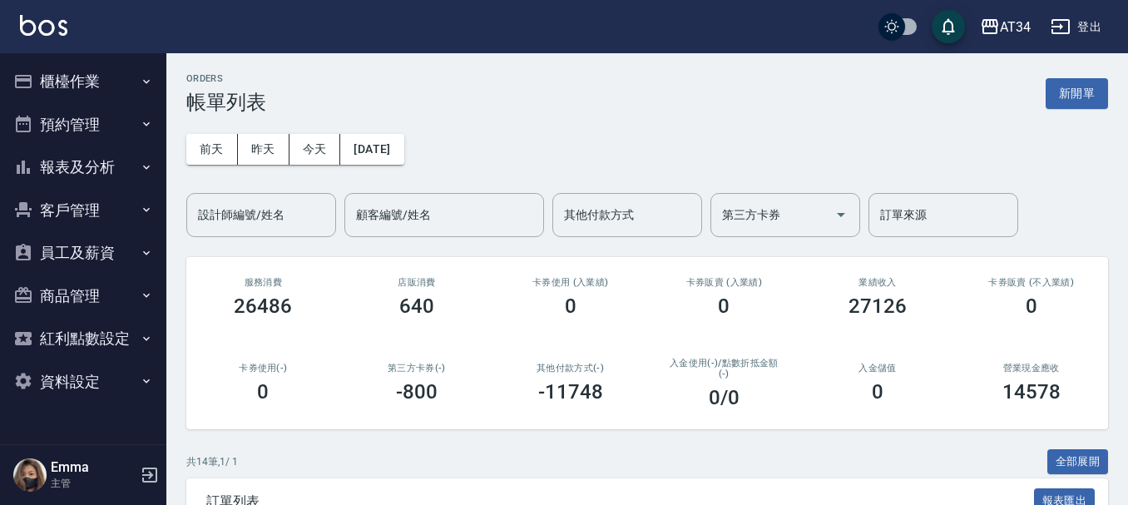
click at [107, 110] on button "預約管理" at bounding box center [83, 124] width 153 height 43
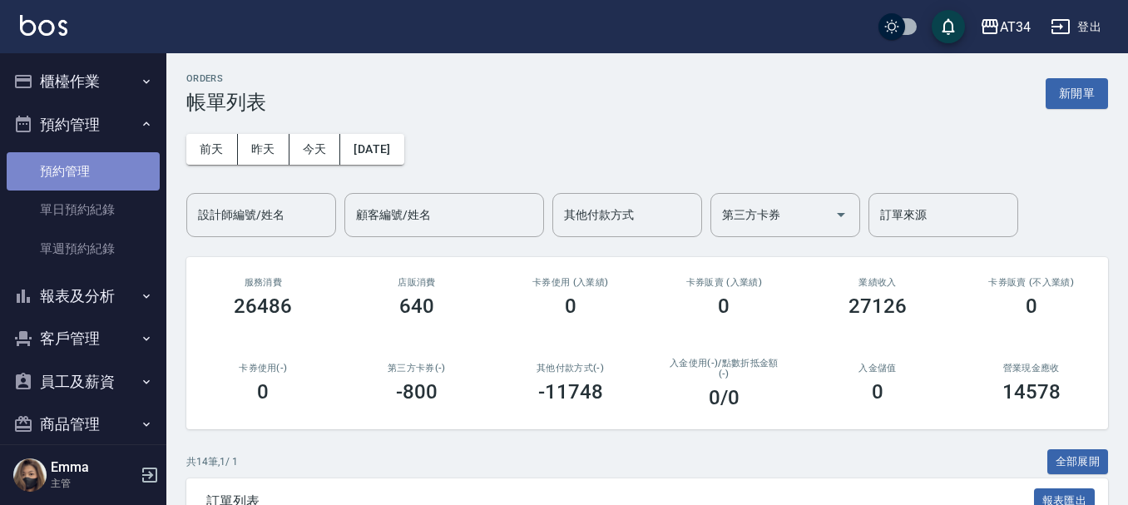
click at [91, 188] on link "預約管理" at bounding box center [83, 171] width 153 height 38
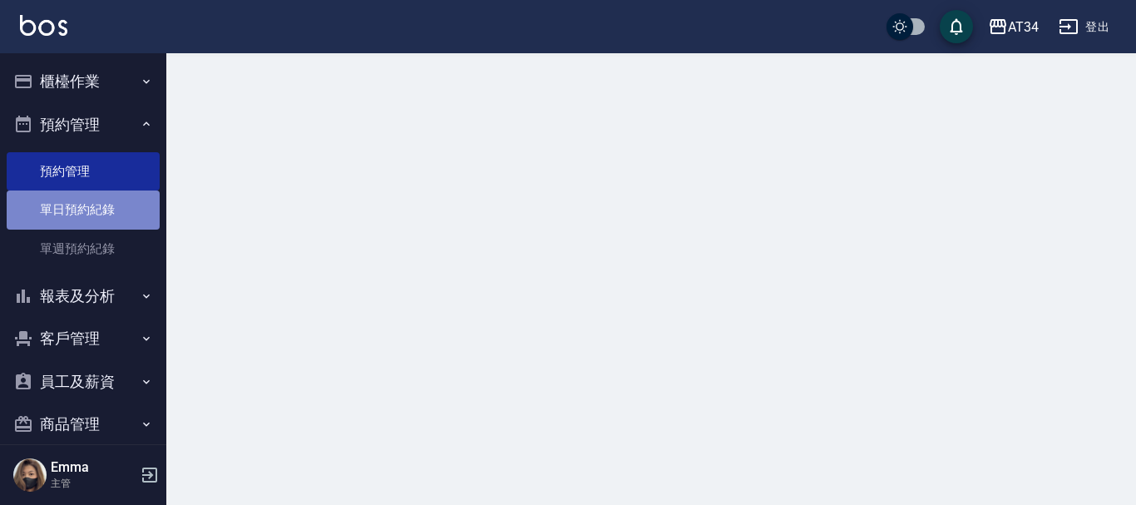
click at [83, 198] on link "單日預約紀錄" at bounding box center [83, 210] width 153 height 38
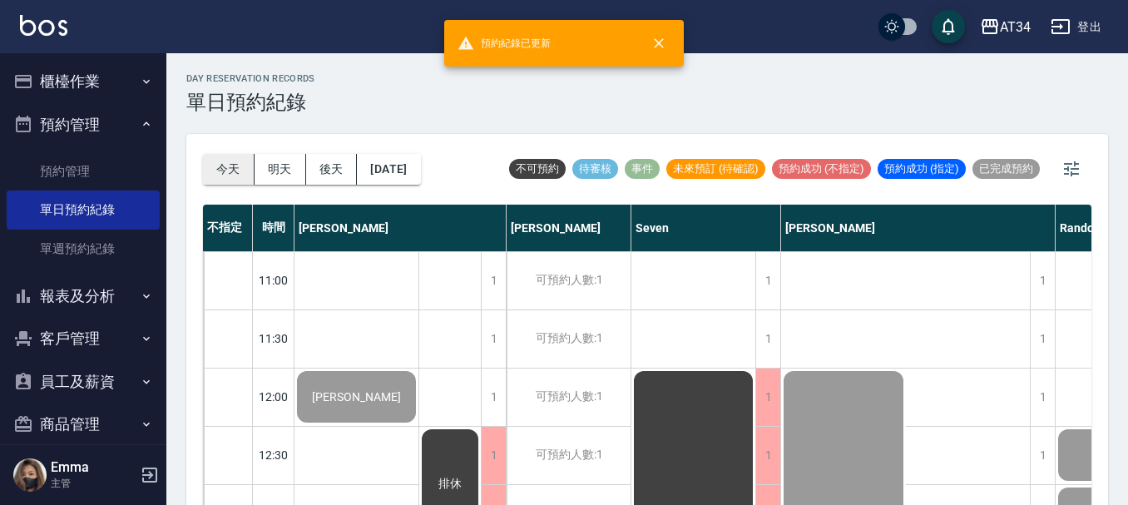
click at [239, 157] on button "今天" at bounding box center [229, 169] width 52 height 31
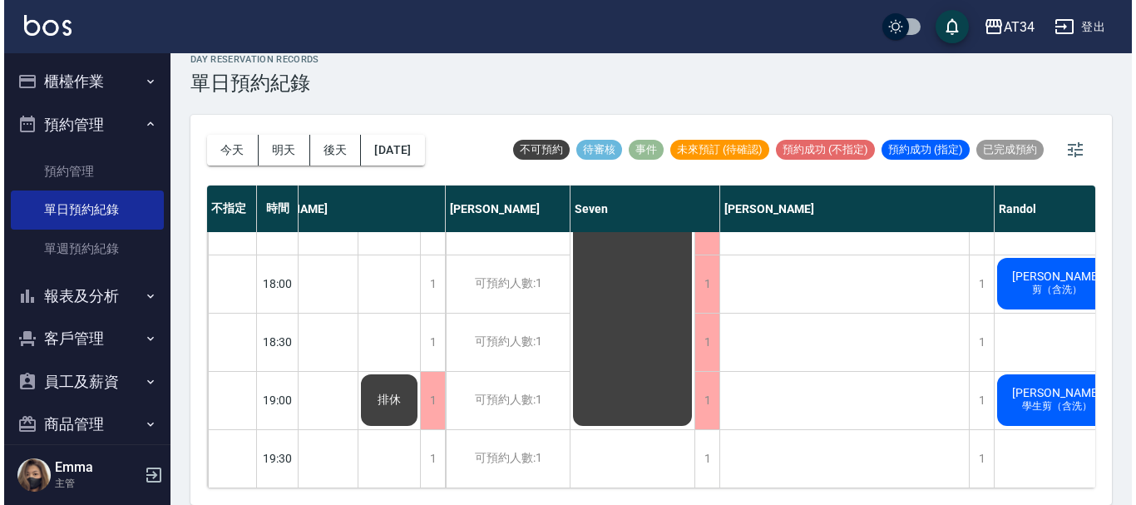
scroll to position [805, 37]
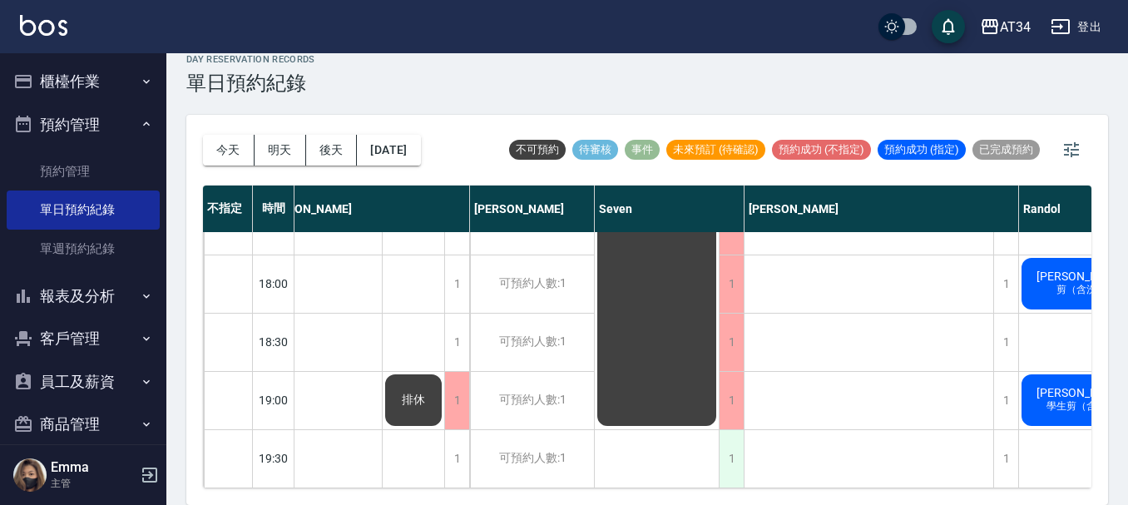
click at [729, 435] on div "1" at bounding box center [731, 458] width 25 height 57
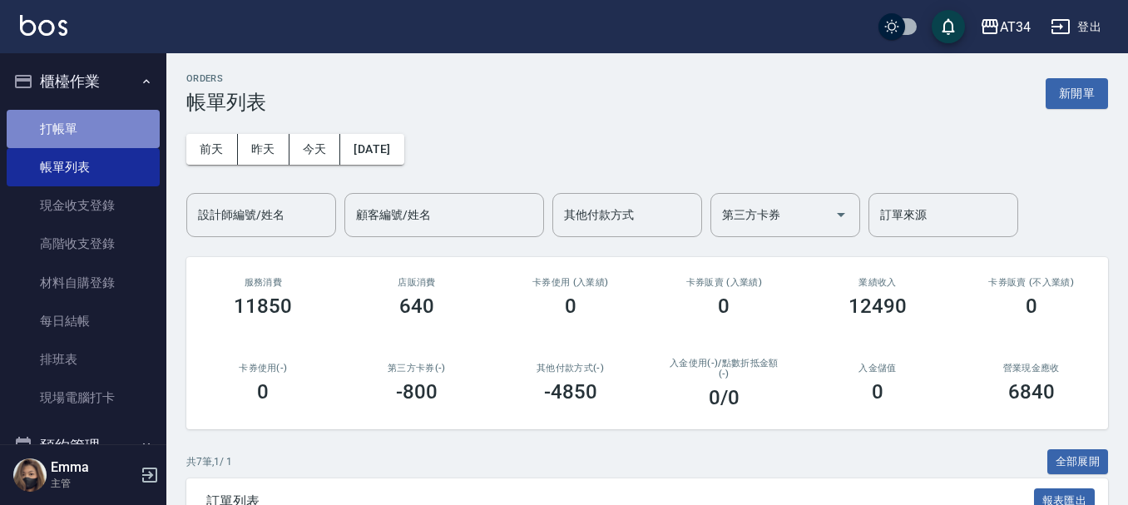
click at [134, 112] on link "打帳單" at bounding box center [83, 129] width 153 height 38
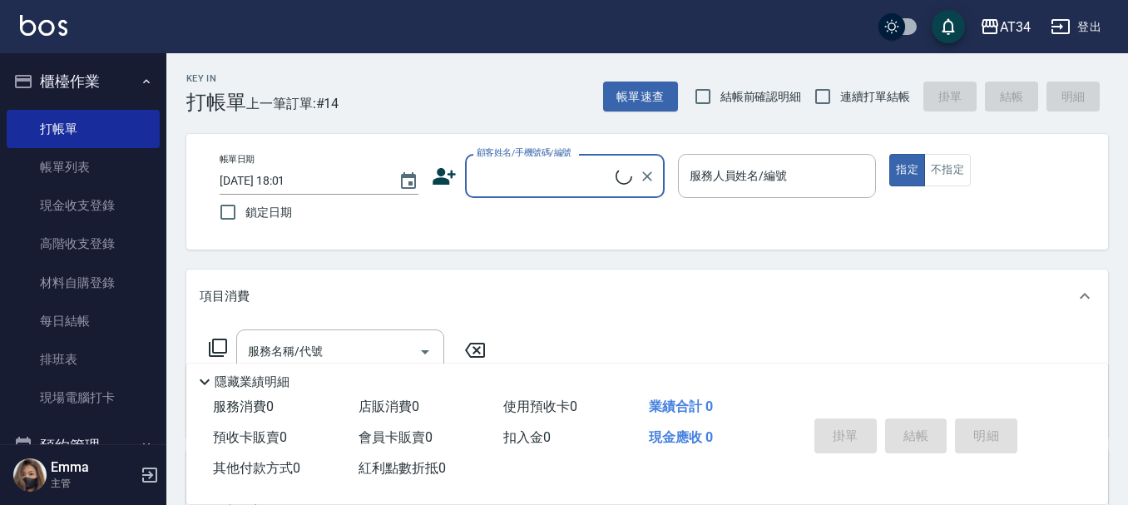
click at [432, 181] on icon at bounding box center [444, 176] width 25 height 25
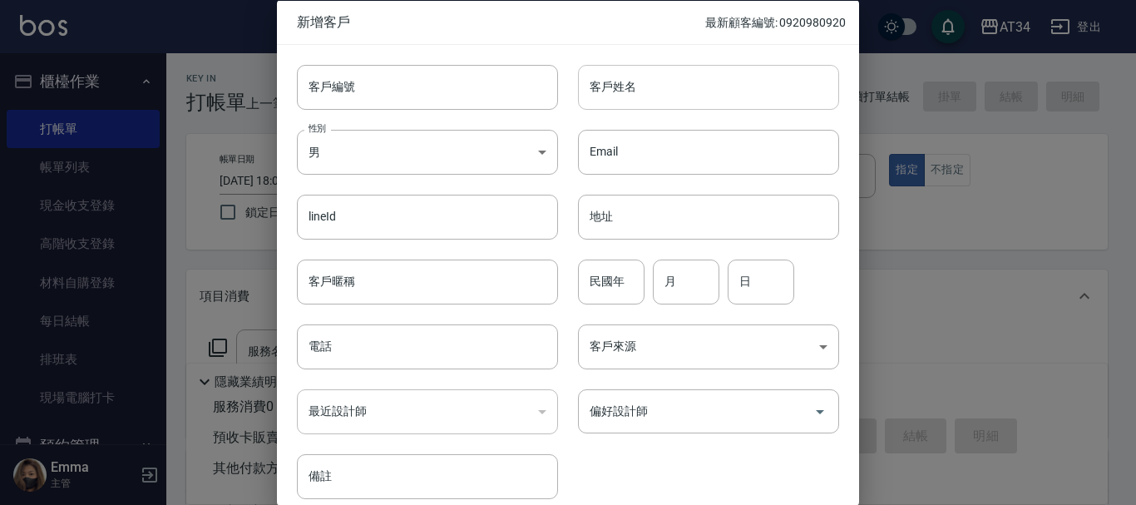
click at [591, 90] on input "客戶姓名" at bounding box center [708, 86] width 261 height 45
type input "0905199866"
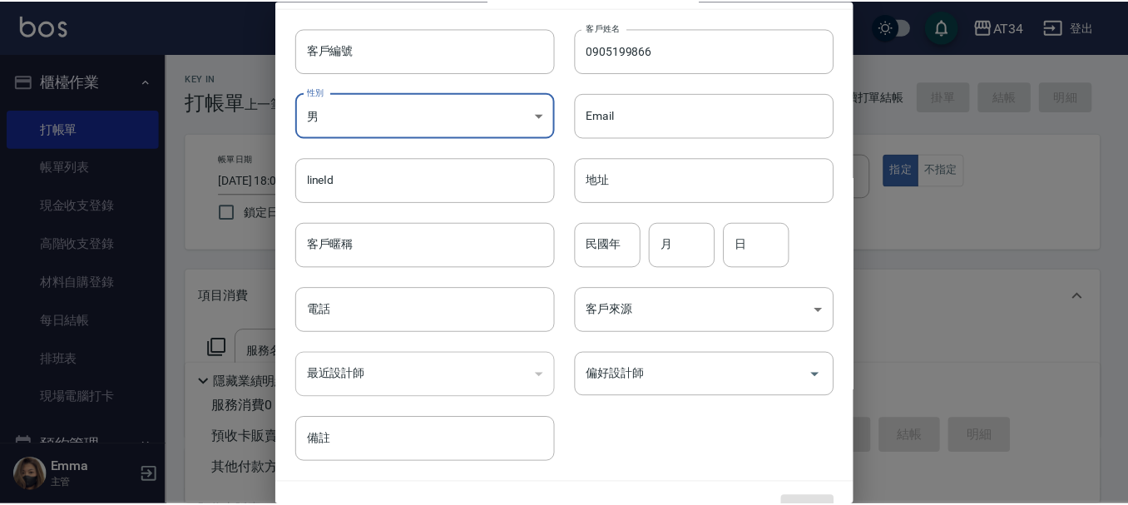
scroll to position [72, 0]
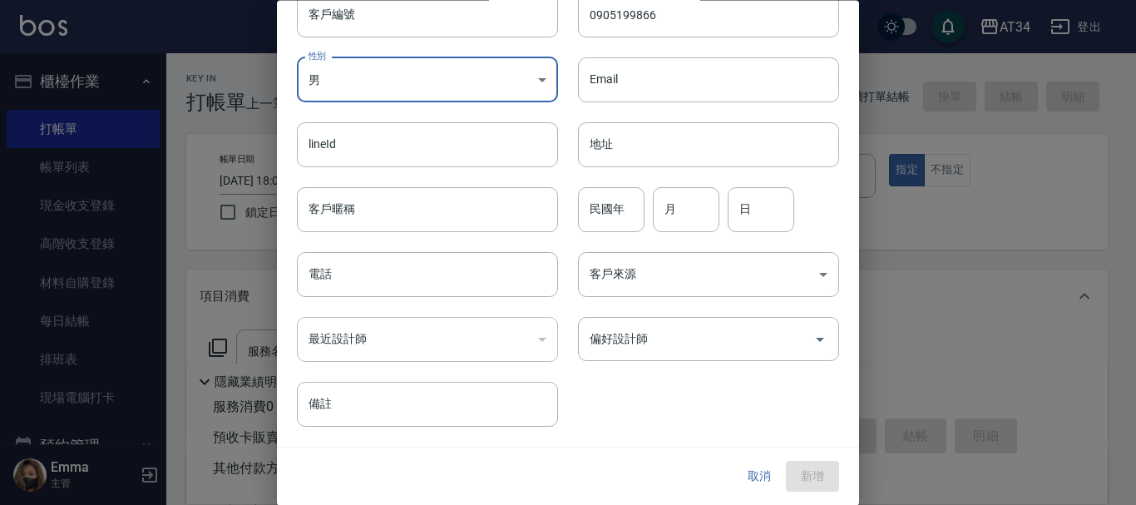
click at [739, 483] on button "取消" at bounding box center [759, 477] width 53 height 31
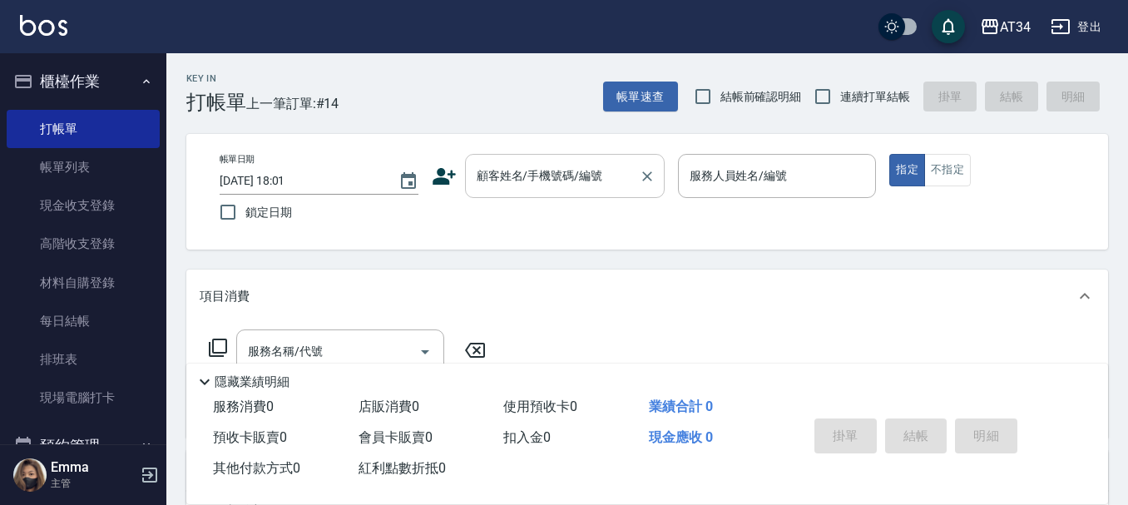
click at [611, 189] on input "顧客姓名/手機號碼/編號" at bounding box center [553, 175] width 160 height 29
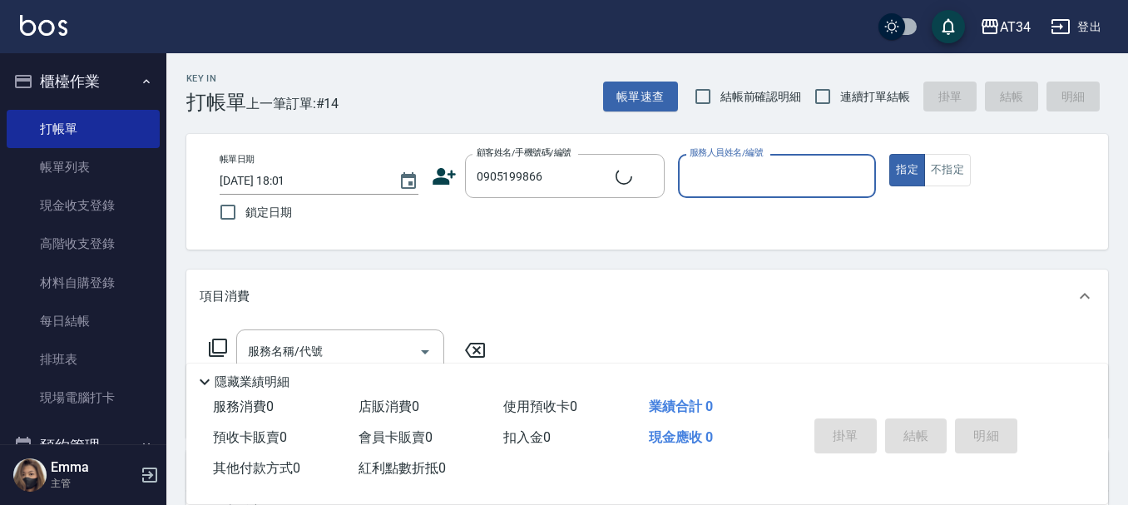
type input "陳品言/0905199866/"
type input "Wendy-02"
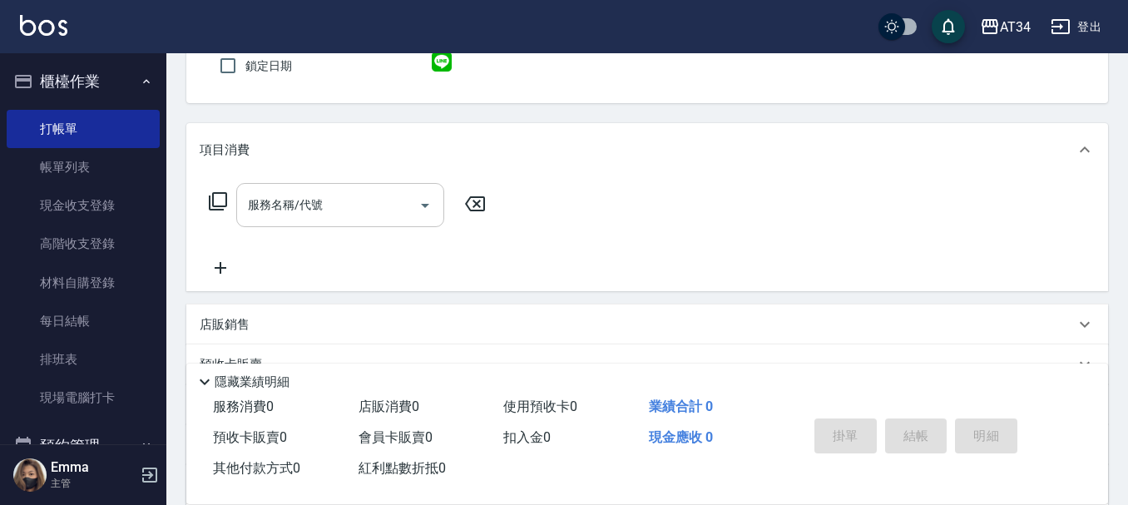
scroll to position [166, 0]
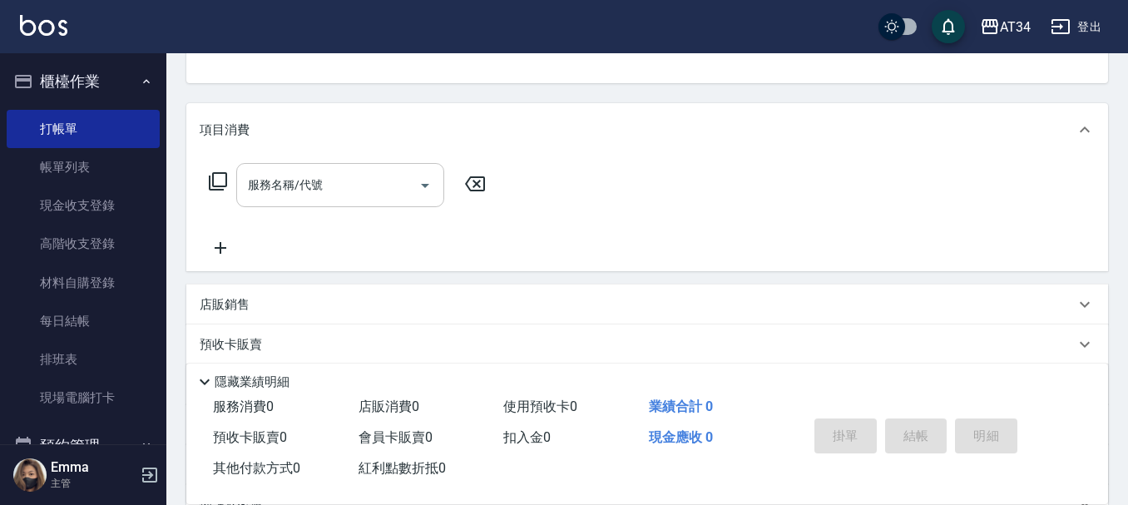
click at [362, 190] on input "服務名稱/代號" at bounding box center [328, 185] width 168 height 29
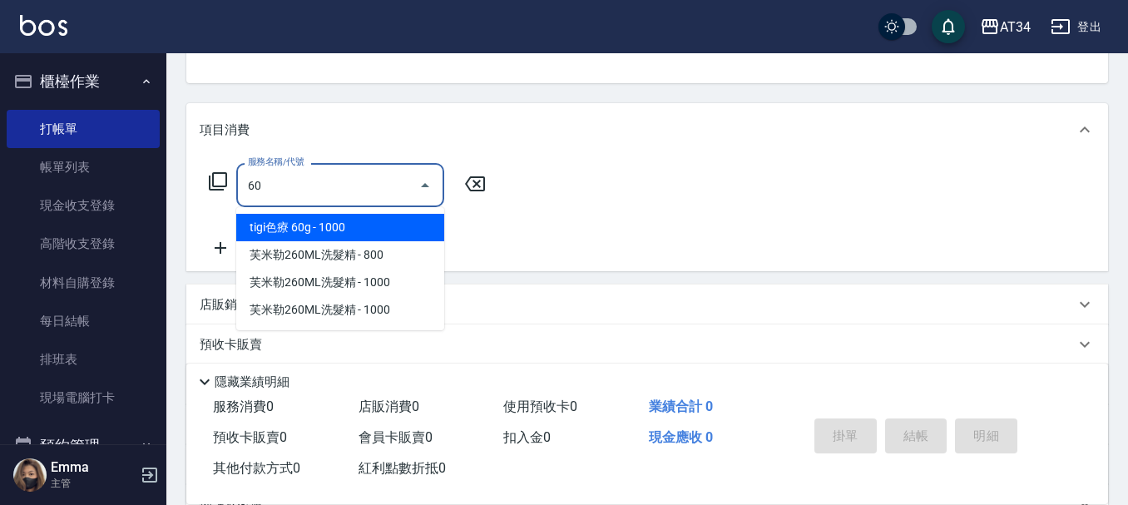
type input "602"
type input "90"
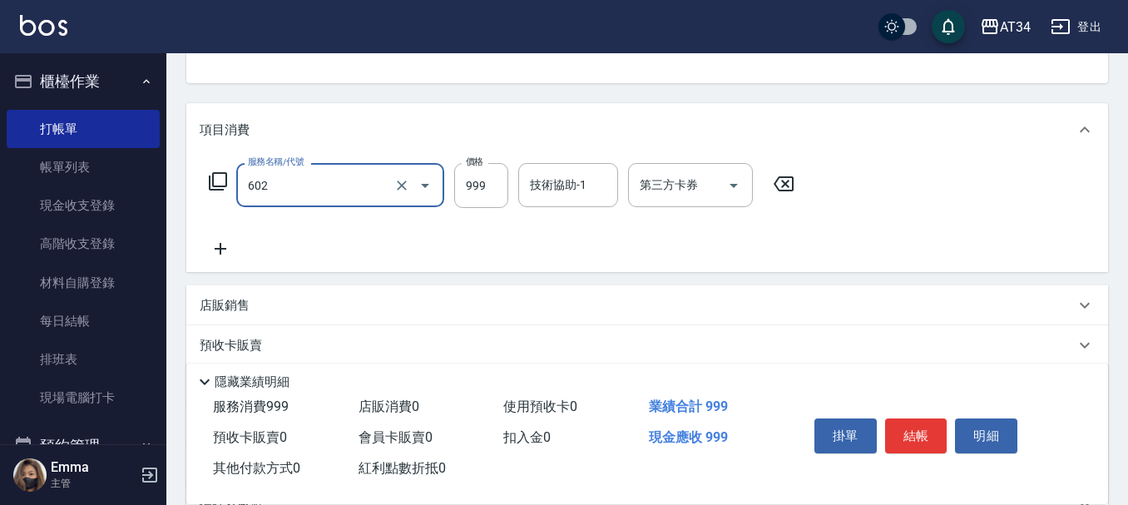
type input "自備鉑金(602)"
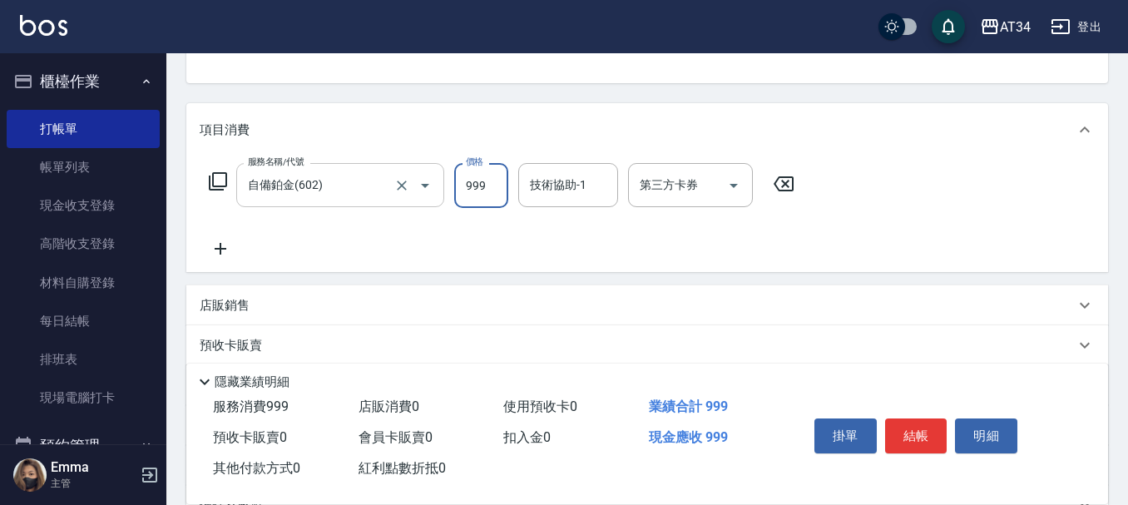
type input "1"
type input "0"
type input "18"
type input "10"
type input "180"
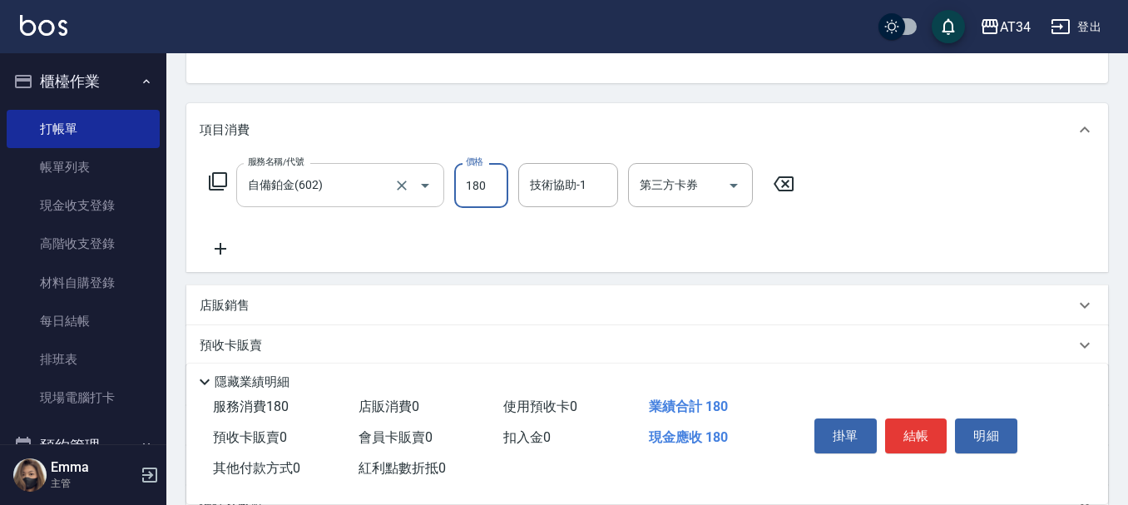
type input "180"
type input "1800"
type input "2"
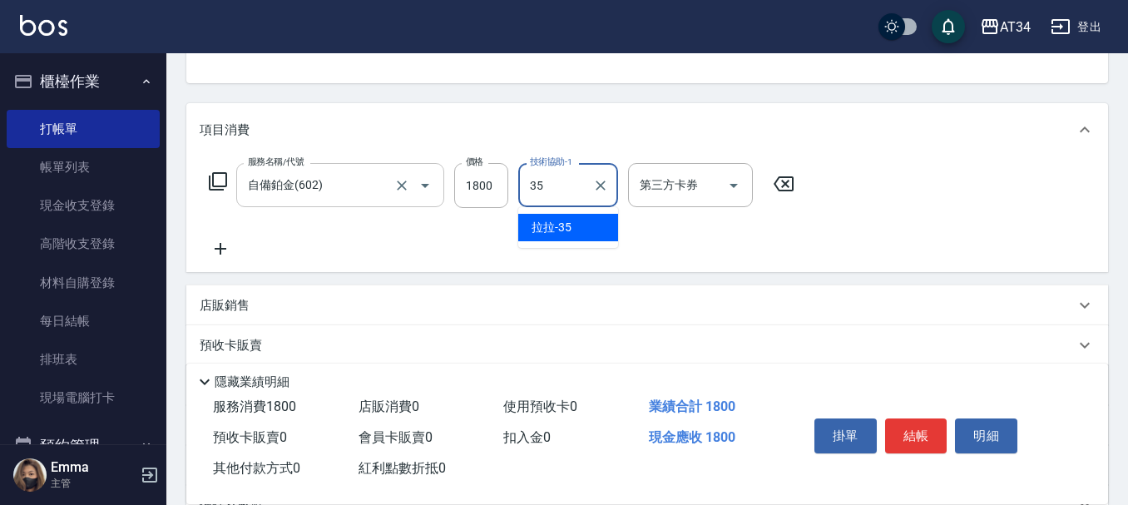
type input "拉拉-35"
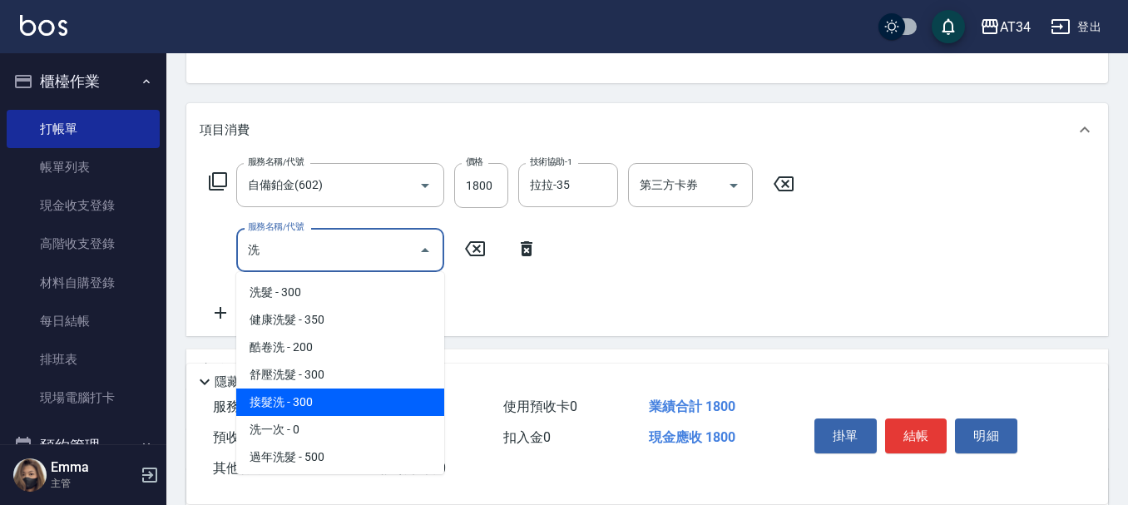
click at [333, 420] on span "洗一次 - 0" at bounding box center [340, 429] width 208 height 27
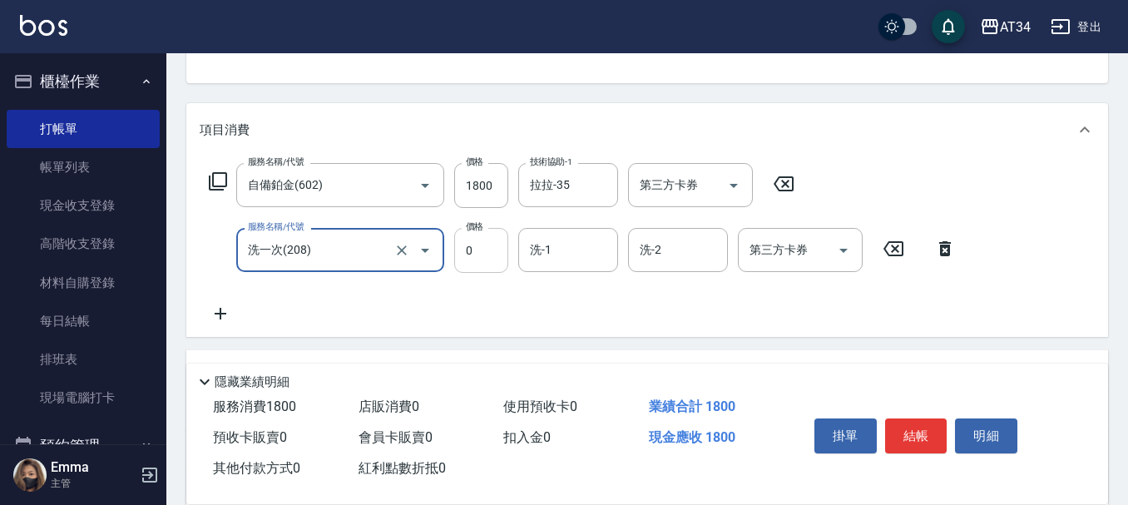
type input "洗一次(208)"
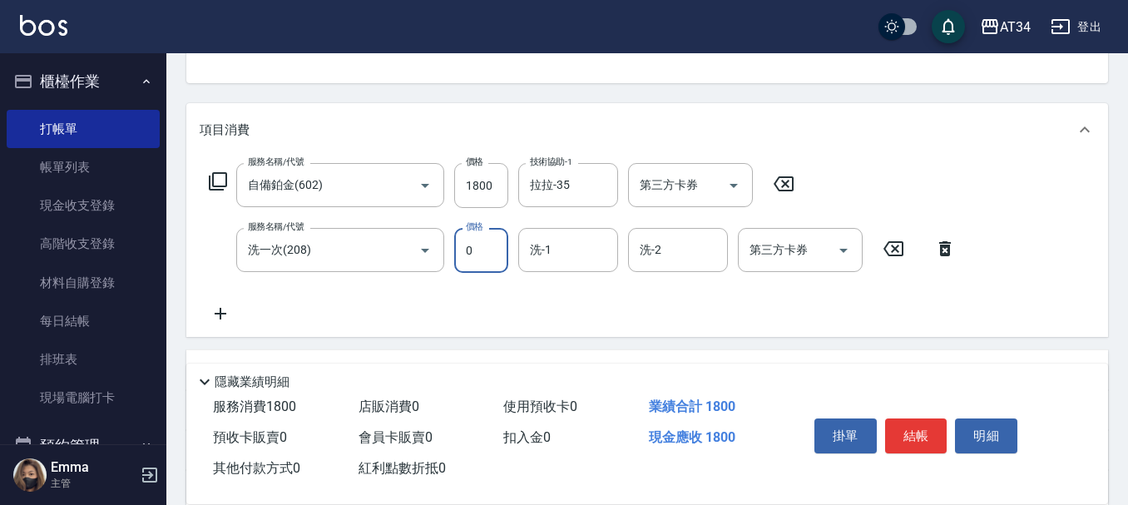
click at [484, 245] on input "0" at bounding box center [481, 250] width 54 height 45
type input "300"
type input "210"
type input "300"
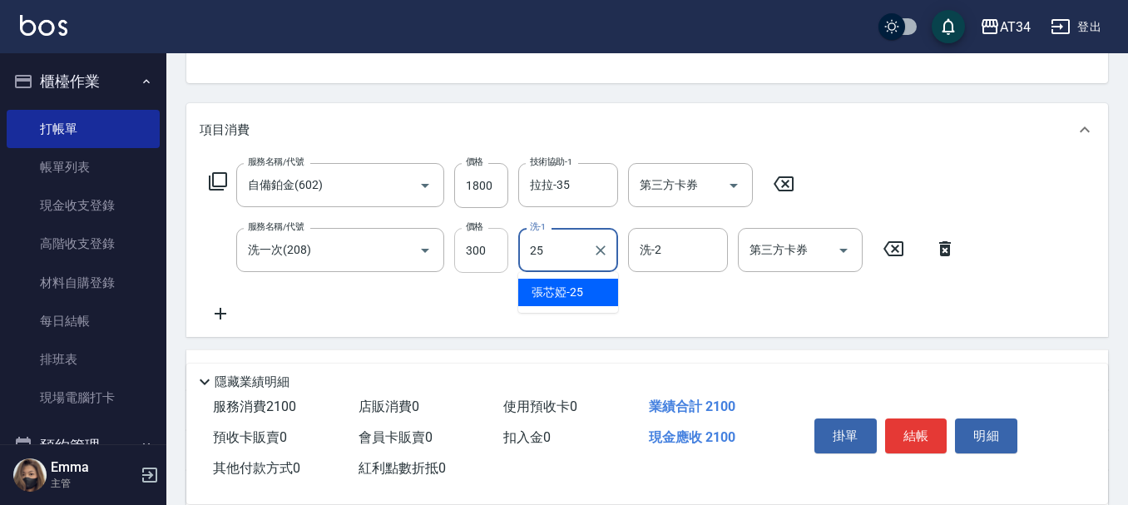
type input "張芯婭-25"
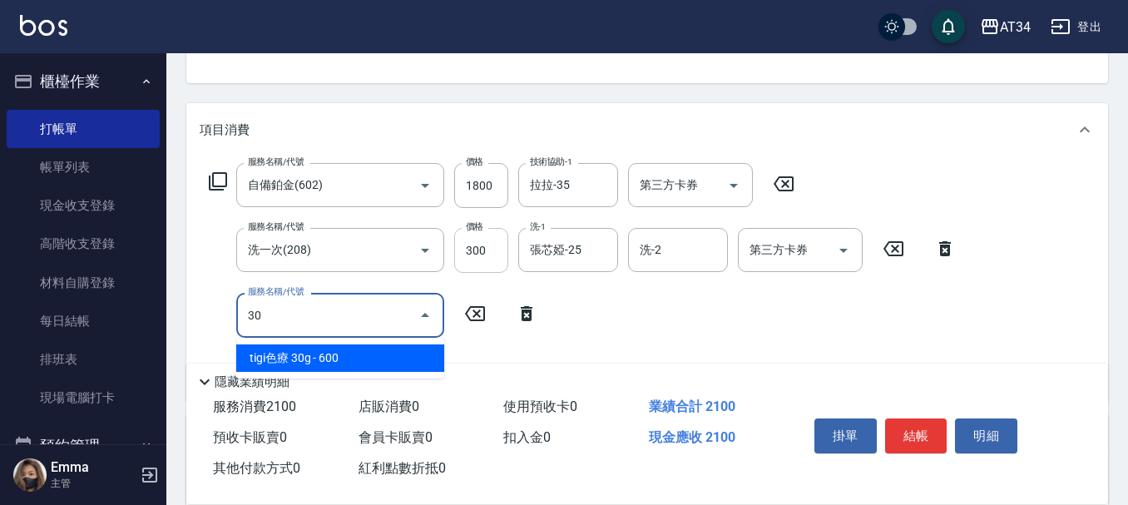
type input "3"
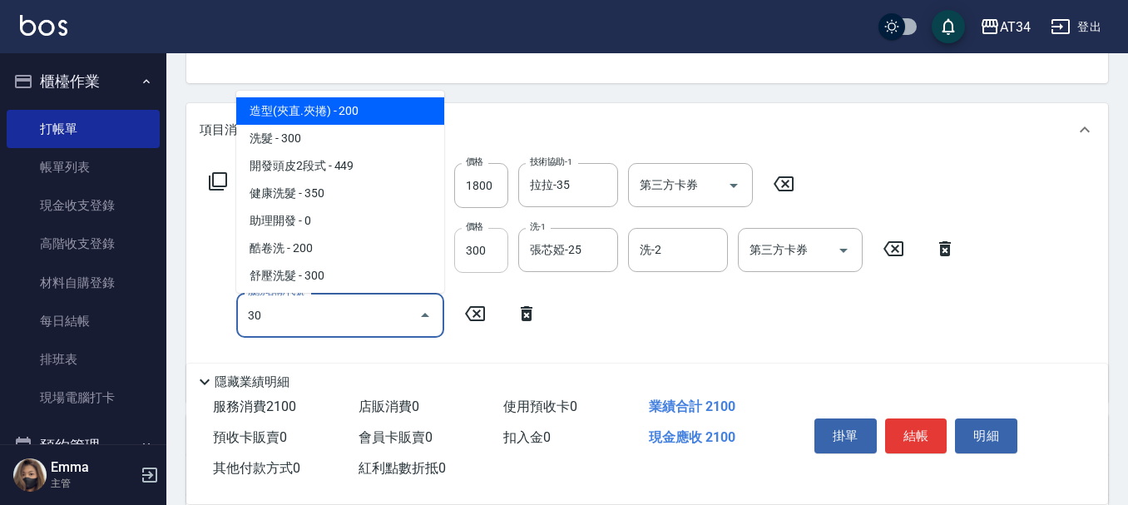
type input "301"
type input "360"
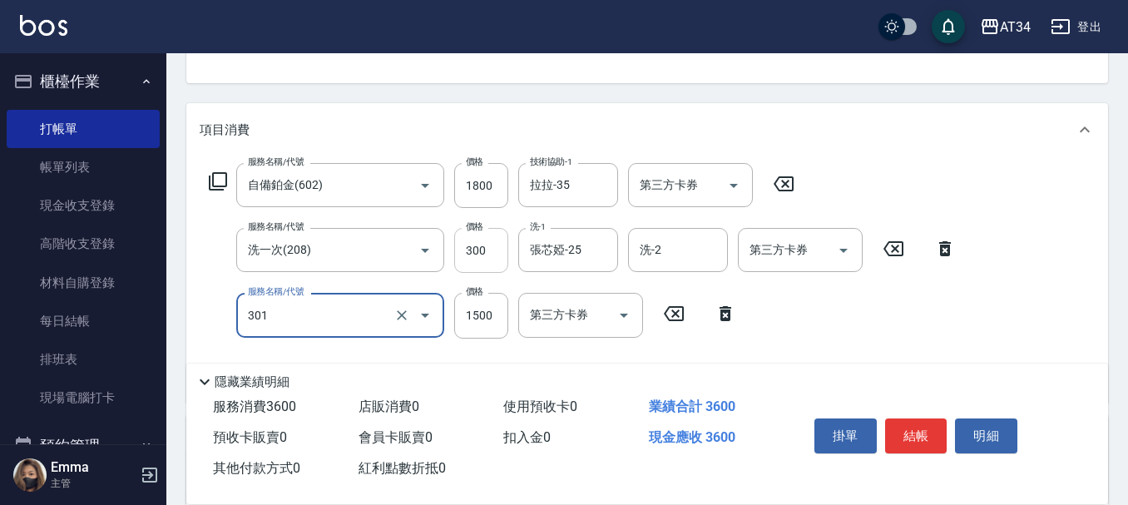
type input "燙髮(301)"
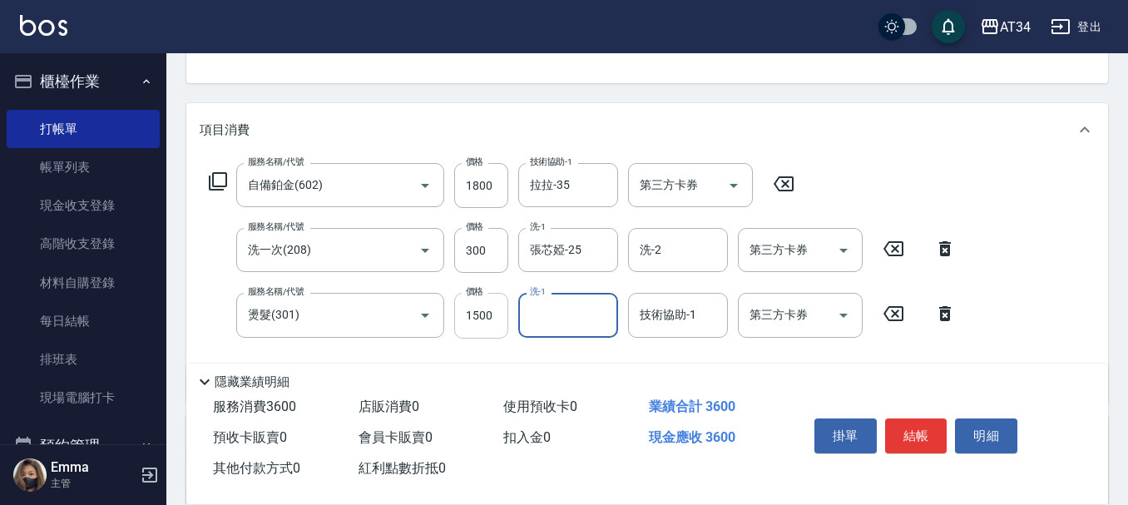
click at [482, 318] on input "1500" at bounding box center [481, 315] width 54 height 45
click at [480, 256] on input "300" at bounding box center [481, 250] width 54 height 45
type input "0"
type input "330"
type input "0"
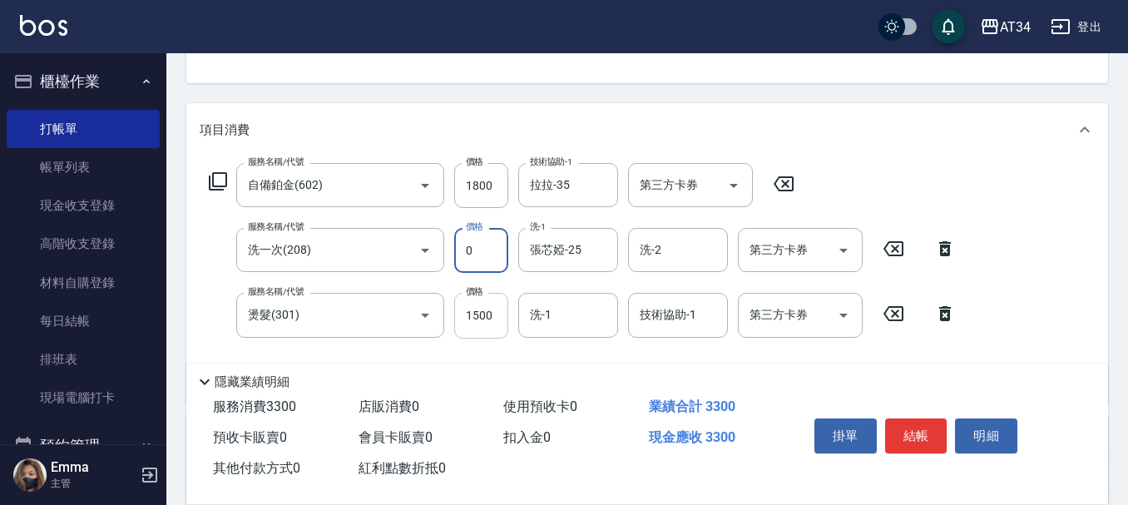
click at [487, 307] on input "1500" at bounding box center [481, 315] width 54 height 45
type input "2"
type input "180"
type input "280"
type input "200"
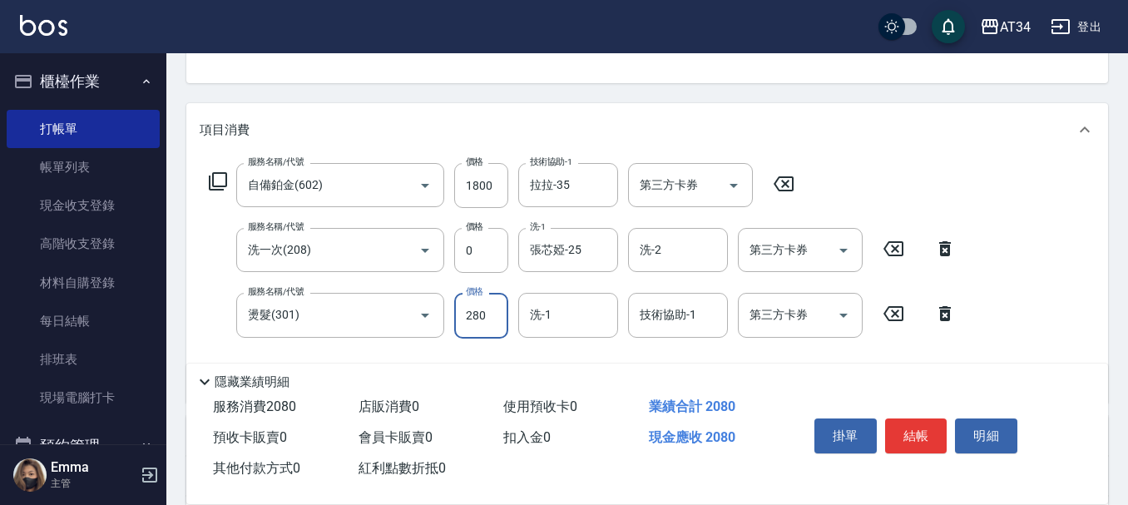
type input "2800"
type input "460"
type input "2800"
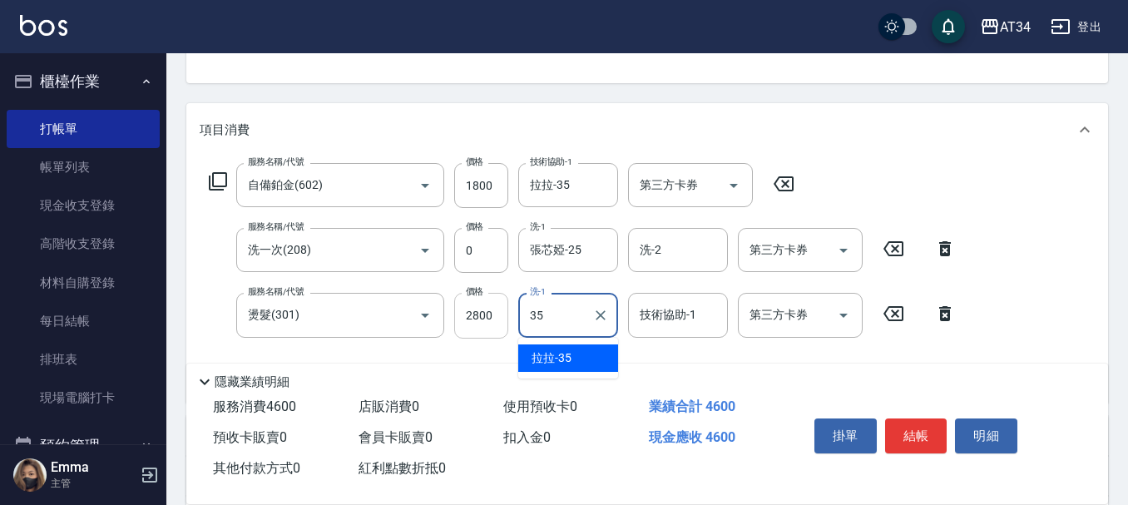
type input "拉拉-35"
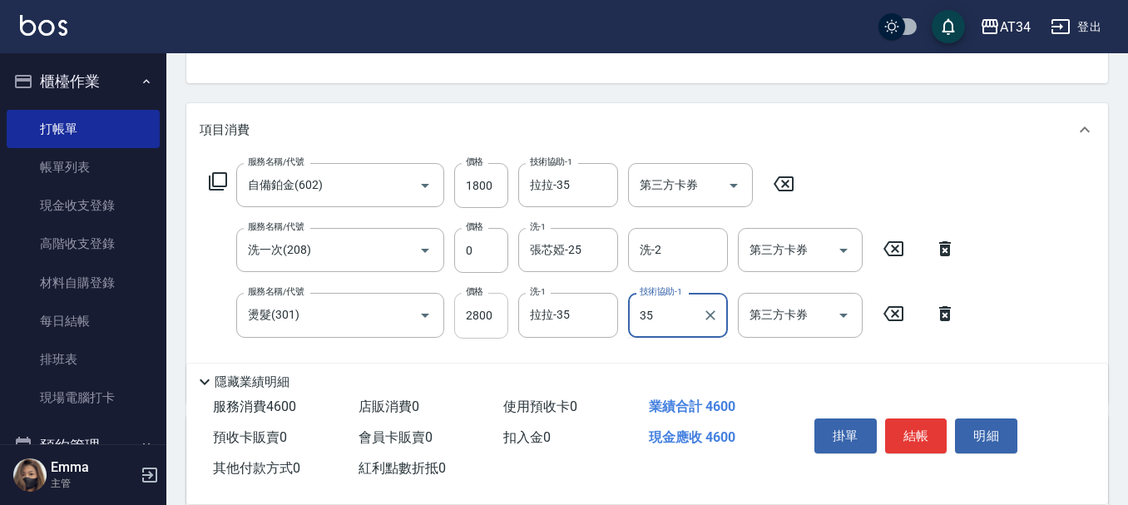
type input "拉拉-35"
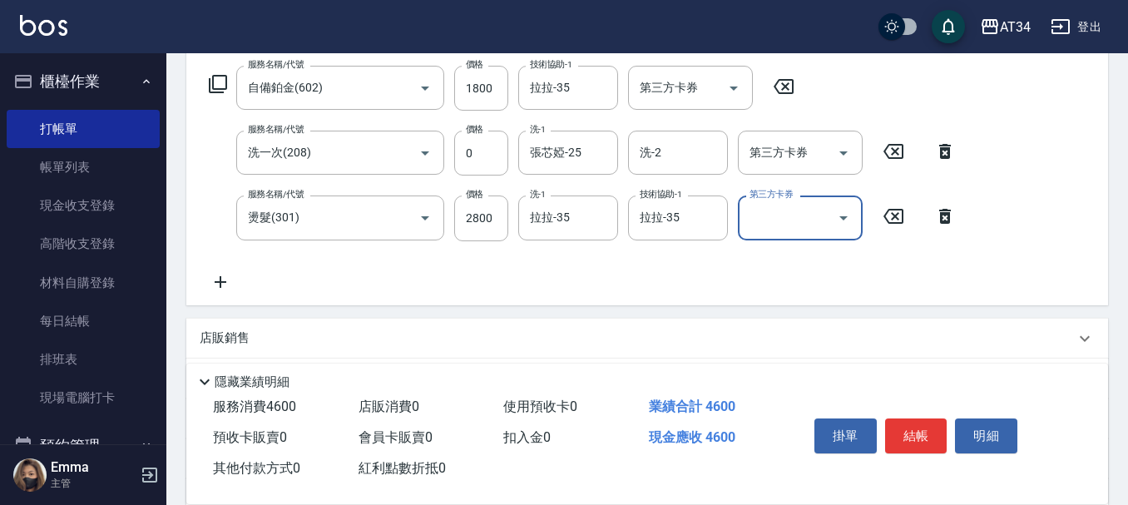
scroll to position [416, 0]
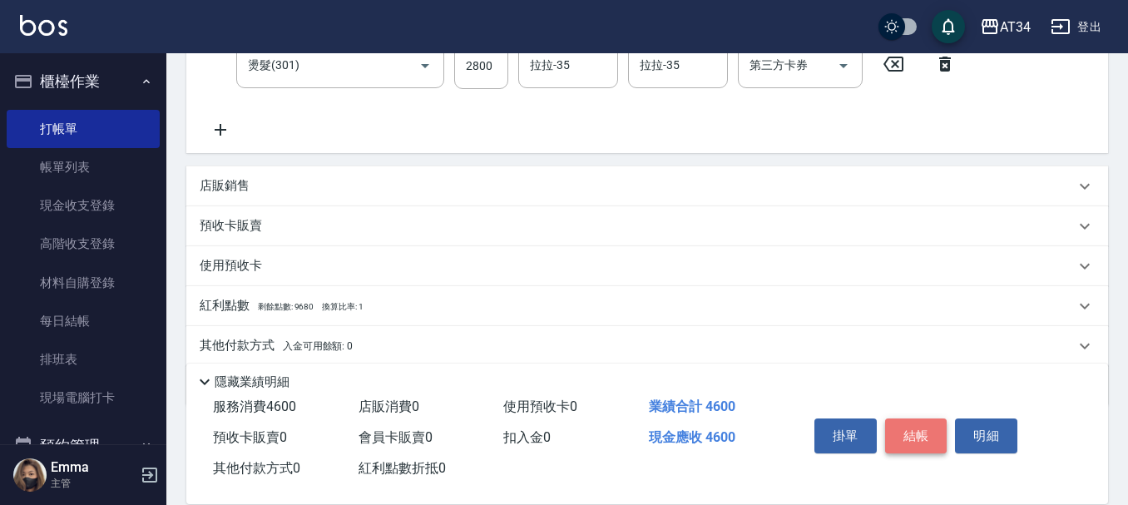
click at [933, 436] on button "結帳" at bounding box center [916, 435] width 62 height 35
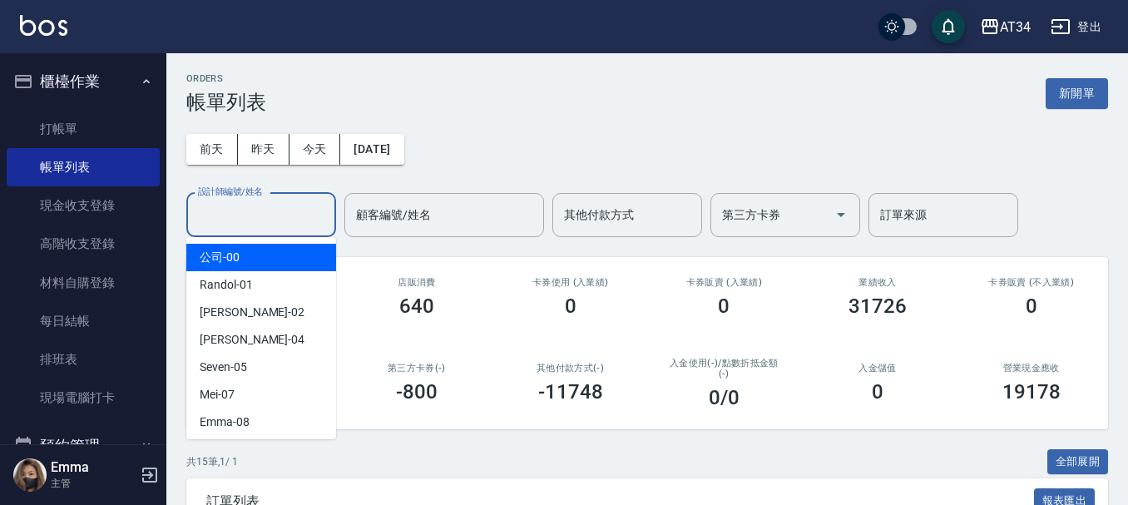
click at [254, 220] on input "設計師編號/姓名" at bounding box center [261, 215] width 135 height 29
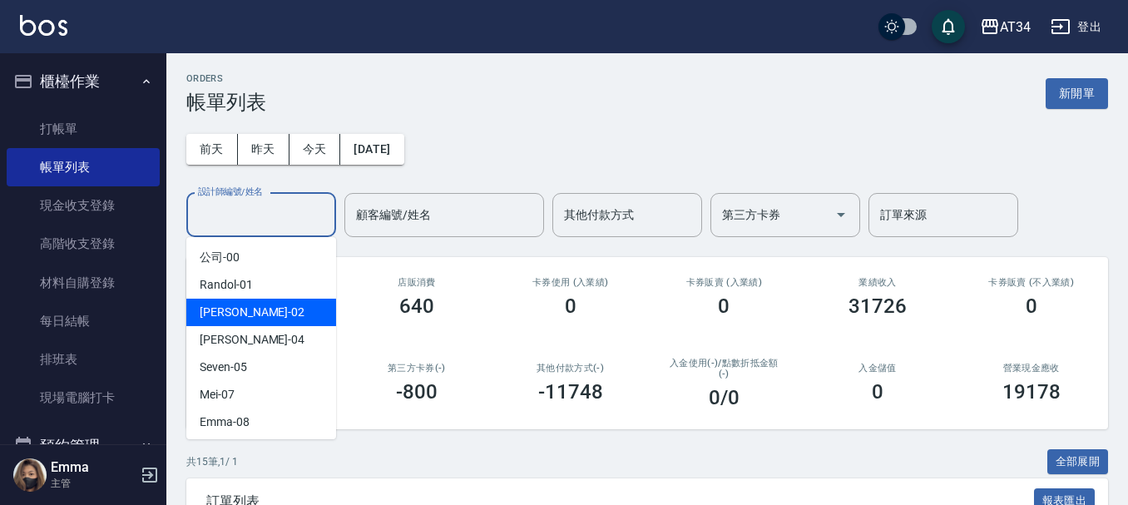
click at [251, 309] on div "Wendy -02" at bounding box center [261, 312] width 150 height 27
type input "Wendy-02"
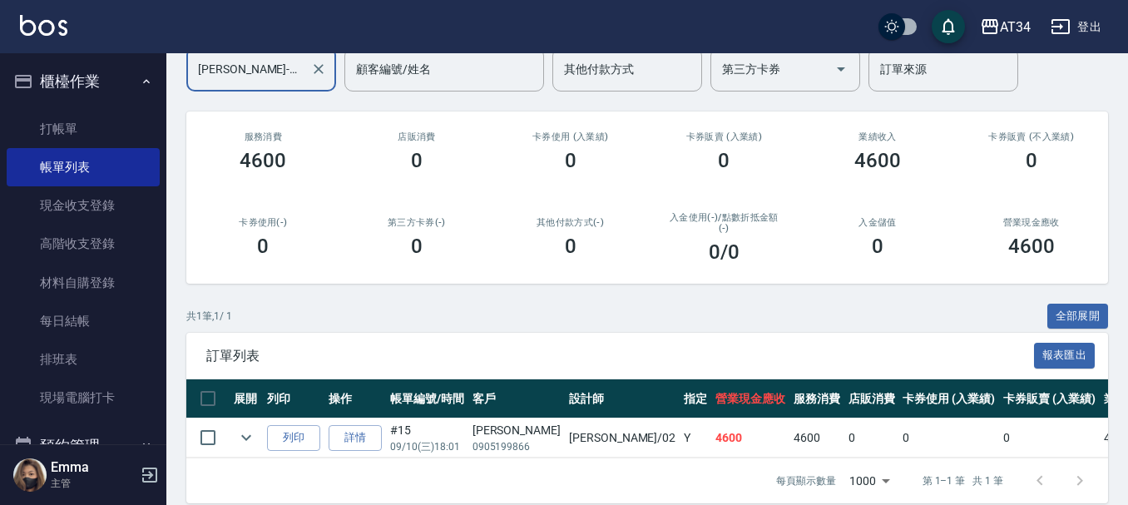
scroll to position [176, 0]
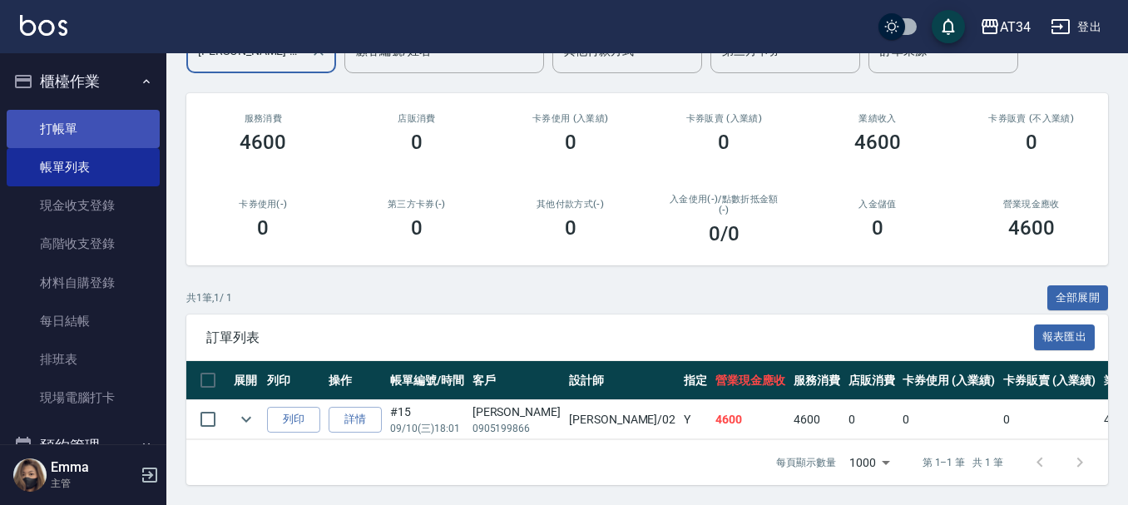
click at [147, 136] on link "打帳單" at bounding box center [83, 129] width 153 height 38
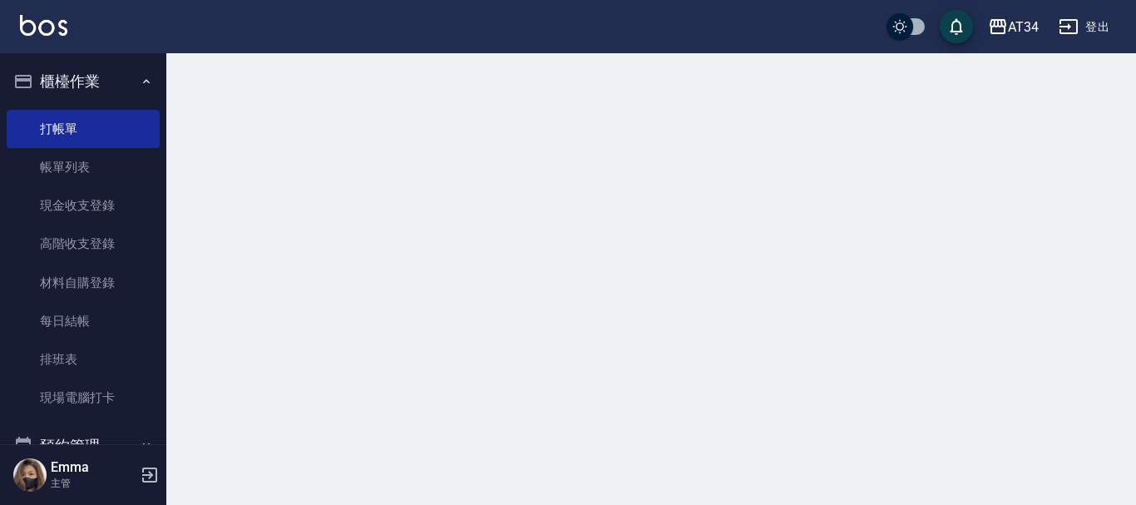
click at [140, 77] on icon "button" at bounding box center [146, 81] width 13 height 13
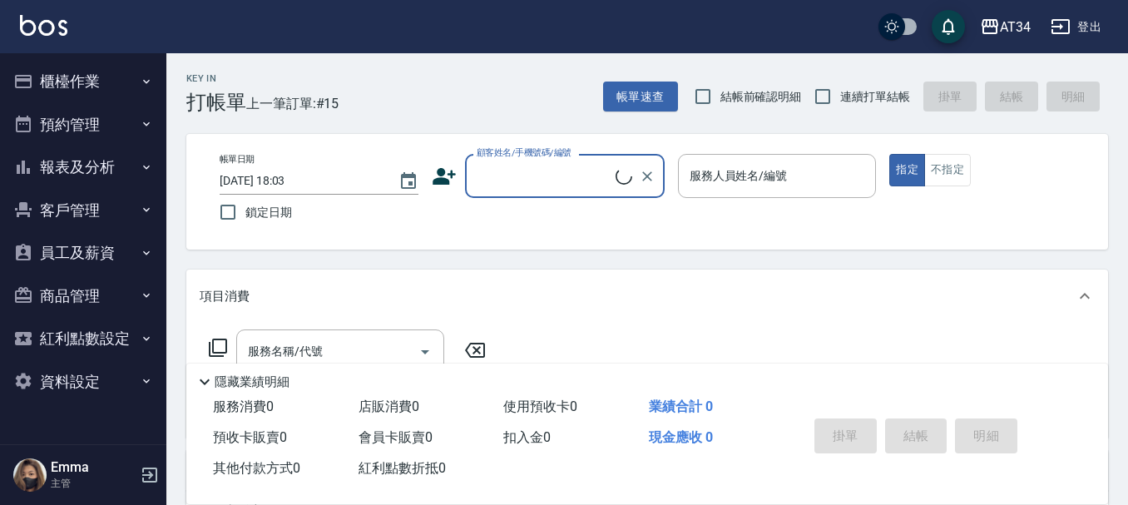
click at [132, 156] on button "報表及分析" at bounding box center [83, 167] width 153 height 43
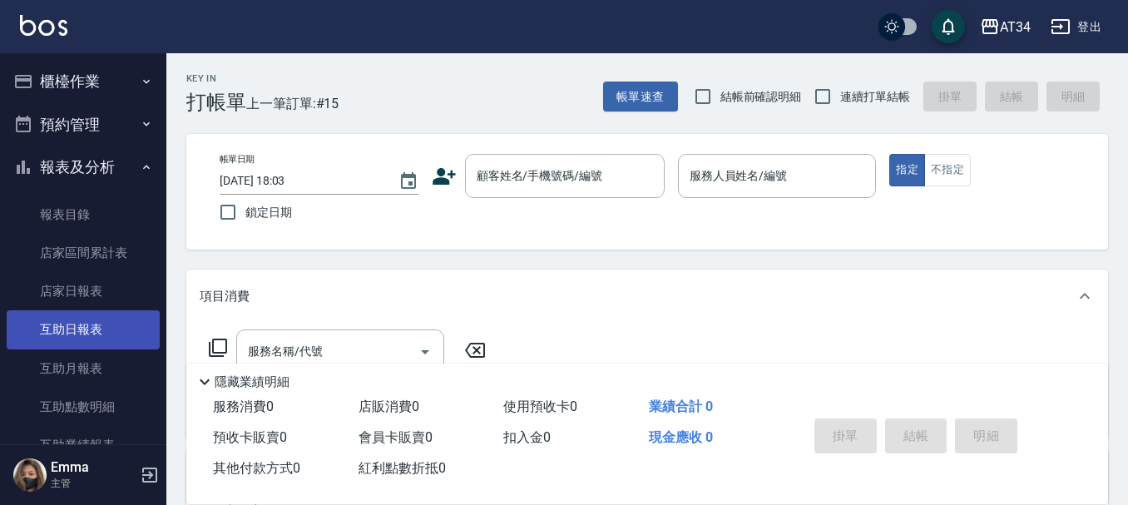
click at [108, 326] on link "互助日報表" at bounding box center [83, 329] width 153 height 38
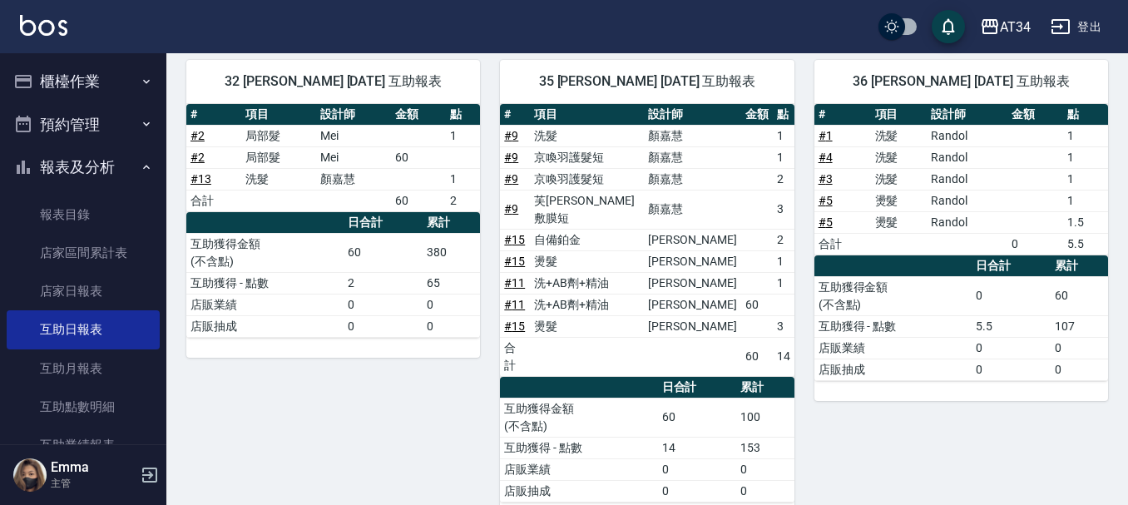
scroll to position [527, 0]
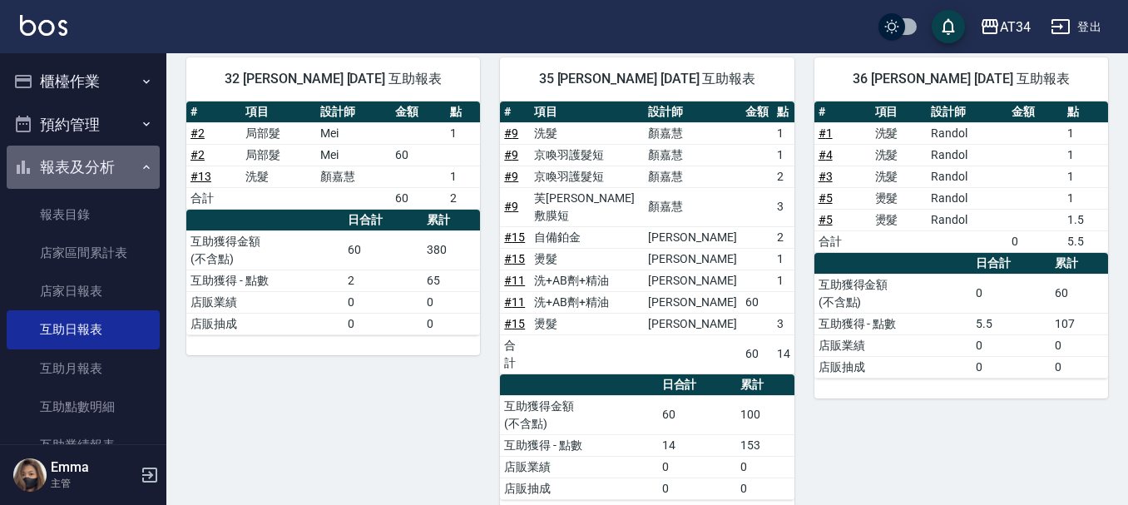
click at [84, 167] on button "報表及分析" at bounding box center [83, 167] width 153 height 43
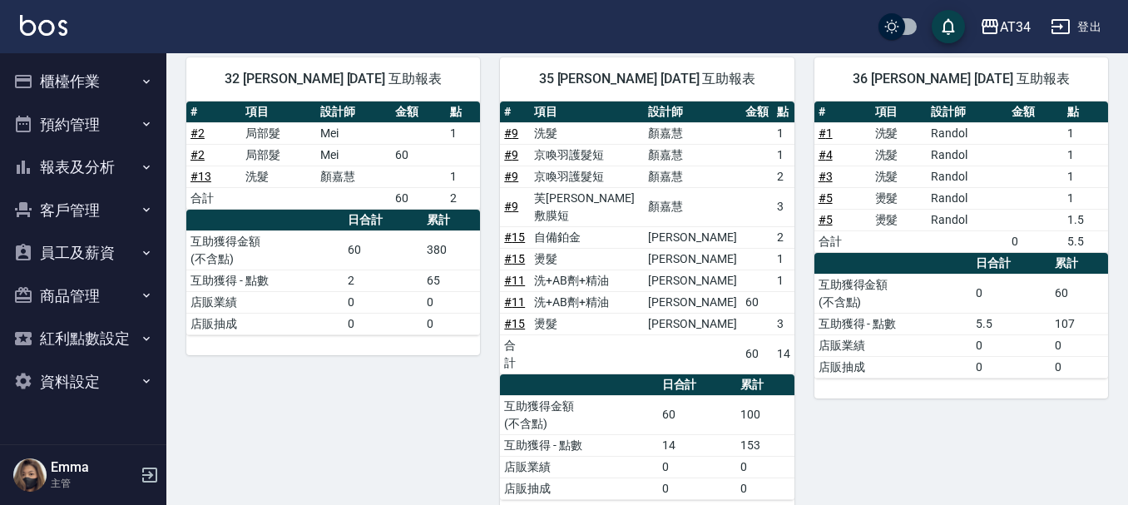
click at [97, 172] on button "報表及分析" at bounding box center [83, 167] width 153 height 43
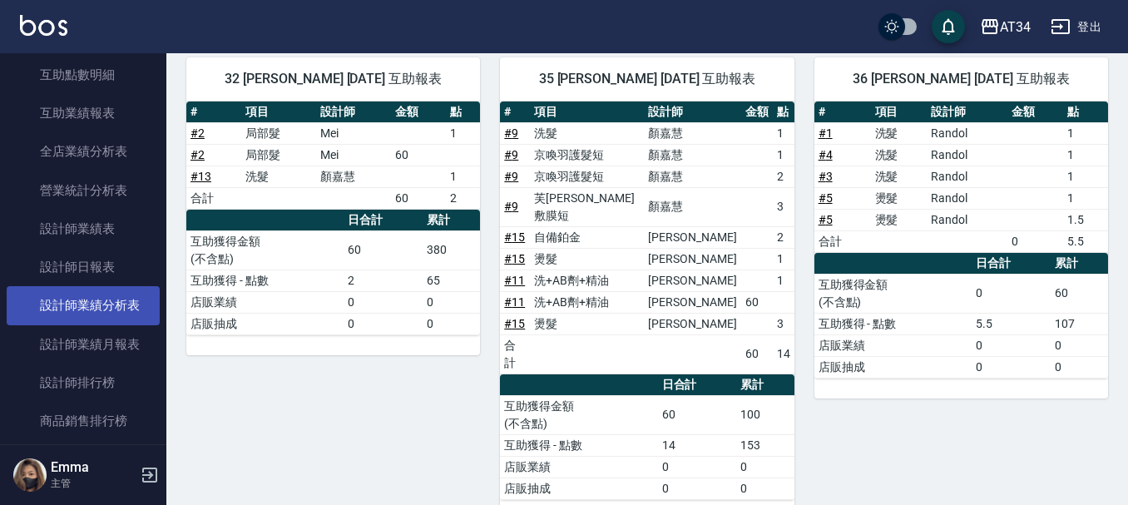
scroll to position [333, 0]
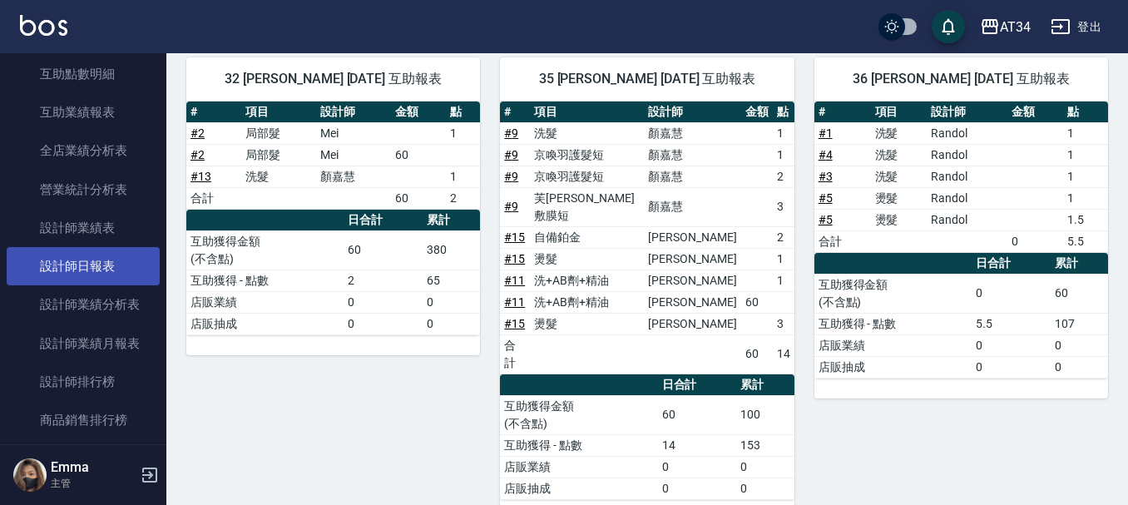
click at [105, 276] on link "設計師日報表" at bounding box center [83, 266] width 153 height 38
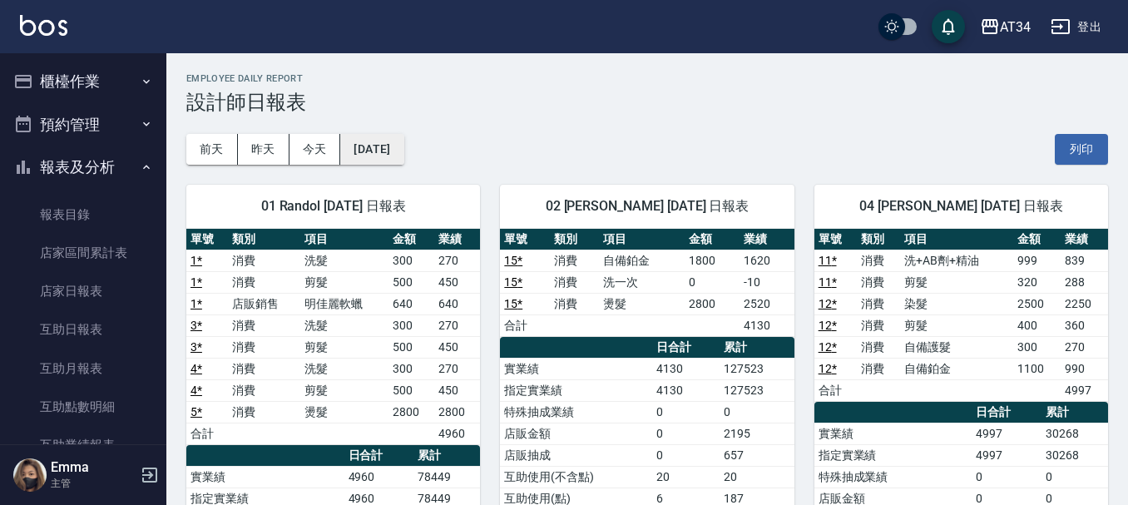
click at [404, 148] on button "[DATE]" at bounding box center [371, 149] width 63 height 31
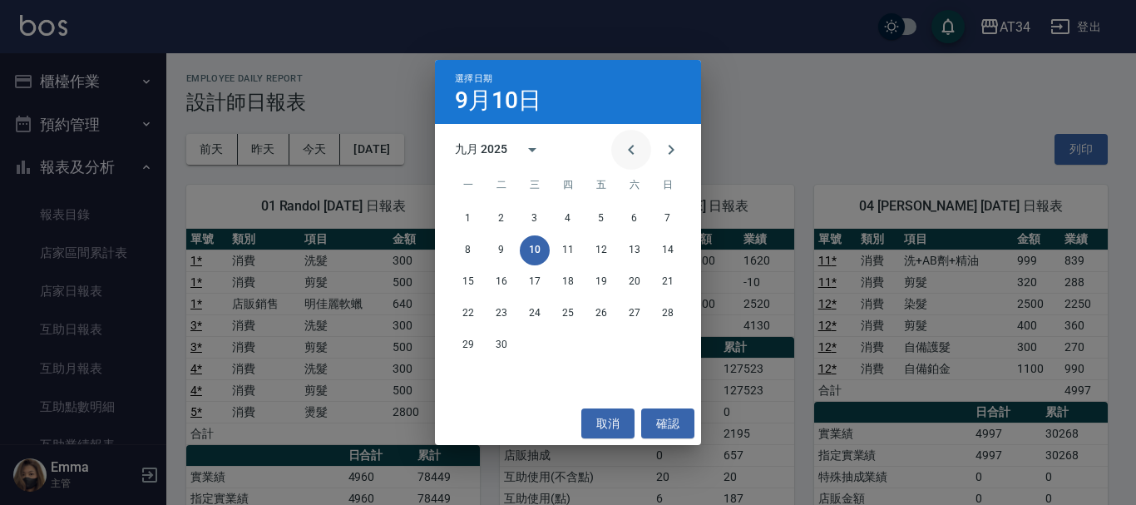
click at [641, 145] on icon "Previous month" at bounding box center [631, 150] width 20 height 20
click at [669, 251] on button "10" at bounding box center [668, 250] width 30 height 30
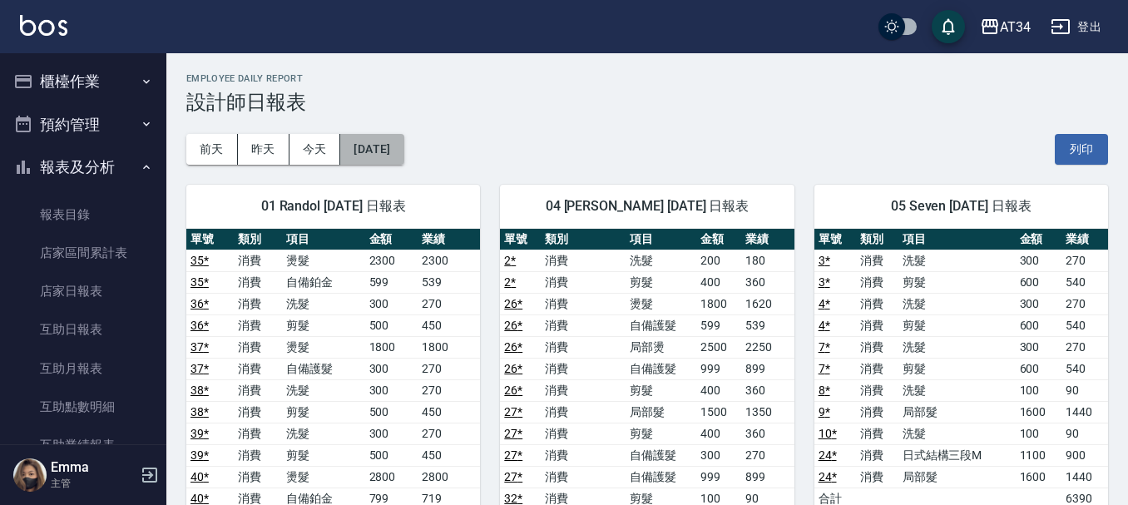
click at [404, 139] on button "2025/08/10" at bounding box center [371, 149] width 63 height 31
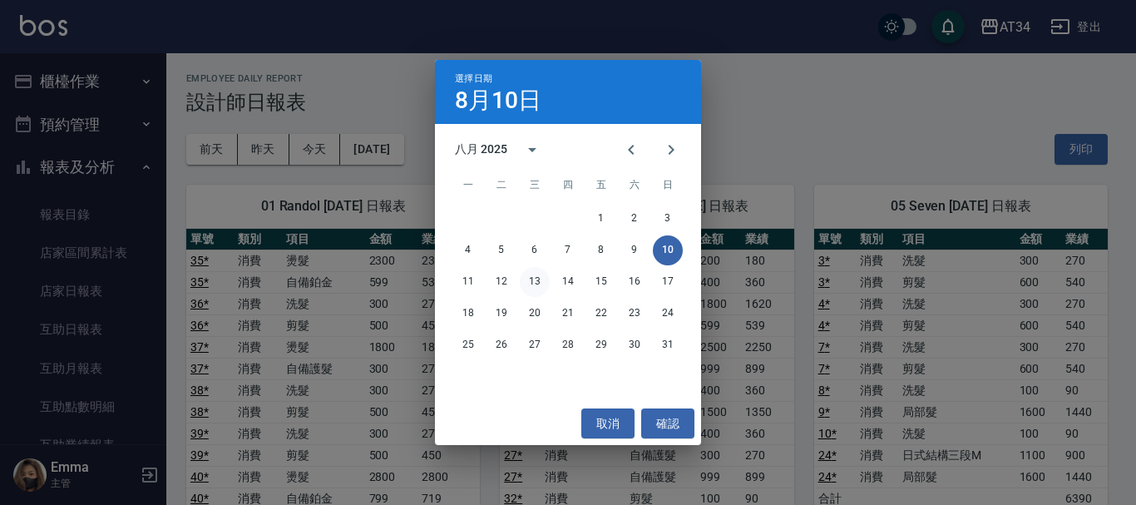
click at [538, 277] on button "13" at bounding box center [535, 282] width 30 height 30
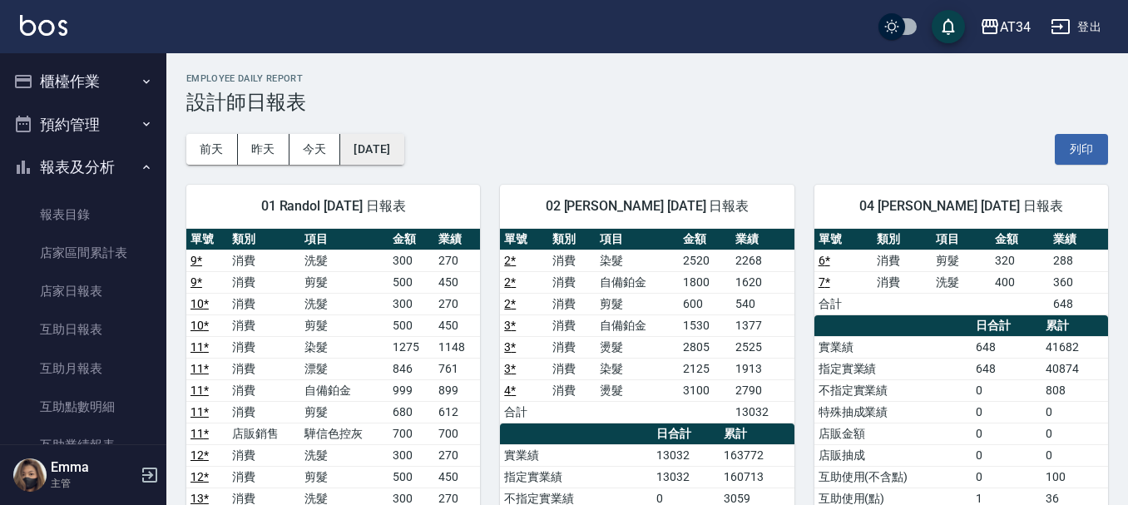
click at [373, 144] on button "2025/08/13" at bounding box center [371, 149] width 63 height 31
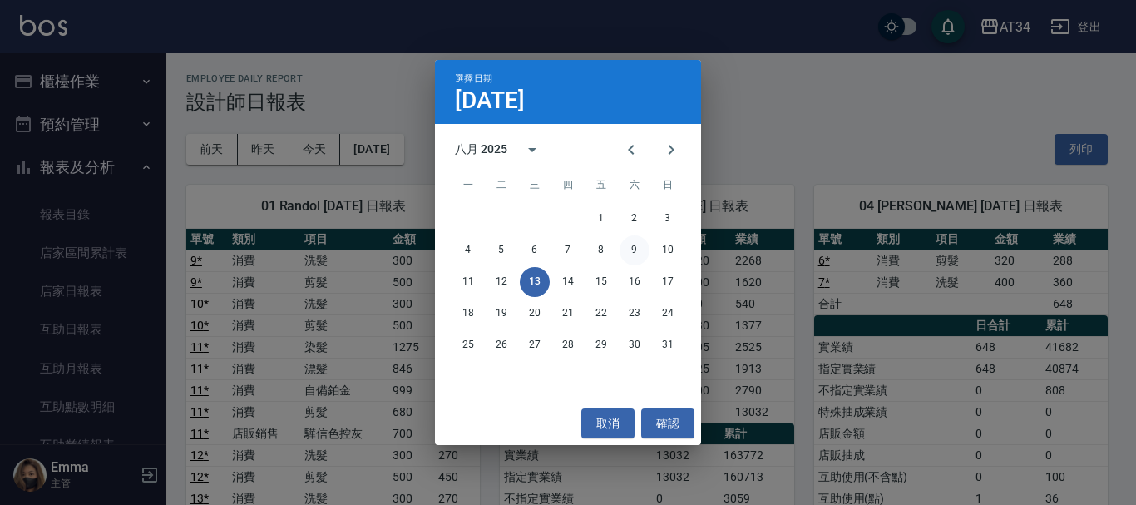
click at [648, 250] on button "9" at bounding box center [635, 250] width 30 height 30
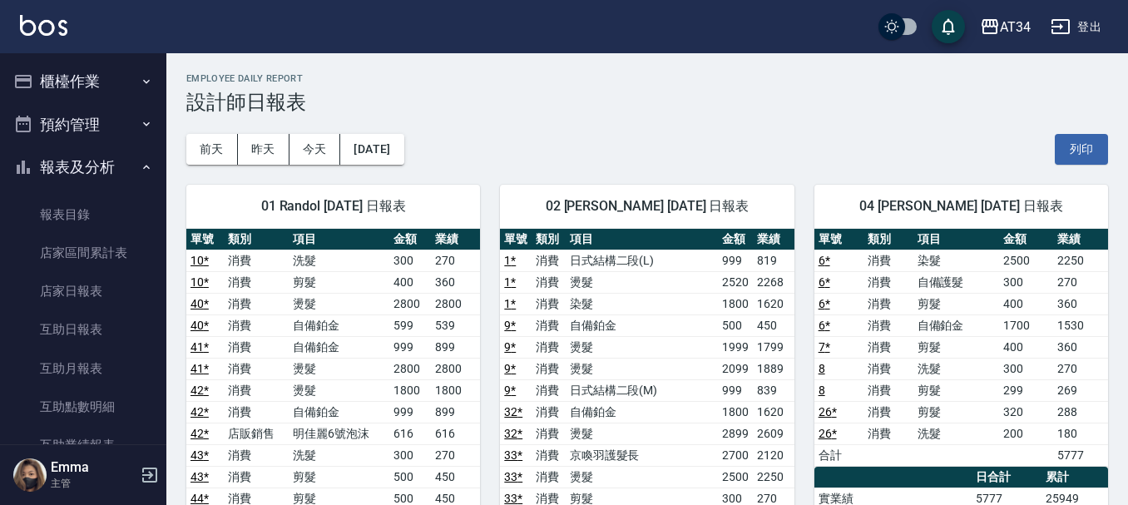
click at [32, 84] on icon "button" at bounding box center [23, 81] width 17 height 13
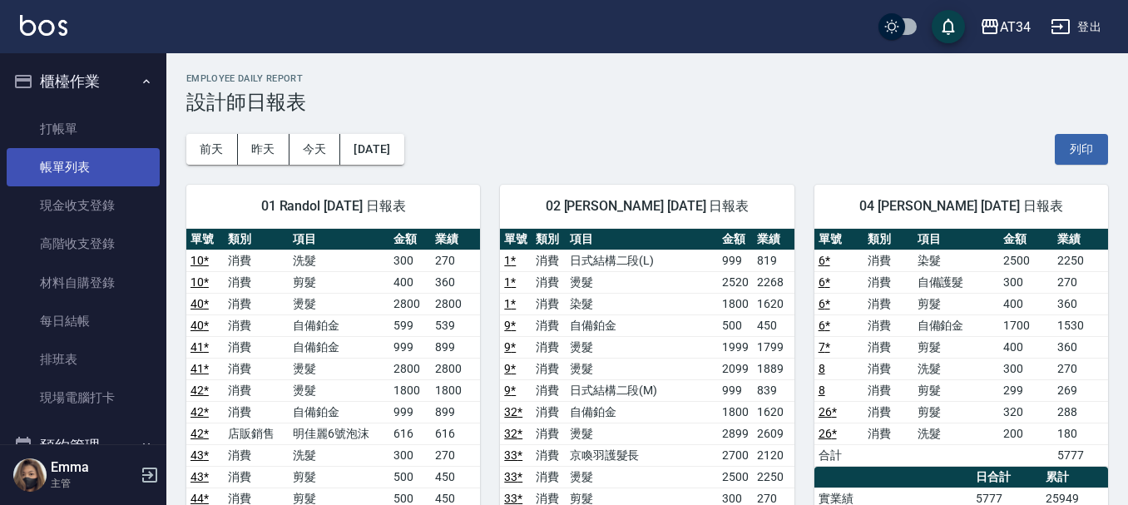
click at [37, 151] on link "帳單列表" at bounding box center [83, 167] width 153 height 38
